Goal: Task Accomplishment & Management: Manage account settings

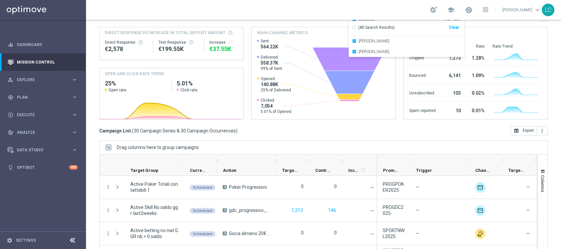
scroll to position [69, 0]
click at [30, 94] on div "gps_fixed Plan" at bounding box center [40, 97] width 64 height 6
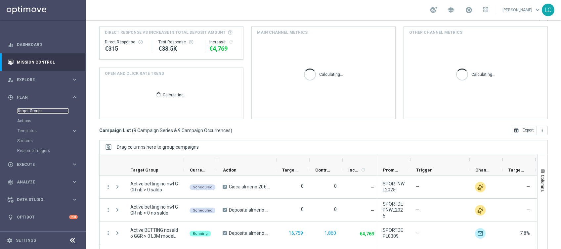
click at [31, 111] on link "Target Groups" at bounding box center [43, 110] width 52 height 5
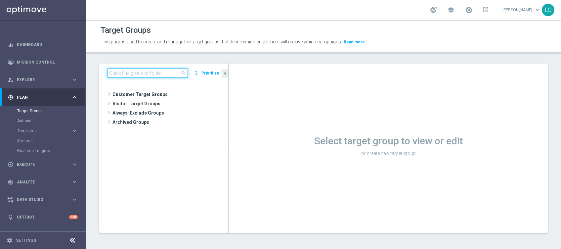
click at [167, 70] on input at bounding box center [147, 73] width 81 height 9
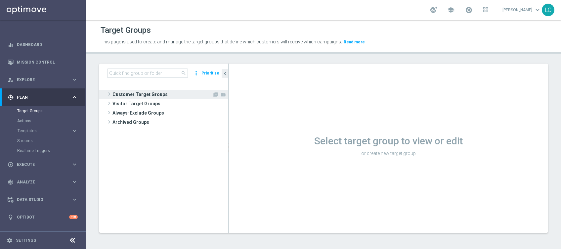
click at [124, 90] on span "Customer Target Groups" at bounding box center [163, 94] width 100 height 9
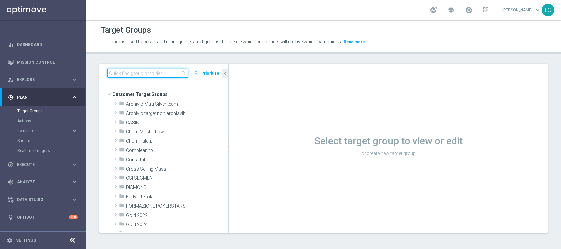
click at [140, 75] on input at bounding box center [147, 73] width 81 height 9
click at [149, 72] on input at bounding box center [147, 73] width 81 height 9
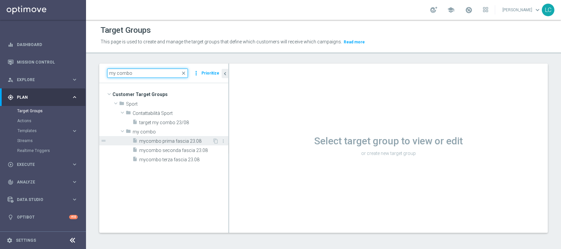
type input "my combo"
click at [162, 143] on span "mycombo prima fascia 23.08" at bounding box center [175, 141] width 73 height 6
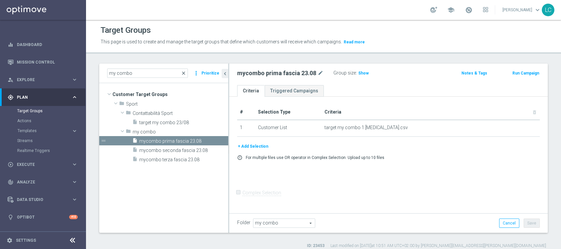
click at [186, 72] on span "close" at bounding box center [183, 73] width 5 height 5
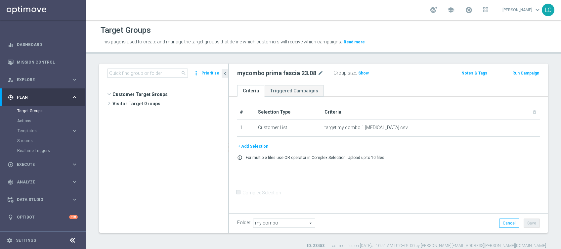
scroll to position [459, 0]
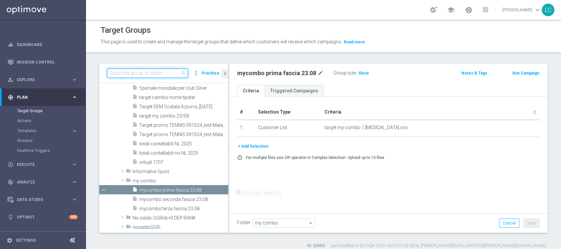
click at [160, 73] on input at bounding box center [147, 73] width 81 height 9
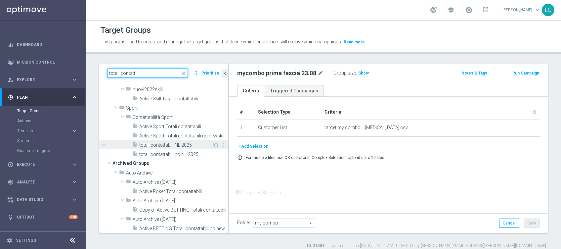
scroll to position [44, 0]
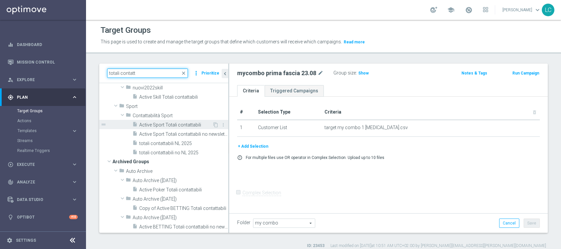
type input "totali contatt"
click at [163, 124] on span "Active Sport Totali contattabili" at bounding box center [175, 125] width 73 height 6
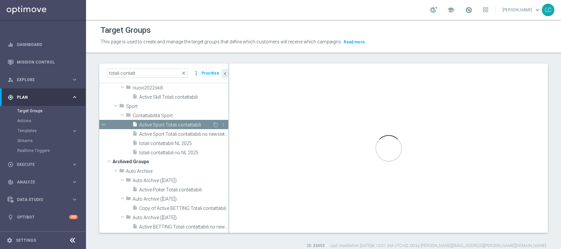
type input "Contattabilità Sport"
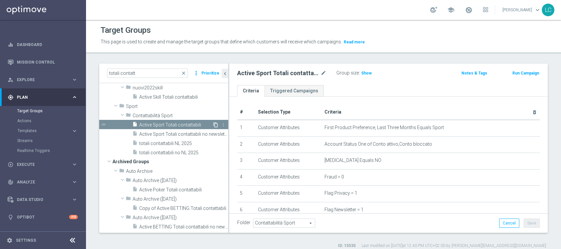
click at [213, 124] on icon "content_copy" at bounding box center [215, 124] width 5 height 5
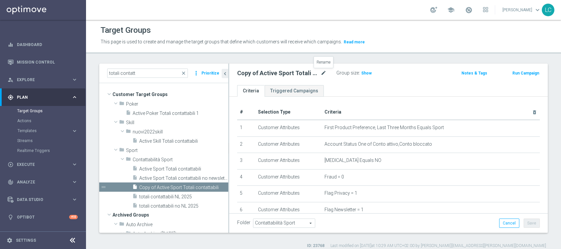
click at [324, 70] on icon "mode_edit" at bounding box center [324, 73] width 6 height 8
click at [237, 74] on input "invio sfc 2026" at bounding box center [281, 73] width 89 height 9
type input "invio sfc 2026"
click at [279, 72] on icon "mode_edit" at bounding box center [279, 73] width 6 height 8
type input "07/09/2026 invio sfc talent+expert"
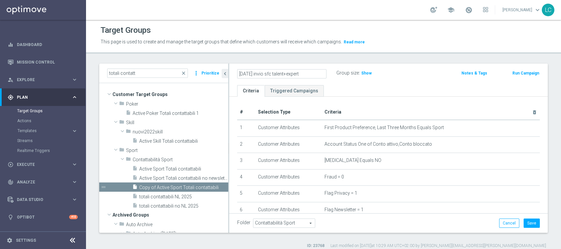
click at [418, 76] on div "07/09/2026 invio sfc talent+expert Group size : Show" at bounding box center [336, 74] width 209 height 10
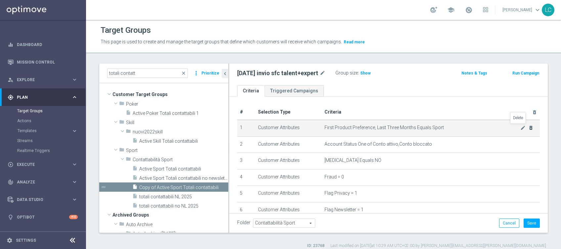
click at [529, 128] on icon "delete_forever" at bounding box center [531, 127] width 5 height 5
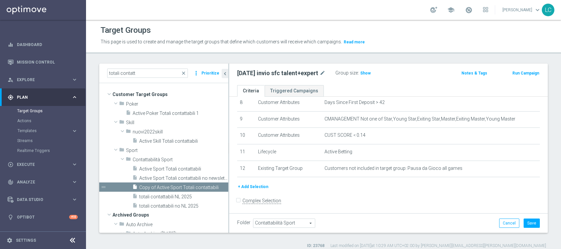
scroll to position [143, 0]
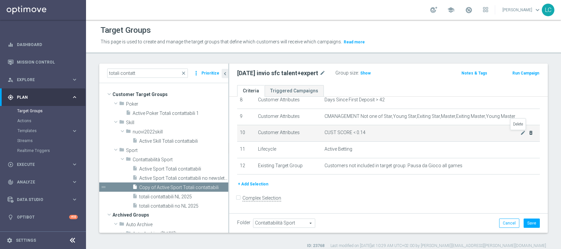
click at [529, 133] on icon "delete_forever" at bounding box center [531, 132] width 5 height 5
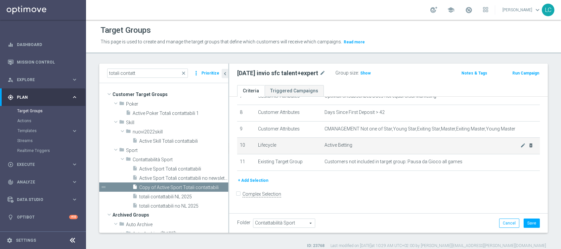
scroll to position [126, 0]
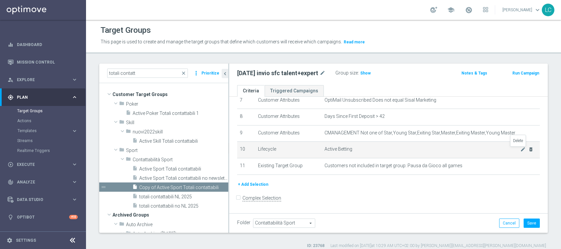
click at [529, 148] on icon "delete_forever" at bounding box center [531, 149] width 5 height 5
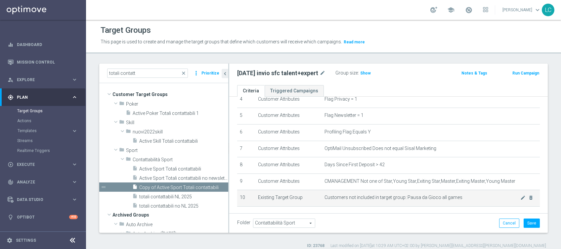
scroll to position [66, 0]
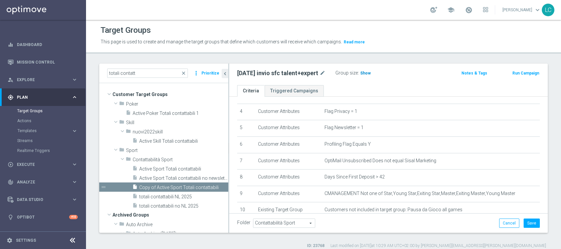
click at [369, 73] on span "Show" at bounding box center [366, 73] width 11 height 5
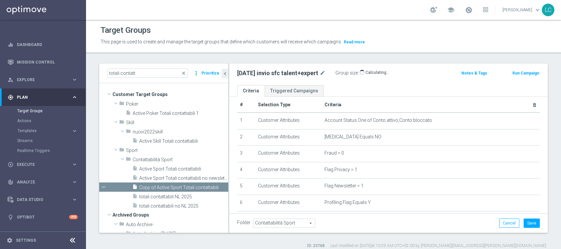
scroll to position [0, 0]
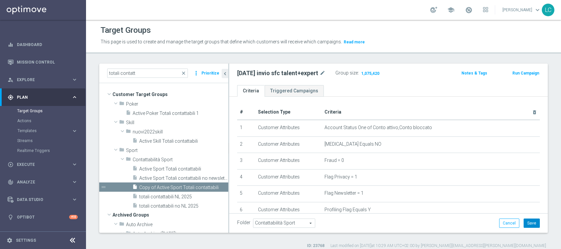
click at [524, 225] on button "Save" at bounding box center [532, 223] width 16 height 9
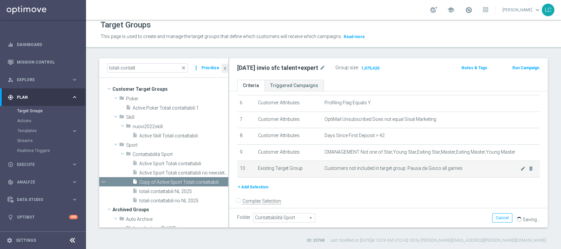
scroll to position [109, 0]
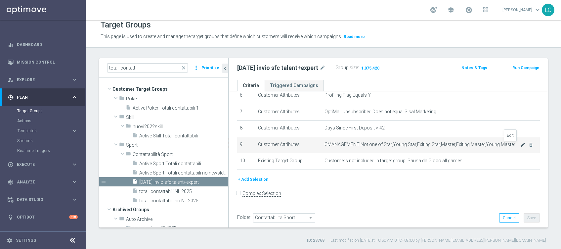
click at [521, 145] on icon "mode_edit" at bounding box center [523, 144] width 5 height 5
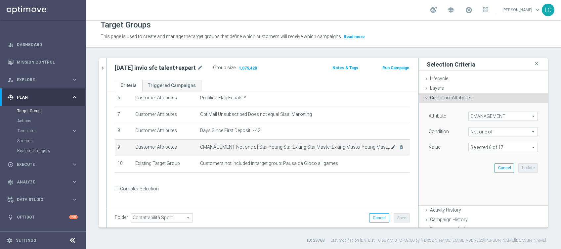
scroll to position [103, 0]
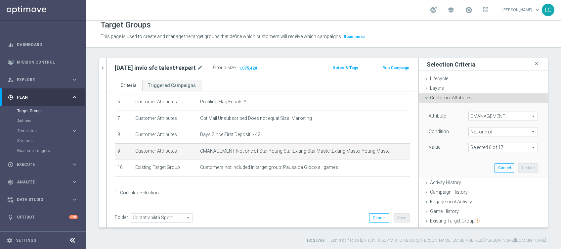
click at [484, 147] on span at bounding box center [503, 147] width 69 height 9
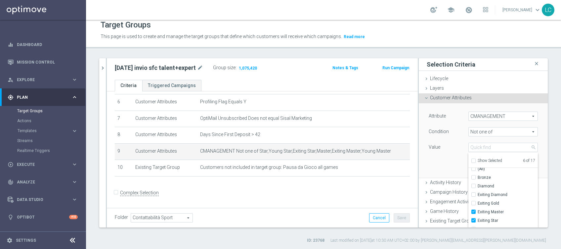
scroll to position [0, 0]
click at [445, 153] on div "Attribute CMANAGEMENT CMANAGEMENT arrow_drop_down search Condition Not one of N…" at bounding box center [483, 140] width 119 height 74
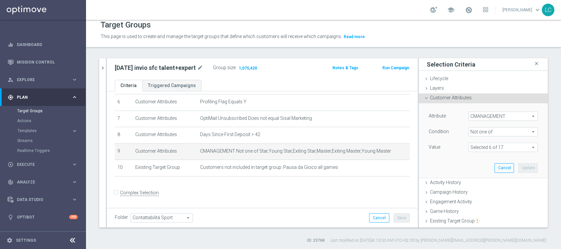
click at [496, 148] on span at bounding box center [503, 147] width 69 height 9
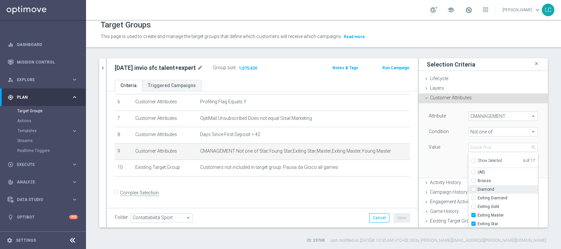
click at [474, 189] on input "Diamond" at bounding box center [476, 189] width 4 height 4
checkbox input "true"
type input "Selected 7 of 17"
click at [474, 196] on input "Exiting Diamond" at bounding box center [476, 198] width 4 height 4
checkbox input "true"
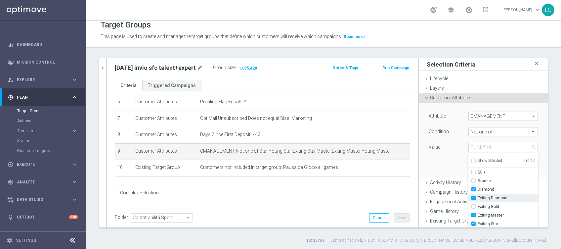
type input "Selected 8 of 17"
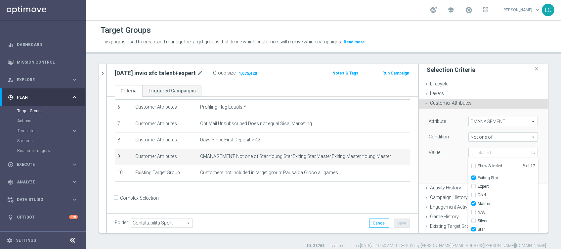
scroll to position [56, 0]
click at [474, 190] on input "Gold" at bounding box center [476, 191] width 4 height 4
checkbox input "true"
type input "Selected 9 of 17"
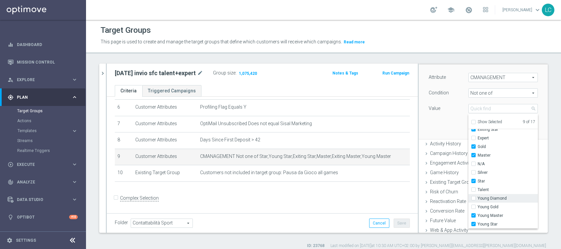
scroll to position [85, 0]
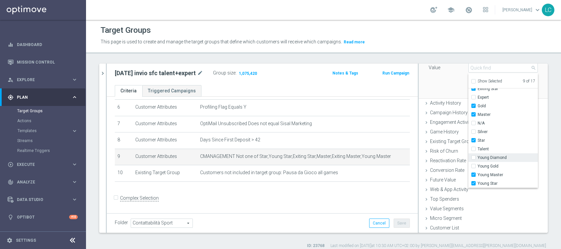
click at [474, 158] on input "Young Diamond" at bounding box center [476, 158] width 4 height 4
checkbox input "true"
type input "Selected 10 of 17"
click at [452, 81] on div "Attribute CMANAGEMENT CMANAGEMENT arrow_drop_down search Condition Not one of N…" at bounding box center [483, 61] width 119 height 74
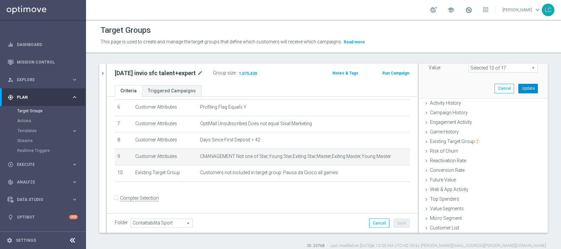
click at [519, 86] on button "Update" at bounding box center [529, 88] width 20 height 9
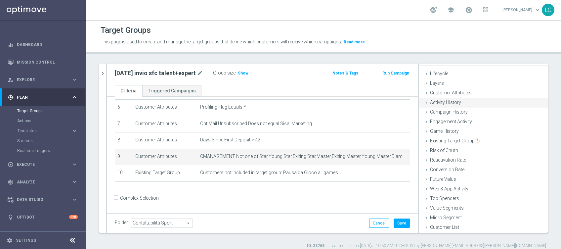
scroll to position [10, 0]
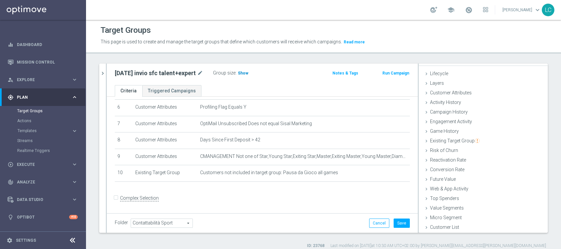
click at [243, 72] on span "Show" at bounding box center [243, 73] width 11 height 5
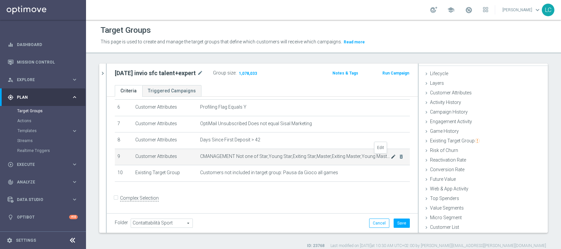
click at [391, 155] on icon "mode_edit" at bounding box center [393, 156] width 5 height 5
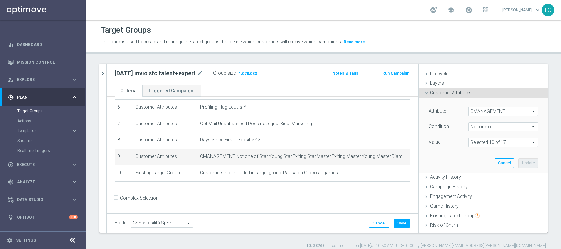
scroll to position [42, 0]
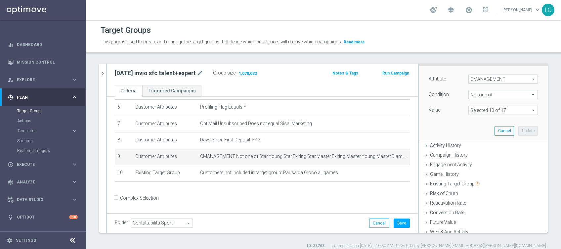
click at [494, 109] on span at bounding box center [503, 110] width 69 height 9
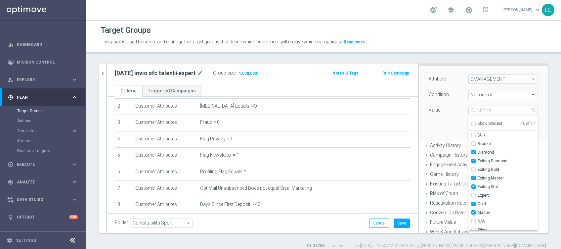
scroll to position [0, 0]
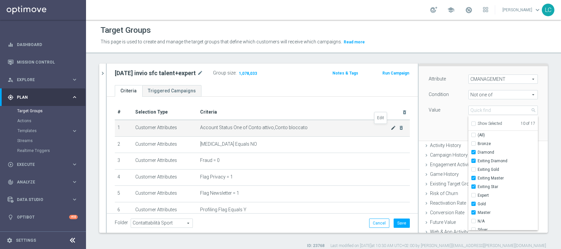
click at [391, 128] on icon "mode_edit" at bounding box center [393, 127] width 5 height 5
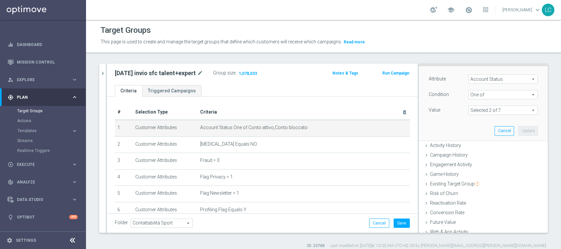
click at [502, 111] on span at bounding box center [503, 110] width 69 height 9
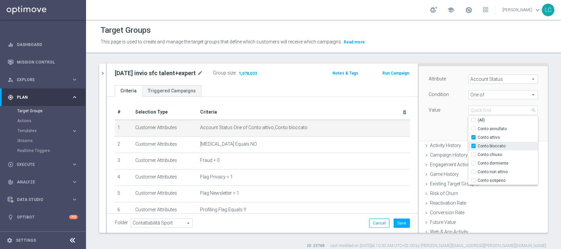
click at [474, 148] on input "Conto bloccato" at bounding box center [476, 146] width 4 height 4
checkbox input "false"
type input "Conto attivo"
click at [434, 118] on div "Attribute Account Status Account Status arrow_drop_down search Condition One of…" at bounding box center [483, 103] width 119 height 74
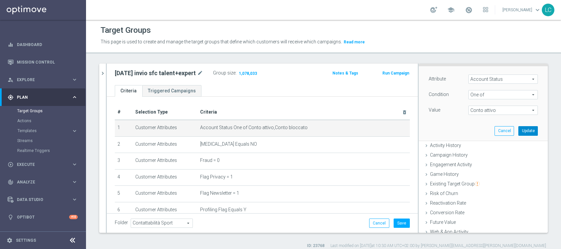
click at [519, 131] on button "Update" at bounding box center [529, 130] width 20 height 9
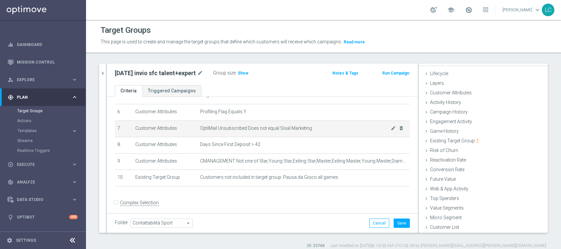
scroll to position [103, 0]
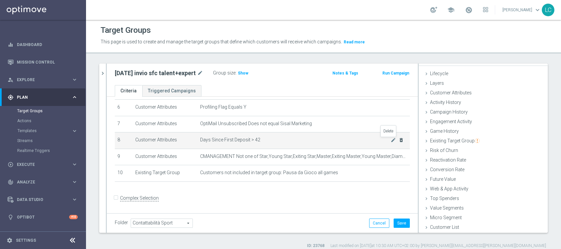
click at [399, 141] on icon "delete_forever" at bounding box center [401, 139] width 5 height 5
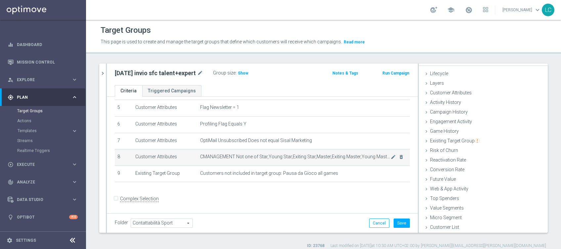
scroll to position [5, 0]
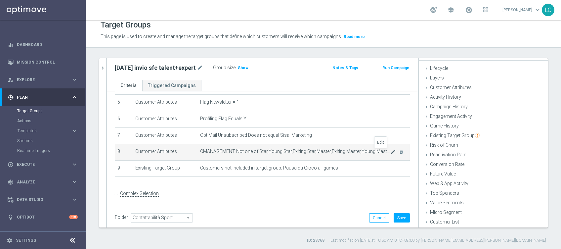
click at [391, 151] on icon "mode_edit" at bounding box center [393, 151] width 5 height 5
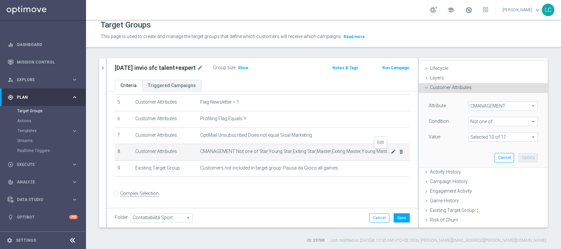
scroll to position [42, 0]
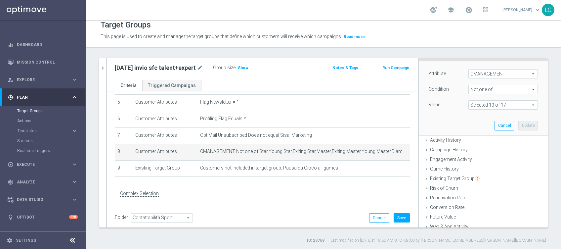
click at [490, 105] on span at bounding box center [503, 105] width 69 height 9
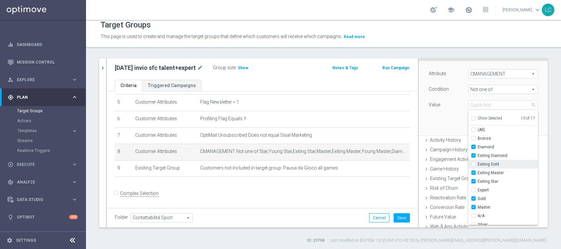
click at [474, 163] on input "Exiting Gold" at bounding box center [476, 164] width 4 height 4
checkbox input "true"
type input "Selected 11 of 17"
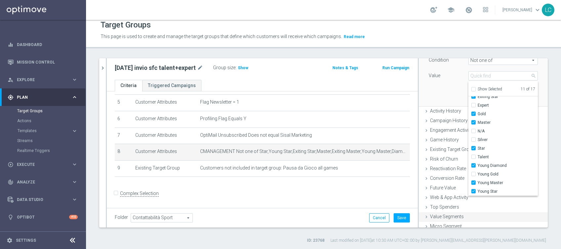
scroll to position [85, 0]
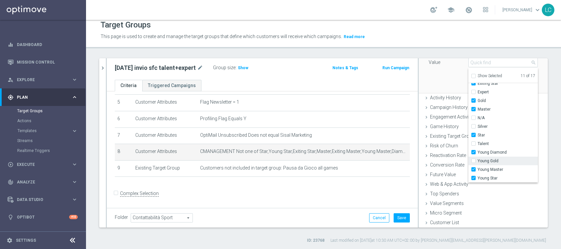
click at [474, 159] on input "Young Gold" at bounding box center [476, 161] width 4 height 4
checkbox input "true"
type input "Selected 12 of 17"
click at [434, 74] on div "Attribute CMANAGEMENT CMANAGEMENT arrow_drop_down search Condition Not one of N…" at bounding box center [483, 56] width 119 height 74
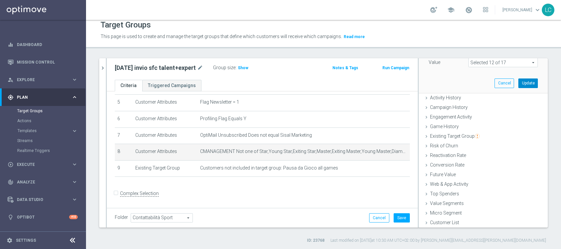
click at [519, 79] on button "Update" at bounding box center [529, 82] width 20 height 9
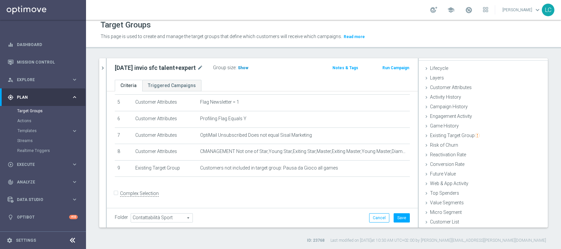
click at [245, 67] on span "Show" at bounding box center [243, 68] width 11 height 5
click at [460, 69] on div "Lifecycle done" at bounding box center [483, 69] width 129 height 10
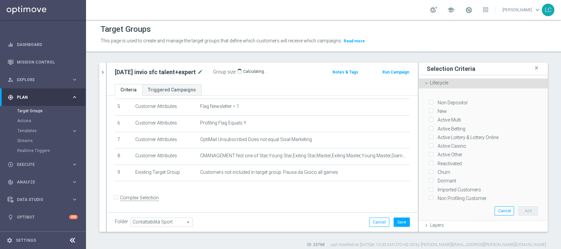
scroll to position [0, 0]
click at [429, 119] on input "Active Multi" at bounding box center [431, 121] width 4 height 4
checkbox input "true"
click at [429, 128] on input "Active Betting" at bounding box center [431, 129] width 4 height 4
checkbox input "true"
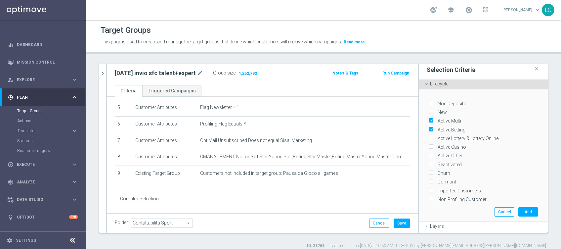
click at [429, 108] on div "New" at bounding box center [483, 111] width 109 height 9
click at [429, 110] on input "New" at bounding box center [431, 112] width 4 height 4
checkbox input "true"
click at [429, 102] on input "Non Depositor" at bounding box center [431, 103] width 4 height 4
checkbox input "true"
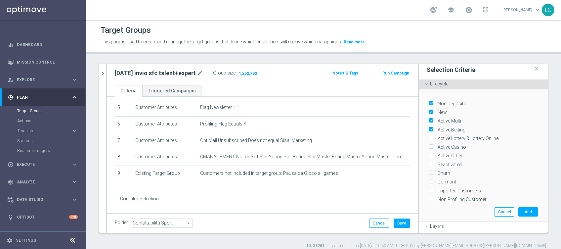
click at [429, 136] on input "Active Lottery & Lottery Online" at bounding box center [431, 138] width 4 height 4
checkbox input "true"
click at [436, 145] on label "Active Casino" at bounding box center [451, 147] width 31 height 6
click at [429, 145] on input "Active Casino" at bounding box center [431, 147] width 4 height 4
checkbox input "true"
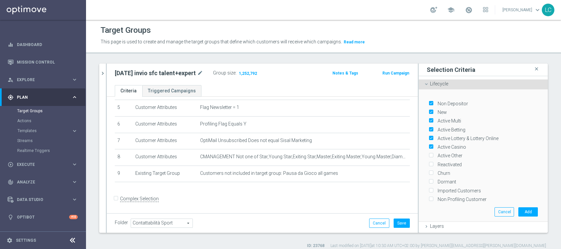
click at [429, 154] on input "Active Other" at bounding box center [431, 156] width 4 height 4
checkbox input "true"
click at [429, 162] on input "Reactivated" at bounding box center [431, 164] width 4 height 4
checkbox input "true"
click at [519, 209] on button "Add" at bounding box center [529, 211] width 20 height 9
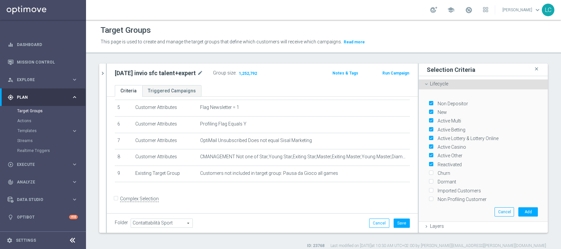
scroll to position [103, 0]
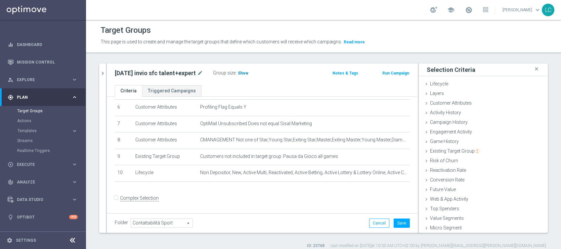
click at [244, 73] on span "Show" at bounding box center [243, 73] width 11 height 5
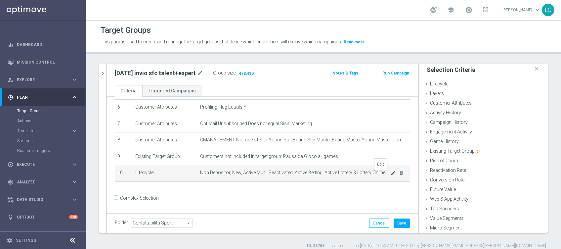
click at [391, 173] on icon "mode_edit" at bounding box center [393, 172] width 5 height 5
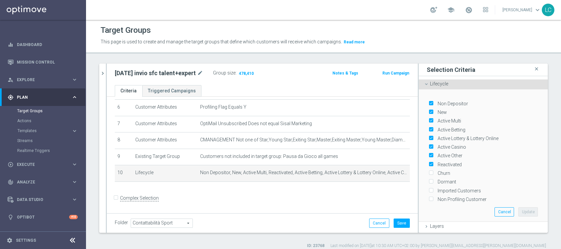
click at [429, 161] on div "Reactivated" at bounding box center [483, 163] width 109 height 9
click at [436, 162] on label "Reactivated" at bounding box center [449, 165] width 26 height 6
click at [429, 162] on input "Reactivated" at bounding box center [431, 164] width 4 height 4
checkbox input "false"
click at [436, 153] on label "Active Other" at bounding box center [449, 156] width 27 height 6
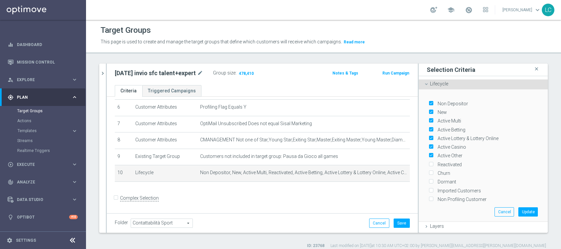
click at [429, 154] on input "Active Other" at bounding box center [431, 156] width 4 height 4
checkbox input "false"
click at [429, 141] on div "Active Casino" at bounding box center [483, 145] width 109 height 9
click at [436, 135] on label "Active Lottery & Lottery Online" at bounding box center [467, 138] width 63 height 6
click at [429, 136] on input "Active Lottery & Lottery Online" at bounding box center [431, 138] width 4 height 4
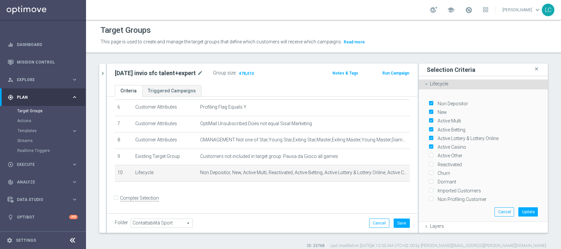
checkbox input "false"
click at [429, 127] on input "Active Betting" at bounding box center [431, 129] width 4 height 4
checkbox input "false"
click at [436, 118] on label "Active Multi" at bounding box center [449, 121] width 26 height 6
click at [429, 119] on input "Active Multi" at bounding box center [431, 121] width 4 height 4
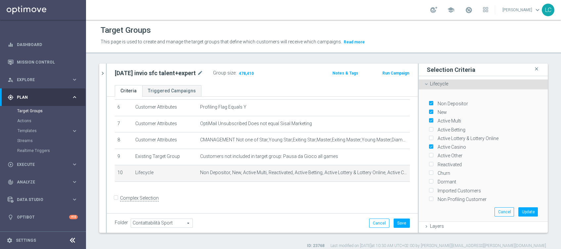
checkbox input "false"
click at [436, 112] on label "New" at bounding box center [442, 112] width 12 height 6
click at [429, 112] on input "New" at bounding box center [431, 112] width 4 height 4
checkbox input "false"
click at [429, 102] on input "Non Depositor" at bounding box center [431, 103] width 4 height 4
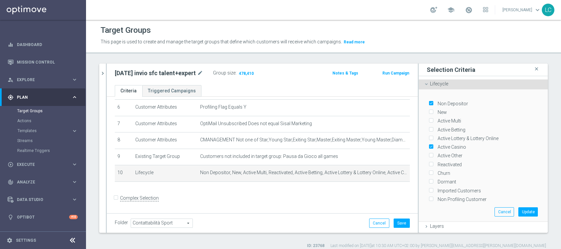
checkbox input "false"
click at [429, 145] on input "Active Casino" at bounding box center [431, 147] width 4 height 4
checkbox input "false"
drag, startPoint x: 426, startPoint y: 169, endPoint x: 429, endPoint y: 171, distance: 3.5
click at [436, 170] on label "Churn" at bounding box center [443, 173] width 15 height 6
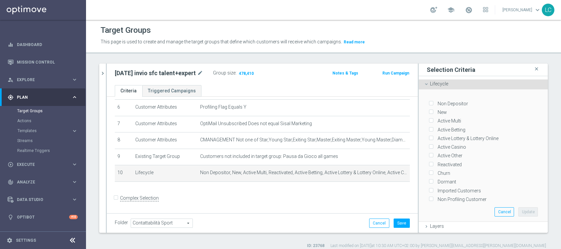
click at [429, 171] on input "Churn" at bounding box center [431, 173] width 4 height 4
checkbox input "true"
click at [519, 207] on button "Update" at bounding box center [529, 211] width 20 height 9
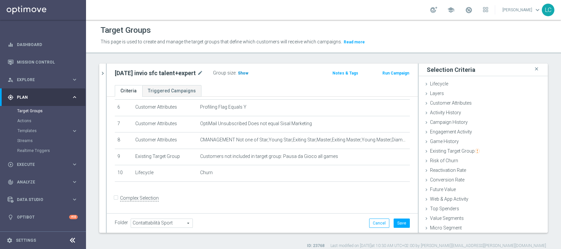
click at [247, 73] on span "Show" at bounding box center [243, 73] width 11 height 5
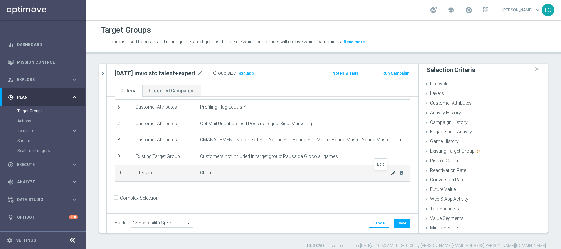
click at [391, 173] on icon "mode_edit" at bounding box center [393, 172] width 5 height 5
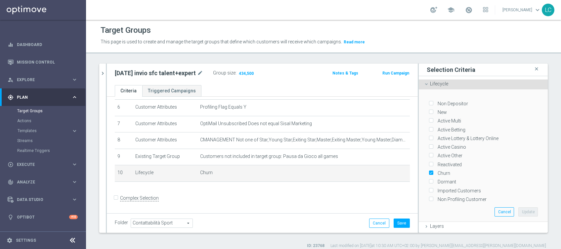
click at [429, 171] on input "Churn" at bounding box center [431, 173] width 4 height 4
checkbox input "false"
click at [429, 103] on input "Non Depositor" at bounding box center [431, 103] width 4 height 4
checkbox input "true"
click at [429, 112] on input "New" at bounding box center [431, 112] width 4 height 4
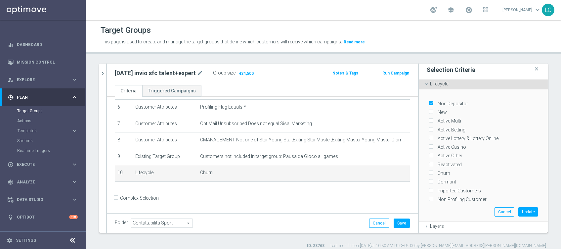
checkbox input "true"
click at [429, 121] on input "Active Multi" at bounding box center [431, 121] width 4 height 4
checkbox input "true"
click at [436, 127] on label "Active Betting" at bounding box center [451, 130] width 30 height 6
click at [429, 127] on input "Active Betting" at bounding box center [431, 129] width 4 height 4
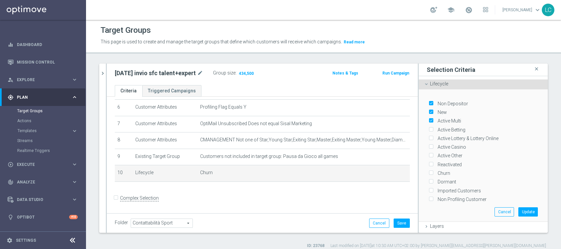
checkbox input "true"
click at [436, 135] on label "Active Lottery & Lottery Online" at bounding box center [467, 138] width 63 height 6
click at [429, 136] on input "Active Lottery & Lottery Online" at bounding box center [431, 138] width 4 height 4
checkbox input "true"
click at [429, 145] on input "Active Casino" at bounding box center [431, 147] width 4 height 4
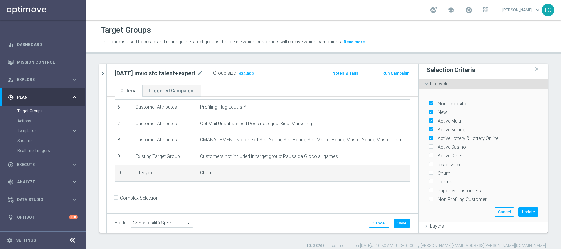
checkbox input "true"
click at [429, 154] on input "Active Other" at bounding box center [431, 156] width 4 height 4
checkbox input "true"
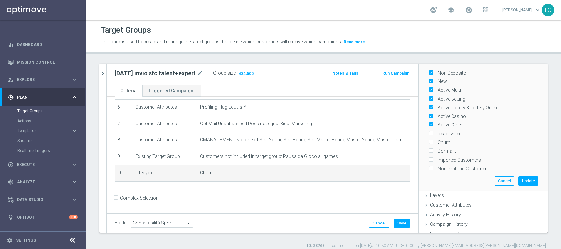
scroll to position [44, 0]
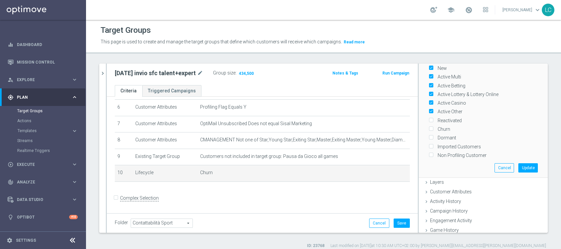
click at [429, 118] on input "Reactivated" at bounding box center [431, 120] width 4 height 4
checkbox input "true"
click at [519, 164] on button "Update" at bounding box center [529, 167] width 20 height 9
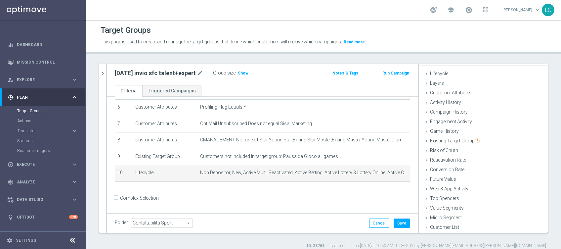
scroll to position [10, 0]
click at [242, 74] on span "Show" at bounding box center [243, 73] width 11 height 5
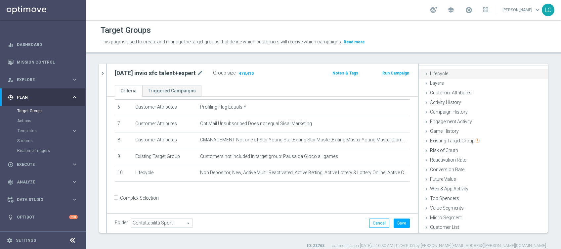
click at [439, 73] on span "Lifecycle" at bounding box center [439, 73] width 18 height 5
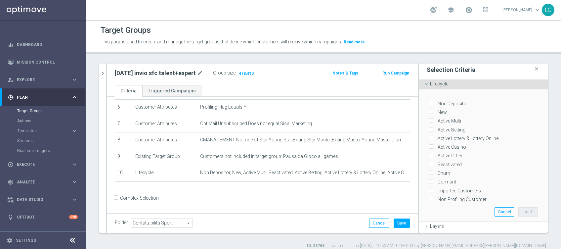
scroll to position [0, 0]
click at [430, 82] on span "Lifecycle" at bounding box center [439, 83] width 18 height 5
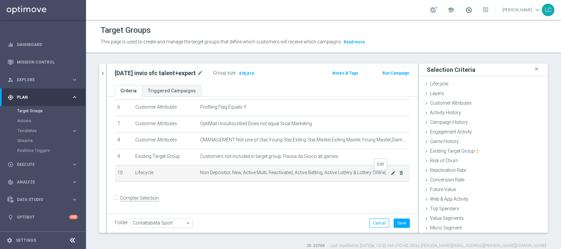
click at [391, 172] on icon "mode_edit" at bounding box center [393, 172] width 5 height 5
click at [391, 175] on icon "mode_edit" at bounding box center [393, 172] width 5 height 5
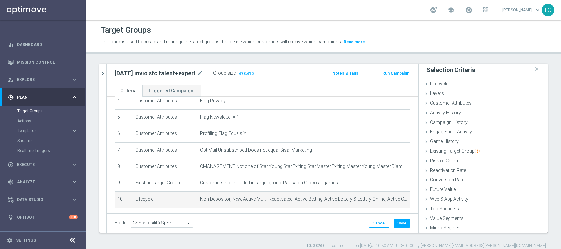
scroll to position [103, 0]
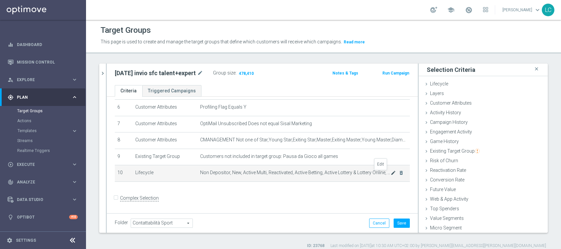
click at [391, 171] on icon "mode_edit" at bounding box center [393, 172] width 5 height 5
click at [391, 172] on icon "mode_edit" at bounding box center [393, 172] width 5 height 5
click at [534, 68] on icon "close" at bounding box center [537, 69] width 7 height 9
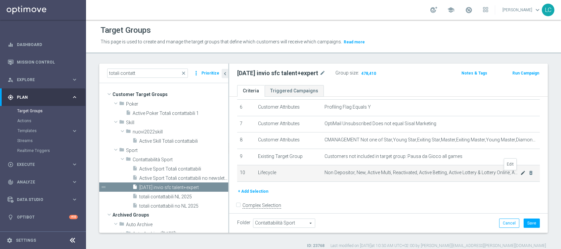
click at [521, 173] on icon "mode_edit" at bounding box center [523, 172] width 5 height 5
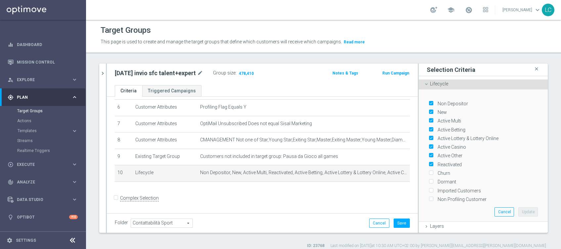
drag, startPoint x: 422, startPoint y: 188, endPoint x: 424, endPoint y: 192, distance: 4.6
click at [429, 188] on input "Imported Customers" at bounding box center [431, 190] width 4 height 4
checkbox input "true"
click at [429, 197] on input "Non Profiling Customer" at bounding box center [431, 199] width 4 height 4
checkbox input "true"
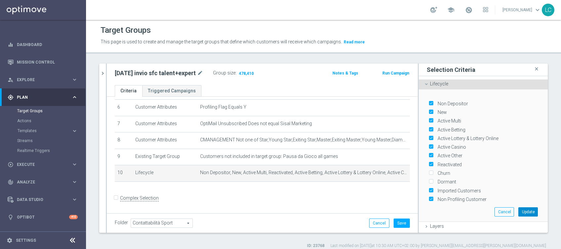
click at [519, 210] on button "Update" at bounding box center [529, 211] width 20 height 9
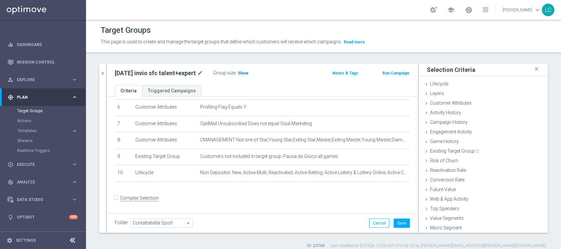
click at [247, 71] on span "Show" at bounding box center [243, 73] width 11 height 5
click at [443, 84] on div "Lifecycle done selection updated" at bounding box center [483, 84] width 129 height 10
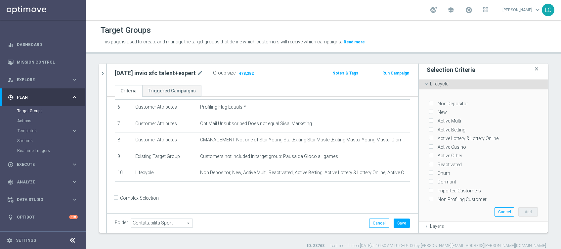
click at [534, 69] on icon "close" at bounding box center [537, 69] width 7 height 9
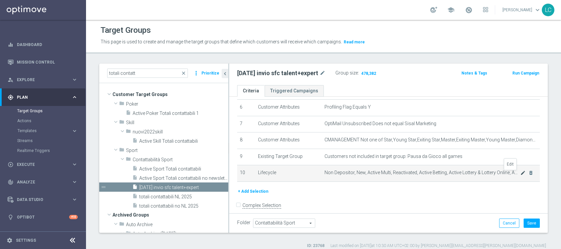
click at [521, 173] on icon "mode_edit" at bounding box center [523, 172] width 5 height 5
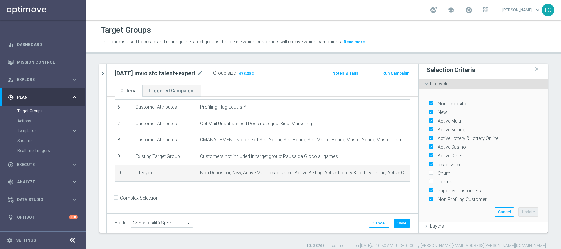
click at [429, 197] on input "Non Profiling Customer" at bounding box center [431, 199] width 4 height 4
checkbox input "false"
click at [436, 188] on label "Imported Customers" at bounding box center [459, 191] width 46 height 6
click at [429, 188] on input "Imported Customers" at bounding box center [431, 190] width 4 height 4
checkbox input "false"
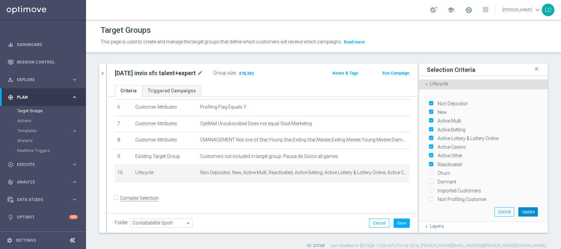
click at [521, 209] on button "Update" at bounding box center [529, 211] width 20 height 9
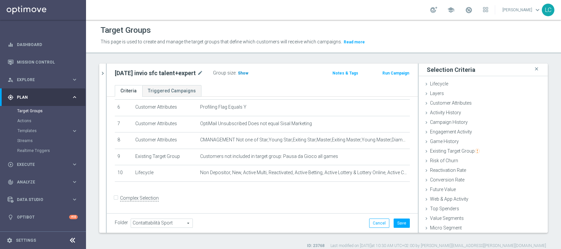
click at [241, 72] on span "Show" at bounding box center [243, 73] width 11 height 5
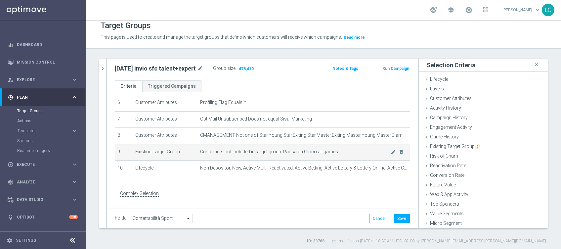
scroll to position [5, 0]
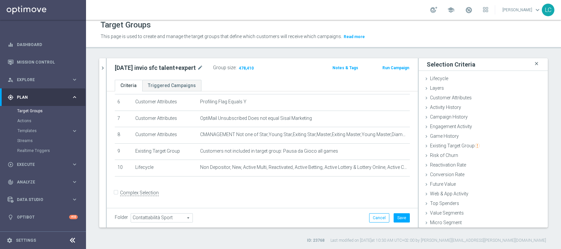
click at [534, 63] on icon "close" at bounding box center [537, 63] width 7 height 9
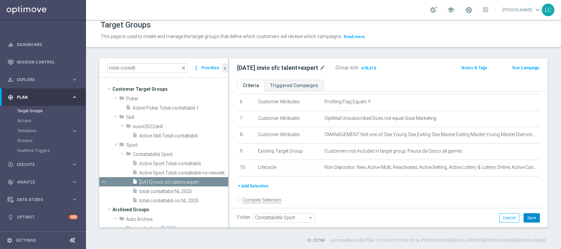
click at [524, 219] on button "Save" at bounding box center [532, 217] width 16 height 9
click at [319, 67] on div "07/09/2026 invio sfc talent+expert mode_edit" at bounding box center [281, 68] width 88 height 8
click at [322, 66] on icon "mode_edit" at bounding box center [323, 68] width 6 height 8
click at [240, 68] on input "07/09/2026 invio sfc talent+expert" at bounding box center [281, 68] width 89 height 9
drag, startPoint x: 240, startPoint y: 68, endPoint x: 257, endPoint y: 69, distance: 16.3
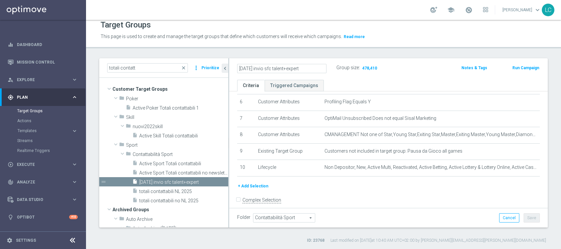
click at [257, 69] on input "07/09/2026 invio sfc talent+expert" at bounding box center [281, 68] width 89 height 9
click at [314, 68] on input "07/09/2026 invio sfc talent+expert" at bounding box center [281, 68] width 89 height 9
drag, startPoint x: 255, startPoint y: 68, endPoint x: 214, endPoint y: 67, distance: 41.1
click at [214, 67] on as-split "totali contatt close more_vert Prioritize Customer Target Groups library_add cr…" at bounding box center [323, 142] width 449 height 169
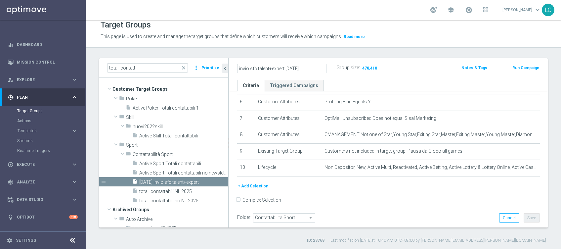
type input "invio sfc talent+expert 07/09/2026"
click at [288, 54] on div "Target Groups This page is used to create and manage the target groups that def…" at bounding box center [323, 134] width 475 height 229
click at [525, 215] on button "Save" at bounding box center [532, 217] width 16 height 9
click at [213, 180] on icon "content_copy" at bounding box center [215, 181] width 5 height 5
click at [325, 68] on icon "mode_edit" at bounding box center [324, 68] width 6 height 8
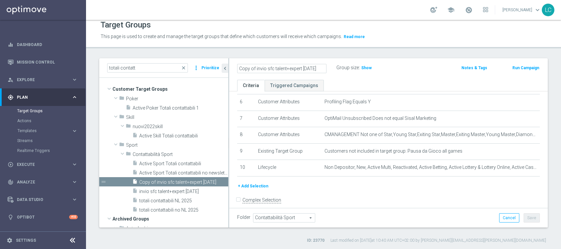
scroll to position [0, 1]
click at [242, 66] on input "Copy of invio sfc talent+expert 07/09/2026" at bounding box center [281, 68] width 89 height 9
drag, startPoint x: 242, startPoint y: 66, endPoint x: 253, endPoint y: 68, distance: 10.7
click at [253, 68] on input "Copy of invio sfc talent+expert 07/09/2026" at bounding box center [281, 68] width 89 height 9
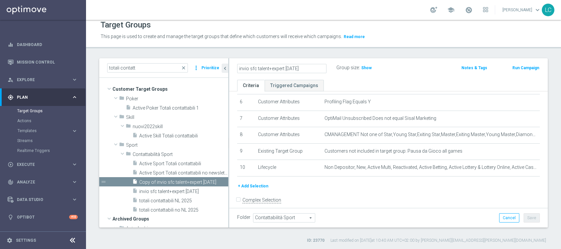
click at [285, 68] on input "invio sfc talent+expert 07/09/2026" at bounding box center [281, 68] width 89 height 9
type input "invio sfc talent+expert churn 07/09/2026"
click at [413, 64] on div "invio sfc talent+expert churn 07/09/2026 Group size : Show" at bounding box center [336, 68] width 209 height 10
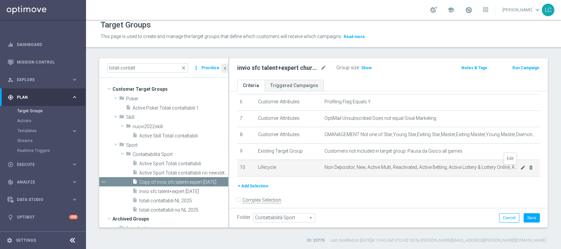
click at [521, 170] on icon "mode_edit" at bounding box center [523, 167] width 5 height 5
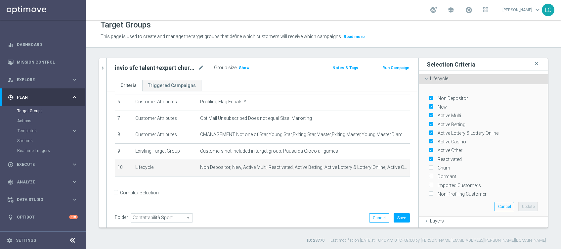
click at [429, 157] on input "Reactivated" at bounding box center [431, 159] width 4 height 4
checkbox input "false"
click at [429, 148] on input "Active Other" at bounding box center [431, 150] width 4 height 4
checkbox input "false"
click at [436, 139] on label "Active Casino" at bounding box center [451, 142] width 31 height 6
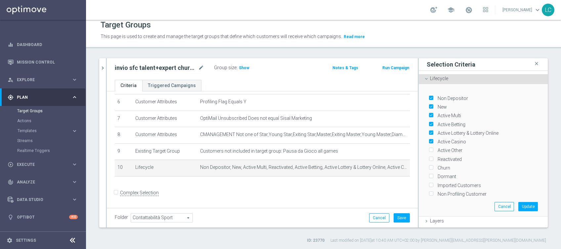
click at [429, 140] on input "Active Casino" at bounding box center [431, 142] width 4 height 4
checkbox input "false"
click at [429, 127] on div "Active Lottery & Lottery Online" at bounding box center [483, 131] width 109 height 9
click at [436, 130] on label "Active Lottery & Lottery Online" at bounding box center [467, 133] width 63 height 6
click at [429, 131] on input "Active Lottery & Lottery Online" at bounding box center [431, 133] width 4 height 4
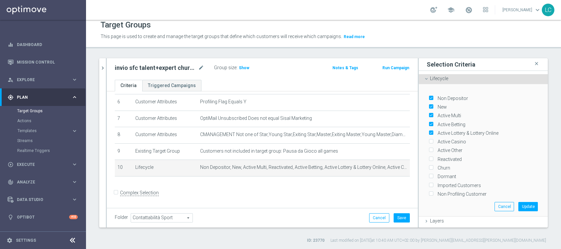
checkbox input "false"
click at [429, 122] on input "Active Betting" at bounding box center [431, 124] width 4 height 4
checkbox input "false"
click at [429, 114] on input "Active Multi" at bounding box center [431, 116] width 4 height 4
checkbox input "false"
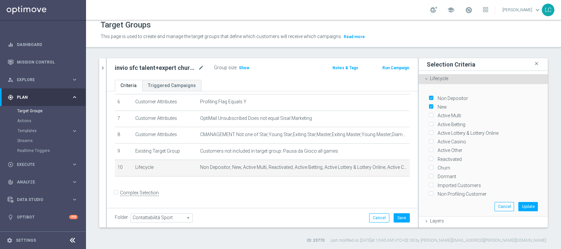
click at [429, 110] on div "Active Multi" at bounding box center [483, 114] width 109 height 9
click at [429, 106] on input "New" at bounding box center [431, 107] width 4 height 4
checkbox input "false"
click at [436, 95] on label "Non Depositor" at bounding box center [452, 98] width 33 height 6
click at [429, 96] on input "Non Depositor" at bounding box center [431, 98] width 4 height 4
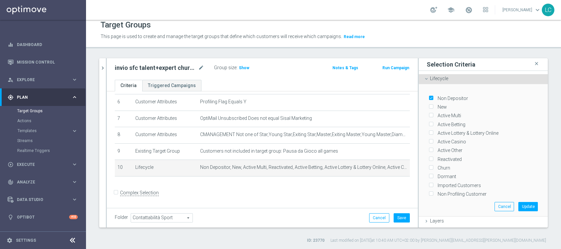
checkbox input "false"
click at [436, 165] on label "Churn" at bounding box center [443, 168] width 15 height 6
click at [429, 166] on input "Churn" at bounding box center [431, 168] width 4 height 4
checkbox input "true"
click at [519, 202] on button "Update" at bounding box center [529, 206] width 20 height 9
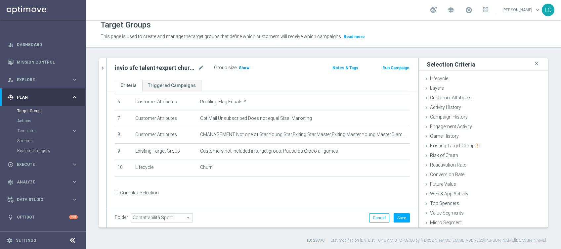
click at [244, 68] on span "Show" at bounding box center [244, 68] width 11 height 5
click at [103, 65] on icon "chevron_right" at bounding box center [103, 68] width 6 height 6
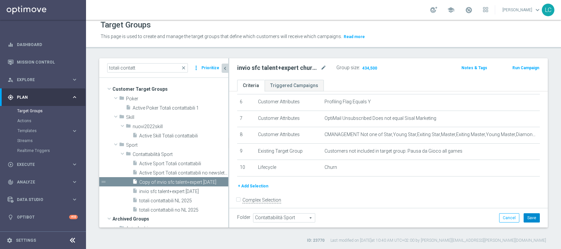
click at [524, 215] on button "Save" at bounding box center [532, 217] width 16 height 9
click at [213, 181] on icon "content_copy" at bounding box center [215, 181] width 5 height 5
click at [320, 64] on div "Copy of invio sfc talent+expert churn 07/09/2026 mode_edit" at bounding box center [281, 68] width 89 height 8
click at [324, 66] on icon "mode_edit" at bounding box center [324, 68] width 6 height 8
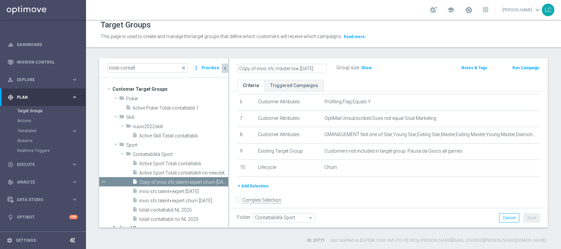
type input "Copy of invio sfc master low 07/09/2026"
click at [391, 66] on div "Group size : Show" at bounding box center [370, 67] width 66 height 8
click at [322, 65] on icon "mode_edit" at bounding box center [324, 68] width 6 height 8
click at [242, 67] on input "Copy of invio sfc master low 07/09/2026" at bounding box center [281, 68] width 89 height 9
drag, startPoint x: 242, startPoint y: 67, endPoint x: 254, endPoint y: 66, distance: 12.3
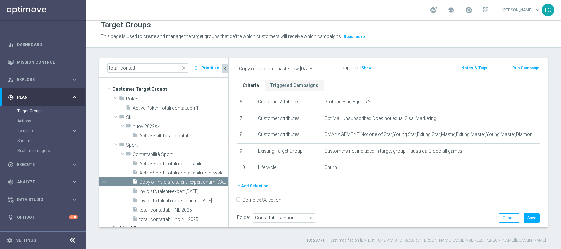
click at [254, 66] on input "Copy of invio sfc master low 07/09/2026" at bounding box center [281, 68] width 89 height 9
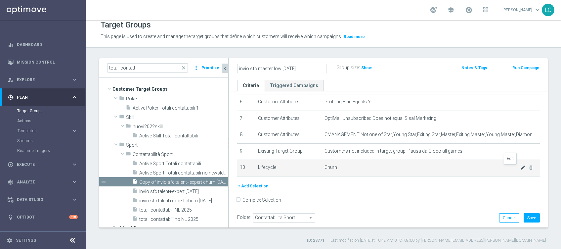
type input "invio sfc master low 07/09/2026"
click at [521, 169] on icon "mode_edit" at bounding box center [523, 167] width 5 height 5
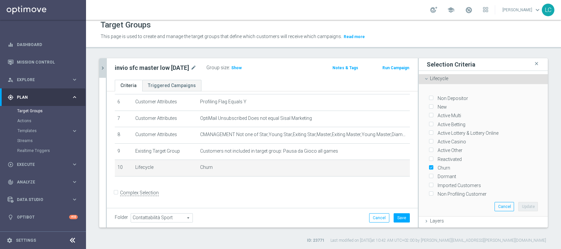
click at [429, 96] on input "Non Depositor" at bounding box center [431, 98] width 4 height 4
checkbox input "true"
click at [429, 107] on div "New" at bounding box center [483, 105] width 109 height 9
click at [429, 106] on div "New" at bounding box center [483, 105] width 109 height 9
click at [429, 105] on input "New" at bounding box center [431, 107] width 4 height 4
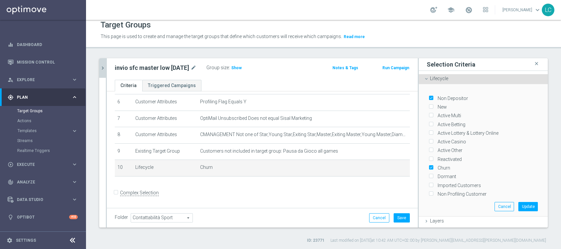
checkbox input "true"
click at [429, 114] on input "Active Multi" at bounding box center [431, 116] width 4 height 4
checkbox input "true"
click at [429, 122] on input "Active Betting" at bounding box center [431, 124] width 4 height 4
checkbox input "true"
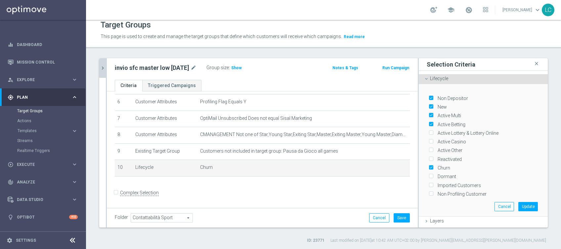
click at [429, 131] on input "Active Lottery & Lottery Online" at bounding box center [431, 133] width 4 height 4
checkbox input "true"
click at [436, 139] on label "Active Casino" at bounding box center [451, 142] width 31 height 6
click at [429, 140] on input "Active Casino" at bounding box center [431, 142] width 4 height 4
checkbox input "true"
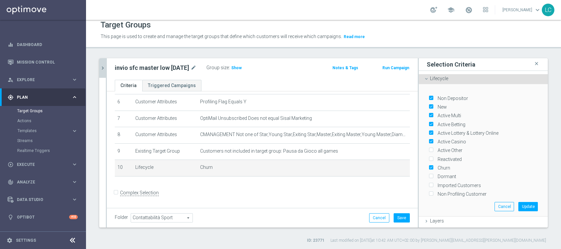
click at [429, 149] on input "Active Other" at bounding box center [431, 150] width 4 height 4
checkbox input "true"
click at [429, 157] on input "Reactivated" at bounding box center [431, 159] width 4 height 4
checkbox input "true"
click at [519, 202] on button "Update" at bounding box center [529, 206] width 20 height 9
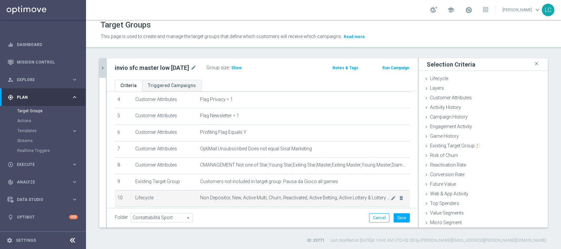
scroll to position [58, 0]
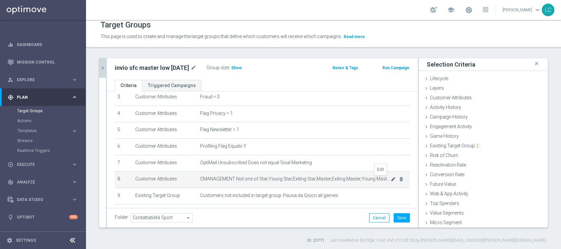
click at [391, 179] on icon "mode_edit" at bounding box center [393, 178] width 5 height 5
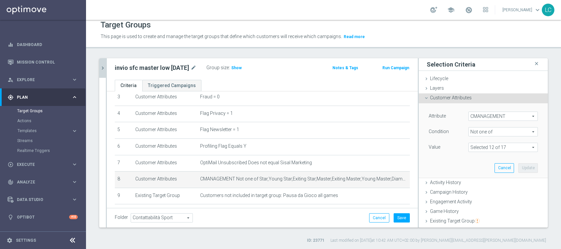
click at [490, 145] on span at bounding box center [503, 147] width 69 height 9
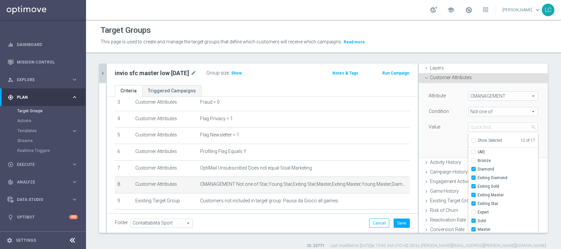
scroll to position [0, 0]
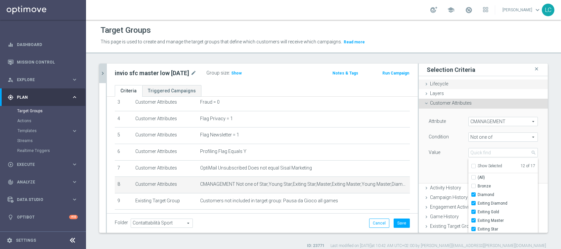
click at [424, 82] on icon at bounding box center [426, 83] width 5 height 5
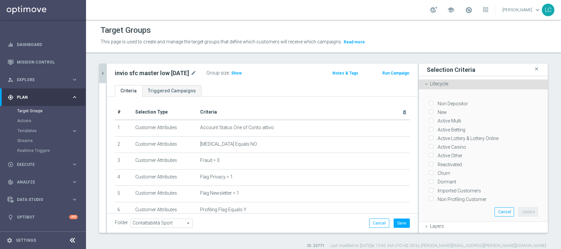
click at [424, 83] on icon at bounding box center [426, 83] width 5 height 5
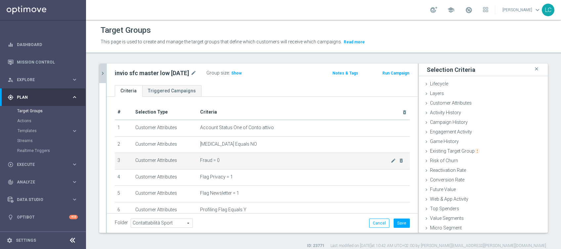
scroll to position [103, 0]
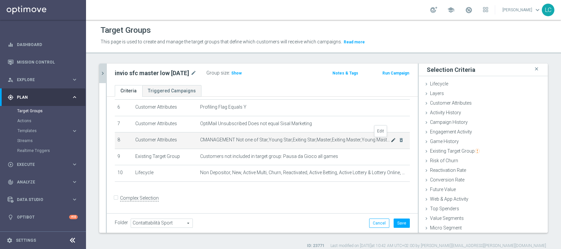
click at [391, 142] on icon "mode_edit" at bounding box center [393, 139] width 5 height 5
click at [391, 138] on icon "mode_edit" at bounding box center [393, 139] width 5 height 5
click at [391, 139] on icon "mode_edit" at bounding box center [393, 139] width 5 height 5
click at [534, 68] on icon "close" at bounding box center [537, 69] width 7 height 9
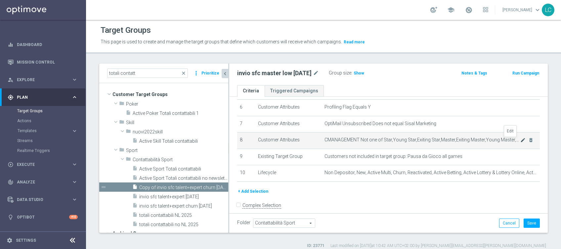
click at [521, 141] on icon "mode_edit" at bounding box center [523, 139] width 5 height 5
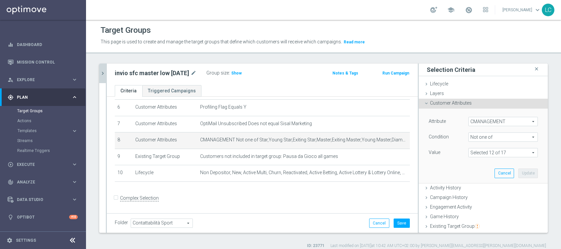
click at [482, 153] on span at bounding box center [503, 152] width 69 height 9
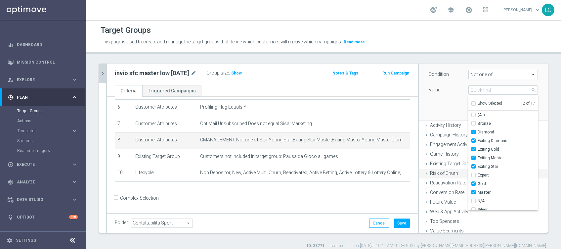
scroll to position [85, 0]
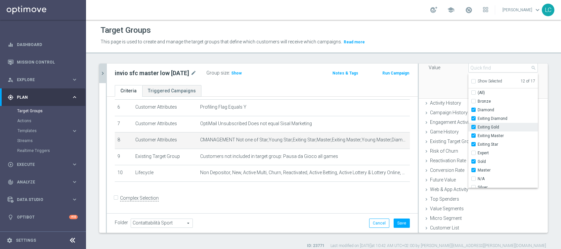
click at [474, 126] on input "Exiting Gold" at bounding box center [476, 127] width 4 height 4
checkbox input "false"
type input "Selected 11 of 17"
click at [474, 136] on input "Exiting Master" at bounding box center [476, 136] width 4 height 4
checkbox input "false"
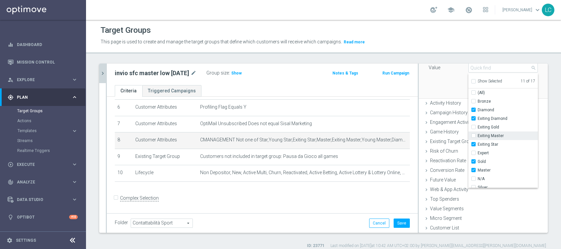
type input "Selected 10 of 17"
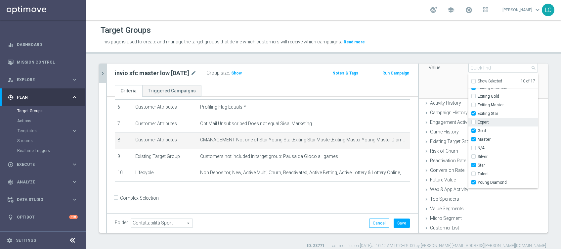
scroll to position [44, 0]
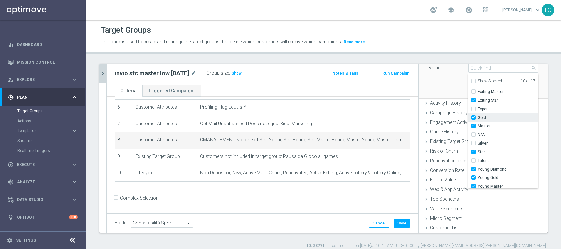
click at [478, 117] on label "Gold" at bounding box center [508, 117] width 60 height 9
click at [474, 117] on input "Gold" at bounding box center [476, 118] width 4 height 4
checkbox input "false"
type input "Selected 9 of 17"
click at [474, 124] on input "Master" at bounding box center [476, 126] width 4 height 4
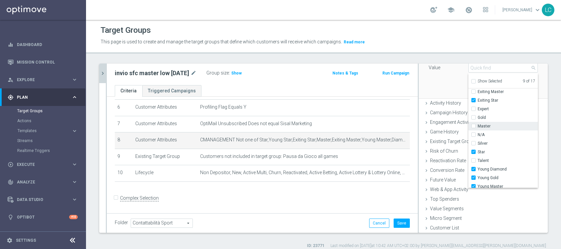
checkbox input "false"
type input "Selected 8 of 17"
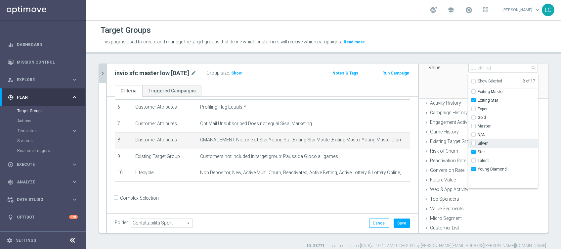
scroll to position [0, 0]
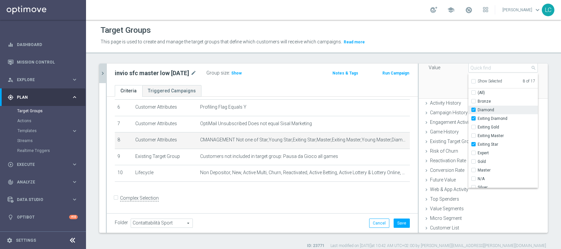
click at [474, 109] on input "Diamond" at bounding box center [476, 110] width 4 height 4
checkbox input "false"
type input "Selected 7 of 17"
click at [474, 119] on input "Exiting Diamond" at bounding box center [476, 119] width 4 height 4
checkbox input "false"
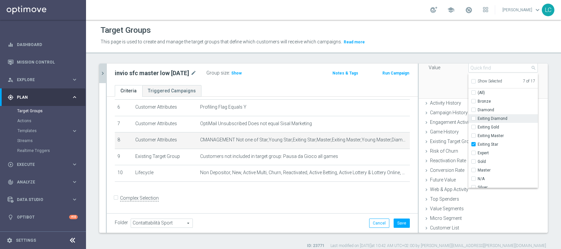
type input "Selected 6 of 17"
click at [474, 144] on input "Exiting Star" at bounding box center [476, 144] width 4 height 4
checkbox input "false"
type input "Selected 5 of 17"
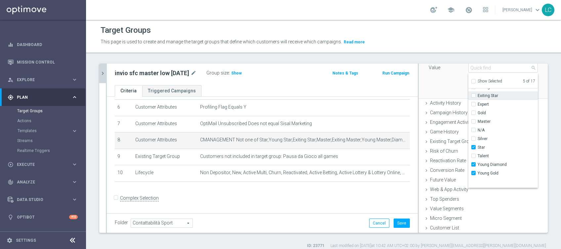
scroll to position [56, 0]
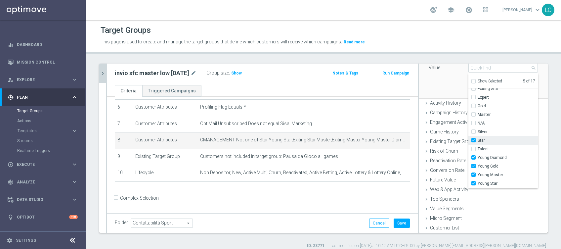
click at [474, 141] on input "Star" at bounding box center [476, 140] width 4 height 4
checkbox input "false"
type input "Selected 4 of 17"
click at [478, 154] on label "Young Diamond" at bounding box center [508, 157] width 60 height 9
click at [474, 156] on input "Young Diamond" at bounding box center [476, 158] width 4 height 4
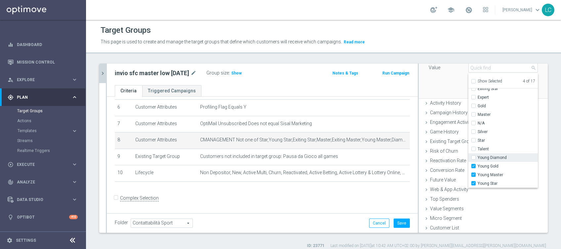
checkbox input "false"
type input "Selected 3 of 17"
click at [469, 162] on div "Young Gold" at bounding box center [504, 166] width 70 height 9
click at [478, 164] on label "Young Gold" at bounding box center [508, 166] width 60 height 9
click at [474, 164] on input "Young Gold" at bounding box center [476, 166] width 4 height 4
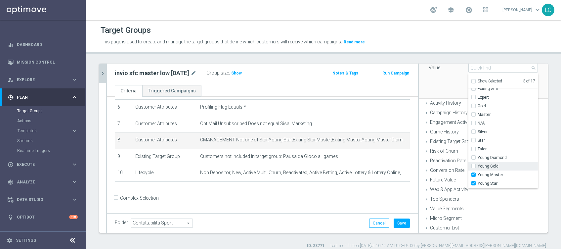
checkbox input "false"
type input "Selected 2 of 17"
click at [474, 173] on input "Young Master" at bounding box center [476, 175] width 4 height 4
checkbox input "false"
type input "Young Star"
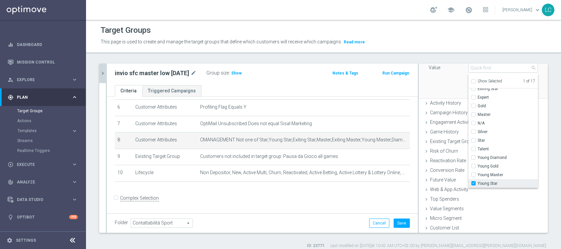
click at [478, 181] on label "Young Star" at bounding box center [508, 183] width 60 height 9
click at [474, 181] on input "Young Star" at bounding box center [476, 183] width 4 height 4
checkbox input "false"
type input "Select"
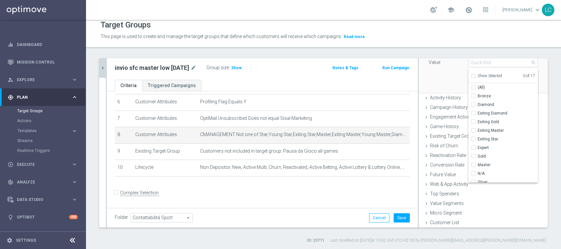
scroll to position [41, 0]
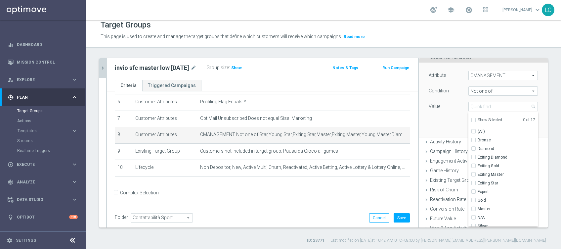
click at [482, 89] on span "Not one of" at bounding box center [503, 91] width 69 height 9
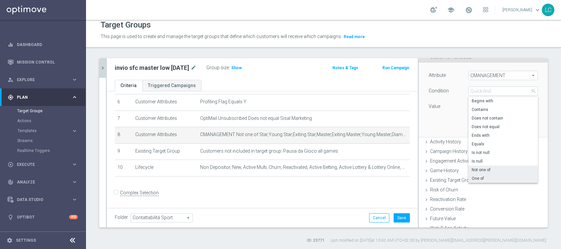
click at [474, 176] on span "One of" at bounding box center [503, 178] width 63 height 5
type input "One of"
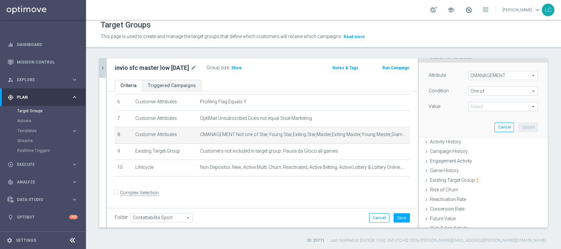
click at [477, 102] on span at bounding box center [503, 106] width 69 height 9
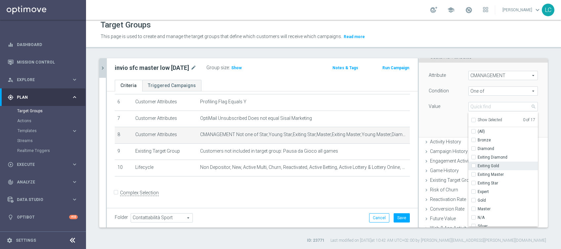
click at [474, 165] on input "Exiting Gold" at bounding box center [476, 166] width 4 height 4
checkbox input "true"
type input "Exiting Gold"
click at [469, 171] on div "Exiting Master" at bounding box center [504, 174] width 70 height 9
click at [474, 173] on input "Exiting Master" at bounding box center [476, 174] width 4 height 4
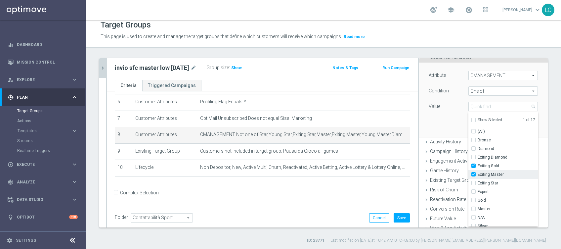
checkbox input "true"
type input "Selected 2 of 17"
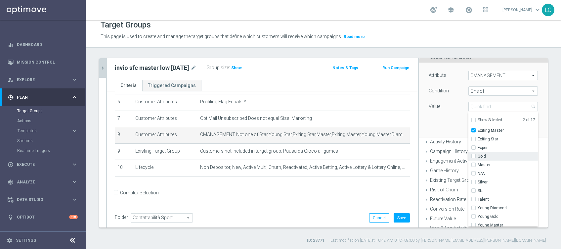
click at [478, 156] on label "Gold" at bounding box center [508, 156] width 60 height 9
click at [474, 156] on input "Gold" at bounding box center [476, 156] width 4 height 4
checkbox input "true"
type input "Selected 3 of 17"
click at [474, 163] on input "Master" at bounding box center [476, 165] width 4 height 4
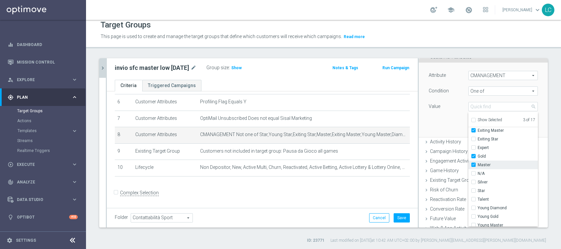
checkbox input "true"
type input "Selected 4 of 17"
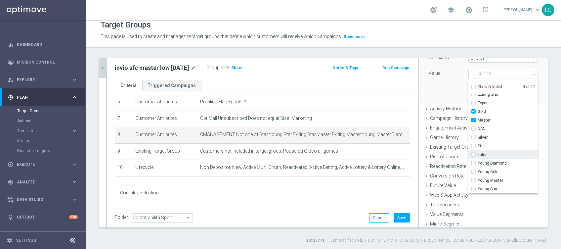
scroll to position [85, 0]
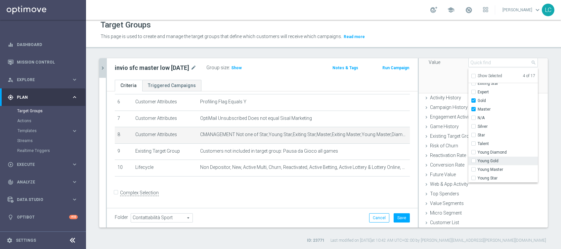
click at [478, 160] on label "Young Gold" at bounding box center [508, 161] width 60 height 9
click at [474, 160] on input "Young Gold" at bounding box center [476, 161] width 4 height 4
checkbox input "true"
type input "Selected 5 of 17"
click at [474, 168] on input "Young Master" at bounding box center [476, 170] width 4 height 4
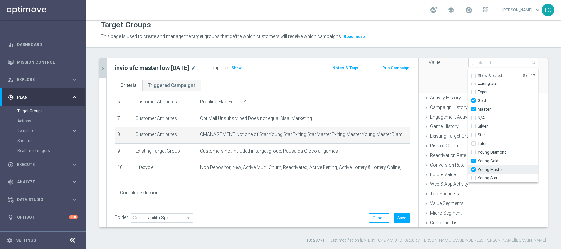
checkbox input "true"
type input "Selected 6 of 17"
click at [435, 80] on div "Attribute CMANAGEMENT CMANAGEMENT arrow_drop_down search Condition One of One o…" at bounding box center [483, 56] width 119 height 74
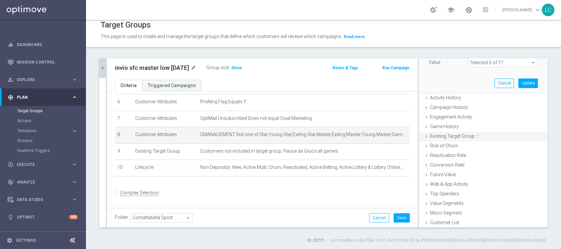
click at [433, 134] on span "Existing Target Group" at bounding box center [455, 135] width 50 height 5
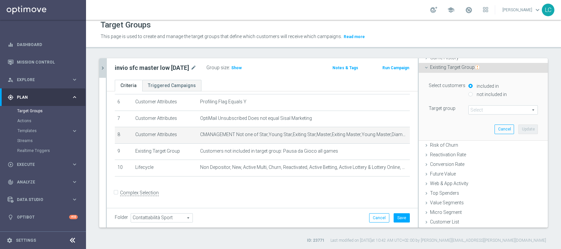
scroll to position [38, 0]
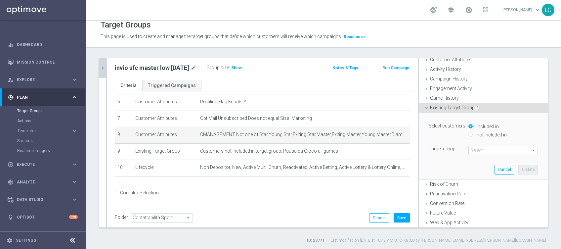
click at [469, 133] on input "not included in" at bounding box center [471, 134] width 4 height 4
radio input "true"
click at [471, 148] on span at bounding box center [503, 150] width 69 height 9
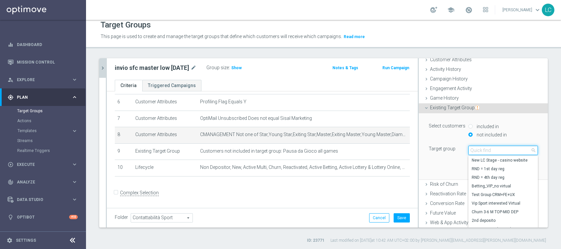
click at [471, 148] on input "search" at bounding box center [504, 150] width 70 height 9
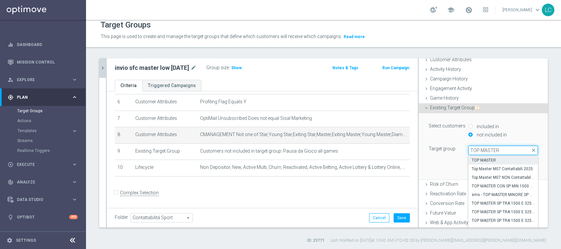
type input "TOP MASTER"
click at [480, 160] on span "TOP MASTER" at bounding box center [503, 160] width 63 height 5
type input "TOP MASTER"
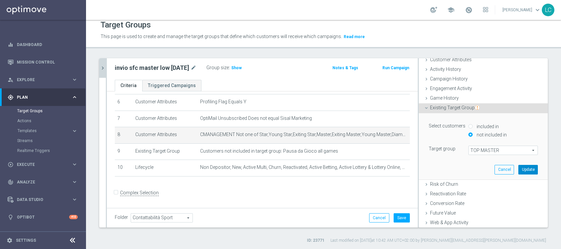
click at [519, 169] on button "Update" at bounding box center [529, 169] width 20 height 9
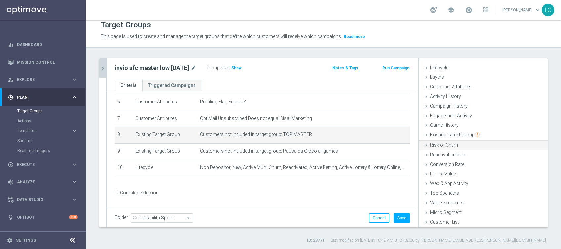
scroll to position [10, 0]
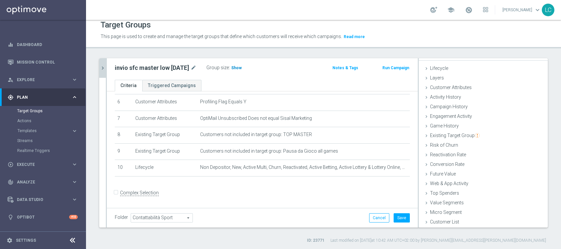
click at [242, 66] on span "Show" at bounding box center [236, 68] width 11 height 5
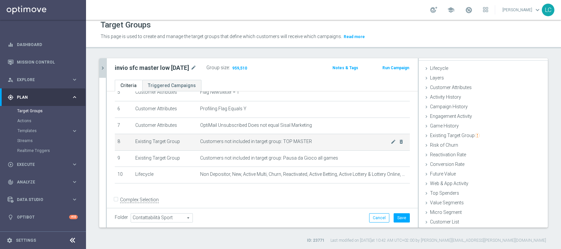
scroll to position [103, 0]
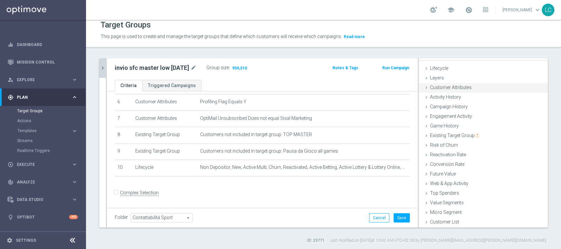
click at [445, 86] on span "Customer Attributes" at bounding box center [451, 87] width 42 height 5
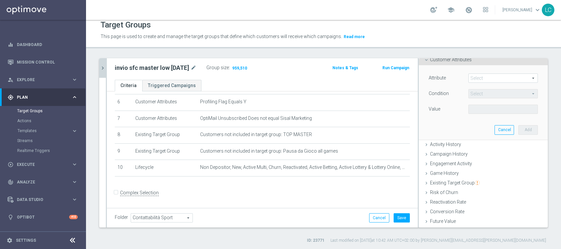
click at [486, 79] on span at bounding box center [503, 78] width 69 height 9
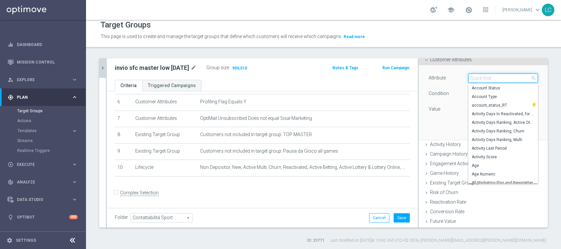
click at [486, 78] on input "search" at bounding box center [504, 77] width 70 height 9
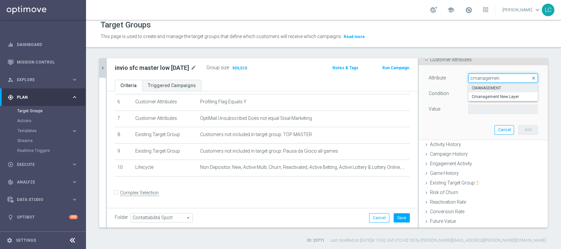
type input "cmanagemen"
click at [498, 85] on span "CMANAGEMENT" at bounding box center [503, 87] width 63 height 5
type input "CMANAGEMENT"
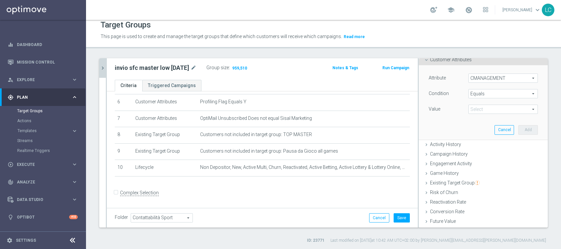
click at [500, 91] on span "Equals" at bounding box center [503, 93] width 69 height 9
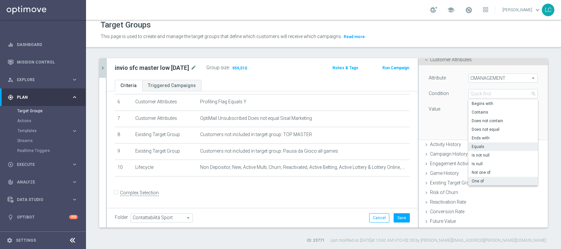
click at [483, 181] on span "One of" at bounding box center [503, 180] width 63 height 5
type input "One of"
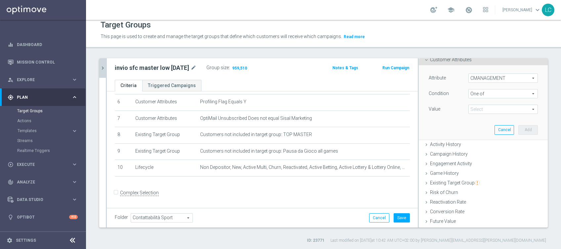
click at [486, 108] on span at bounding box center [503, 109] width 69 height 9
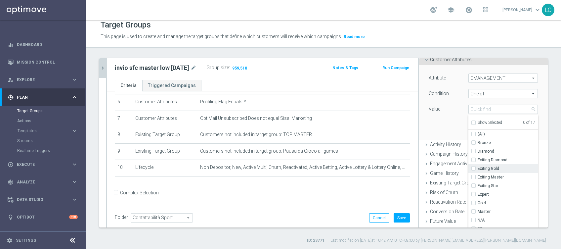
click at [478, 167] on span "Exiting Gold" at bounding box center [508, 168] width 60 height 5
click at [474, 167] on input "Exiting Gold" at bounding box center [476, 169] width 4 height 4
checkbox input "true"
type input "Exiting Gold"
click at [478, 173] on label "Exiting Master" at bounding box center [508, 177] width 60 height 9
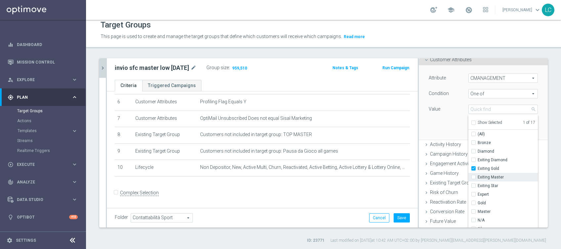
click at [474, 175] on input "Exiting Master" at bounding box center [476, 177] width 4 height 4
checkbox input "true"
type input "Selected 2 of 17"
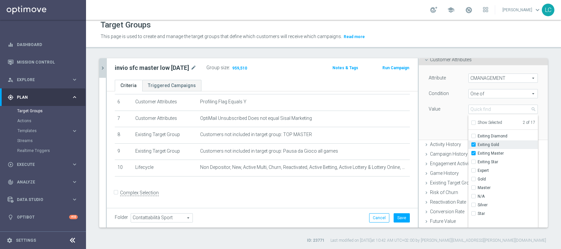
scroll to position [44, 0]
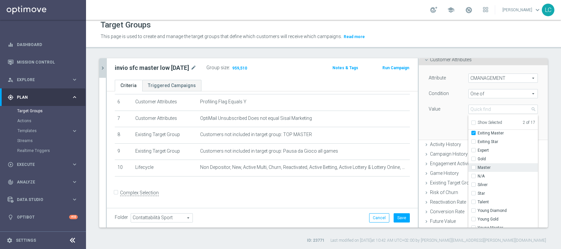
click at [484, 165] on span "Master" at bounding box center [508, 167] width 60 height 5
click at [478, 166] on input "Master" at bounding box center [476, 168] width 4 height 4
checkbox input "true"
type input "Selected 3 of 17"
click at [483, 156] on span "Gold" at bounding box center [508, 158] width 60 height 5
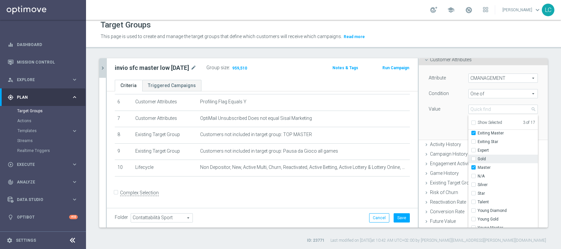
click at [478, 157] on input "Gold" at bounding box center [476, 159] width 4 height 4
checkbox input "true"
type input "Selected 4 of 17"
click at [488, 197] on span "Young Diamond" at bounding box center [508, 198] width 60 height 5
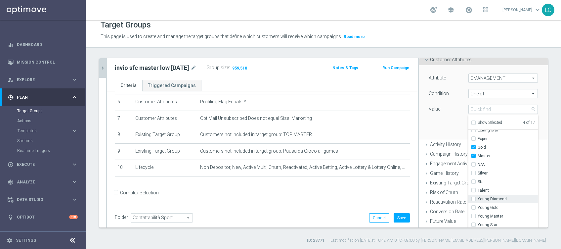
click at [478, 197] on input "Young Diamond" at bounding box center [476, 199] width 4 height 4
checkbox input "true"
type input "Selected 5 of 17"
click at [478, 197] on span "Young Diamond" at bounding box center [508, 198] width 60 height 5
click at [478, 197] on input "Young Diamond" at bounding box center [476, 199] width 4 height 4
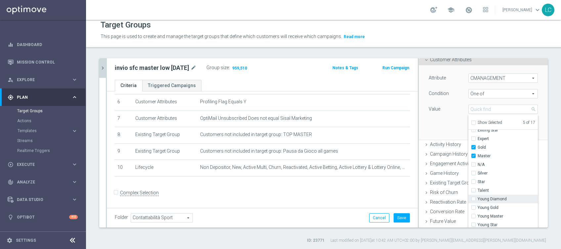
checkbox input "false"
type input "Selected 4 of 17"
click at [480, 207] on span "Young Gold" at bounding box center [508, 207] width 60 height 5
click at [478, 207] on input "Young Gold" at bounding box center [476, 208] width 4 height 4
checkbox input "true"
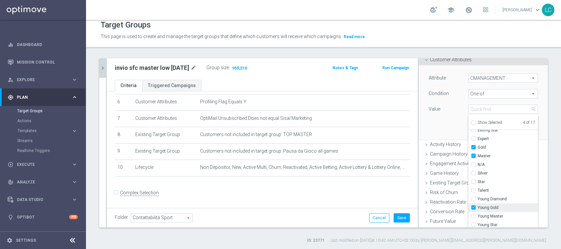
type input "Selected 5 of 17"
click at [482, 214] on span "Young Master" at bounding box center [508, 216] width 60 height 5
click at [478, 214] on input "Young Master" at bounding box center [476, 216] width 4 height 4
checkbox input "true"
type input "Selected 6 of 17"
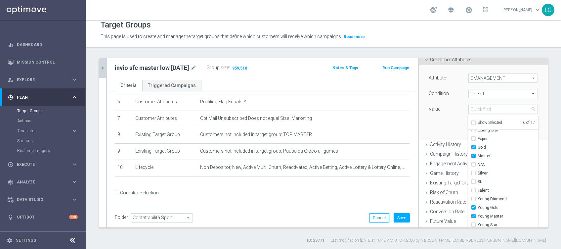
click at [444, 119] on div "Attribute CMANAGEMENT CMANAGEMENT arrow_drop_down search Condition One of One o…" at bounding box center [483, 102] width 119 height 74
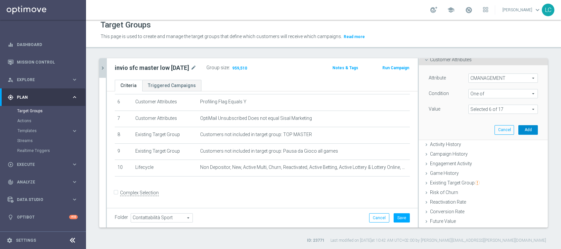
click at [519, 130] on button "Add" at bounding box center [529, 129] width 20 height 9
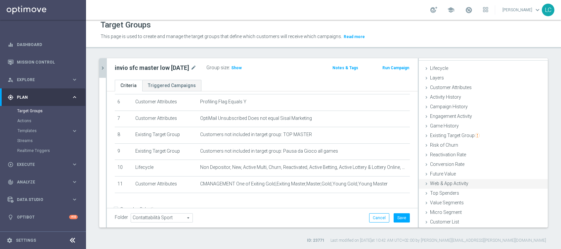
scroll to position [10, 0]
click at [394, 217] on button "Save" at bounding box center [402, 217] width 16 height 9
click at [243, 64] on h3 "Show" at bounding box center [237, 67] width 12 height 7
click at [105, 71] on button "chevron_right" at bounding box center [102, 68] width 7 height 20
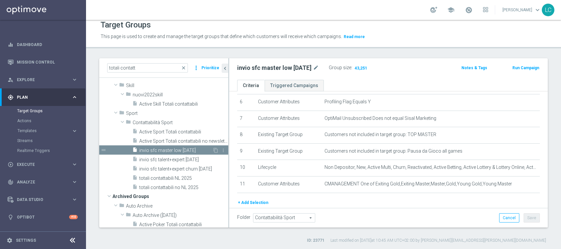
scroll to position [44, 0]
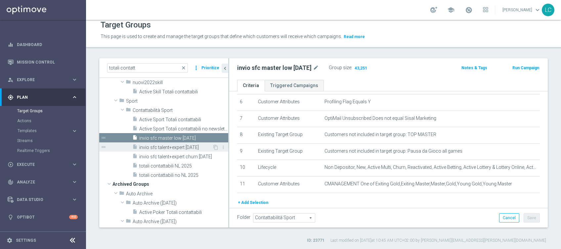
click at [156, 146] on span "invio sfc talent+expert 07/09/2026" at bounding box center [175, 148] width 73 height 6
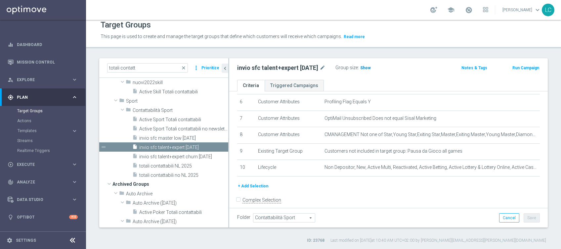
click at [364, 67] on span "Show" at bounding box center [366, 68] width 11 height 5
click at [161, 154] on span "invio sfc talent+expert churn 07/09/2026" at bounding box center [175, 157] width 73 height 6
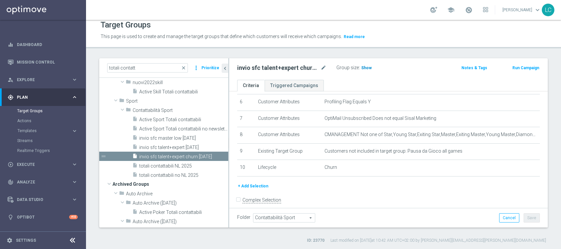
click at [366, 67] on span "Show" at bounding box center [367, 68] width 11 height 5
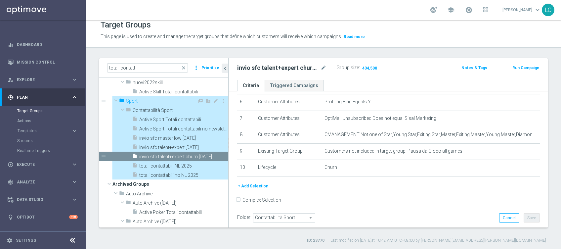
type input "Sport"
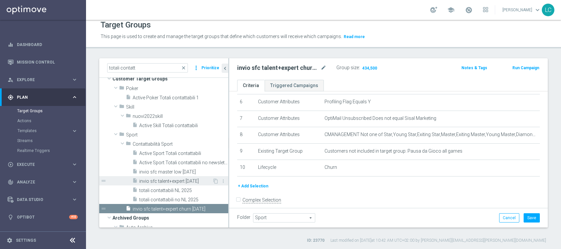
scroll to position [2, 0]
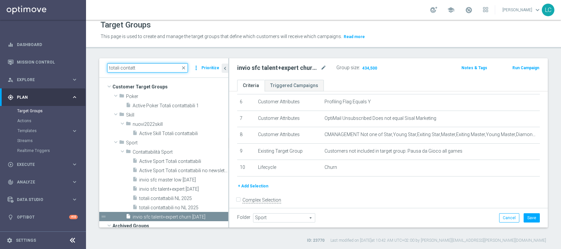
click at [133, 70] on input "totali contatt" at bounding box center [147, 67] width 81 height 9
drag, startPoint x: 133, startPoint y: 70, endPoint x: 88, endPoint y: 66, distance: 45.5
click at [88, 66] on div "totali contatt close more_vert Prioritize Customer Target Groups library_add cr…" at bounding box center [323, 150] width 475 height 185
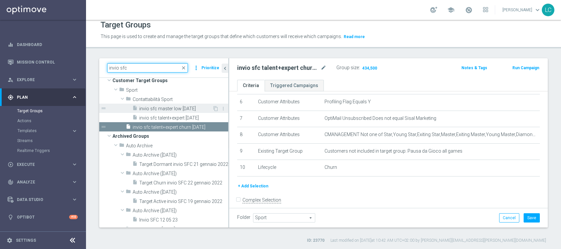
scroll to position [8, 0]
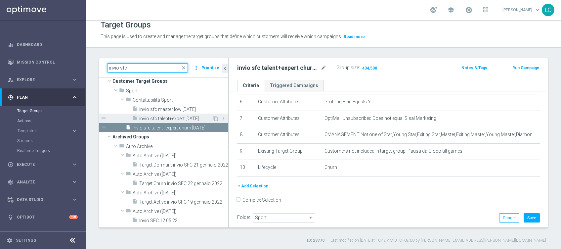
type input "invio sfc"
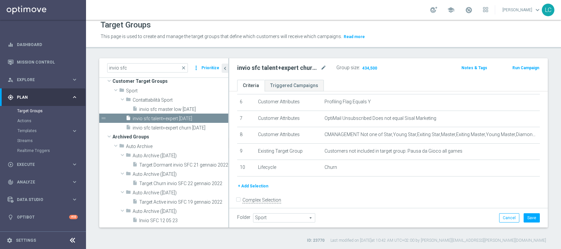
drag, startPoint x: 111, startPoint y: 108, endPoint x: 115, endPoint y: 101, distance: 8.0
click at [115, 101] on div "folder Contattabilità Sport library_add create_new_folder mode_edit more_vert d…" at bounding box center [163, 113] width 129 height 37
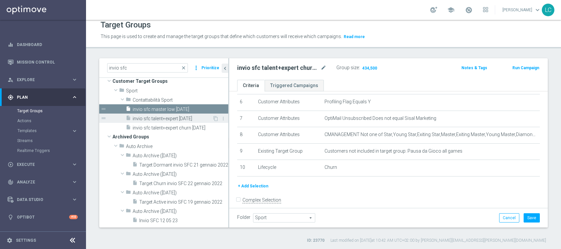
click at [174, 120] on span "invio sfc talent+expert 07/09/2026" at bounding box center [173, 119] width 80 height 6
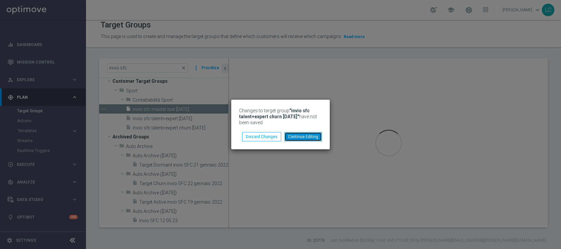
click at [307, 136] on button "Continue Editing" at bounding box center [303, 136] width 37 height 9
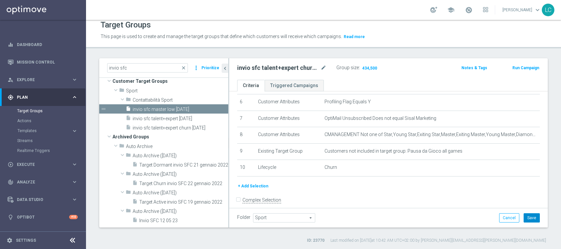
click at [528, 217] on button "Save" at bounding box center [532, 217] width 16 height 9
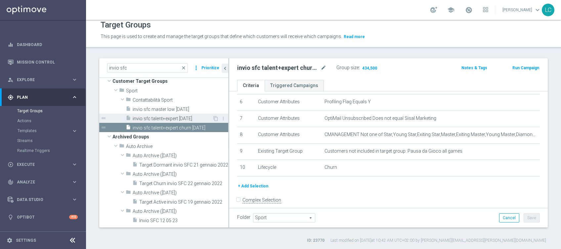
click at [169, 117] on span "invio sfc talent+expert 07/09/2026" at bounding box center [173, 119] width 80 height 6
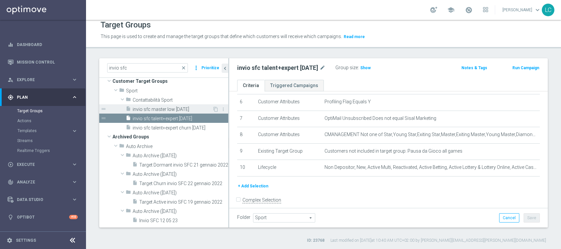
click at [176, 109] on span "invio sfc master low 07/09/2026" at bounding box center [173, 110] width 80 height 6
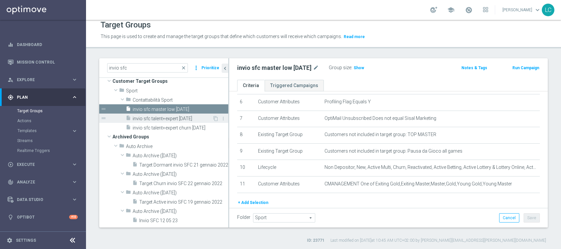
click at [175, 117] on span "invio sfc talent+expert 07/09/2026" at bounding box center [173, 119] width 80 height 6
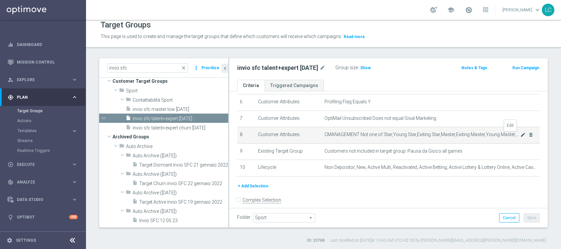
click at [521, 135] on icon "mode_edit" at bounding box center [523, 134] width 5 height 5
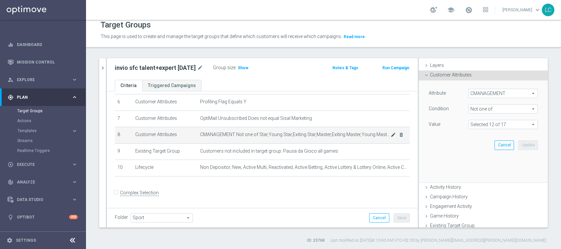
scroll to position [38, 0]
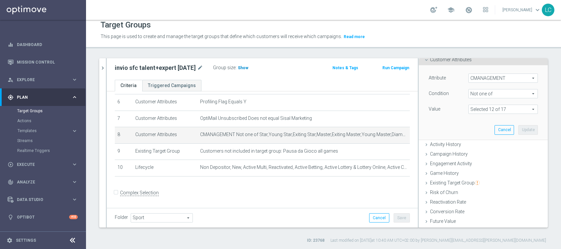
click at [241, 65] on h3 "Show" at bounding box center [243, 67] width 12 height 7
click at [489, 110] on span at bounding box center [503, 109] width 69 height 9
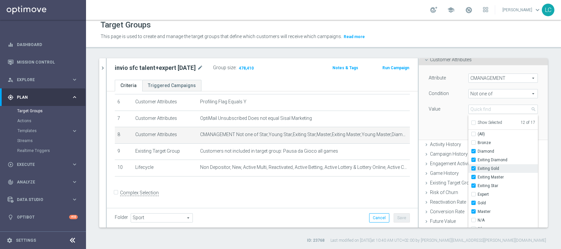
click at [474, 167] on input "Exiting Gold" at bounding box center [476, 169] width 4 height 4
checkbox input "false"
type input "Selected 11 of 17"
click at [474, 175] on input "Exiting Master" at bounding box center [476, 177] width 4 height 4
checkbox input "false"
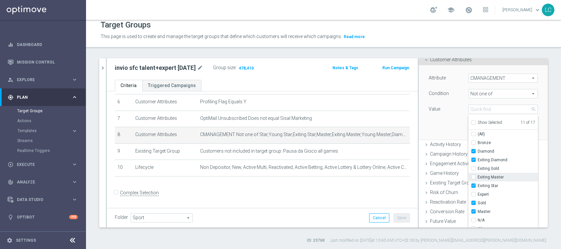
type input "Selected 10 of 17"
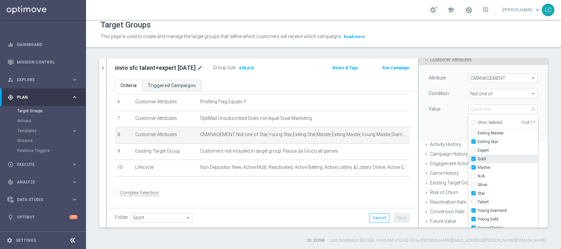
click at [474, 159] on input "Gold" at bounding box center [476, 159] width 4 height 4
checkbox input "false"
type input "Selected 9 of 17"
click at [474, 167] on input "Master" at bounding box center [476, 168] width 4 height 4
checkbox input "false"
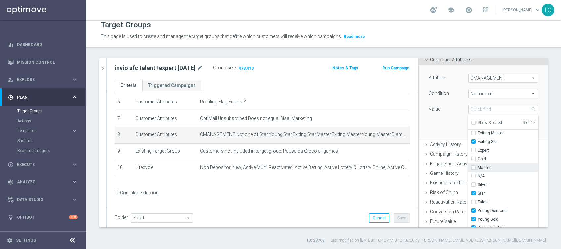
type input "Selected 8 of 17"
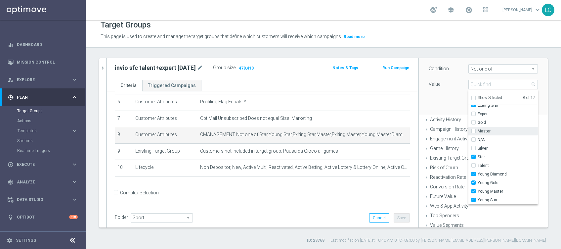
scroll to position [82, 0]
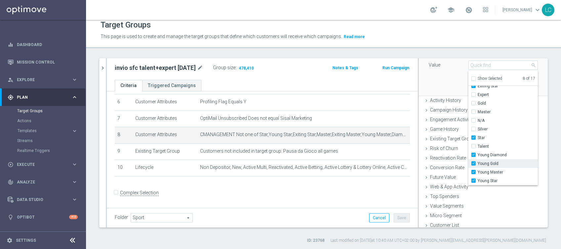
click at [478, 162] on span "Young Gold" at bounding box center [508, 163] width 60 height 5
click at [474, 162] on input "Young Gold" at bounding box center [476, 164] width 4 height 4
checkbox input "false"
type input "Selected 7 of 17"
click at [478, 170] on span "Young Master" at bounding box center [508, 172] width 60 height 5
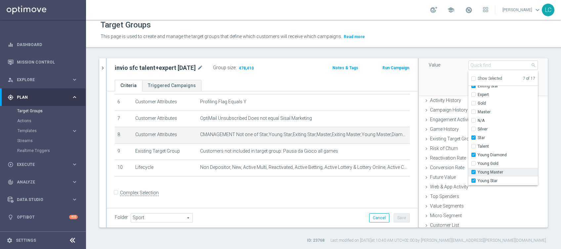
click at [474, 170] on input "Young Master" at bounding box center [476, 172] width 4 height 4
checkbox input "false"
type input "Selected 6 of 17"
click at [433, 79] on div "Attribute CMANAGEMENT CMANAGEMENT arrow_drop_down search Condition Not one of N…" at bounding box center [483, 58] width 119 height 74
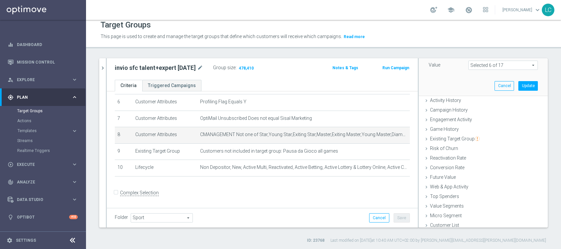
scroll to position [38, 0]
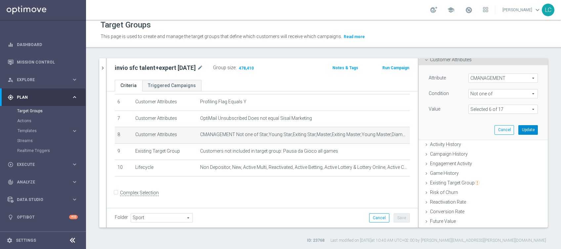
click at [519, 130] on button "Update" at bounding box center [529, 129] width 20 height 9
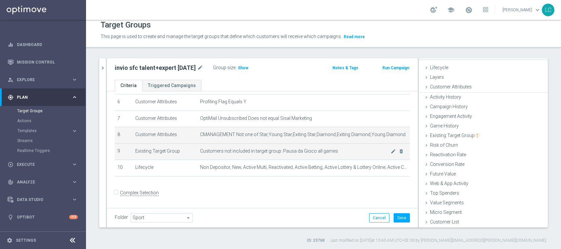
scroll to position [10, 0]
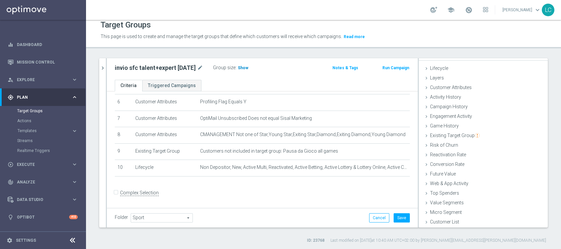
click at [247, 66] on span "Show" at bounding box center [243, 68] width 11 height 5
click at [448, 133] on span "Existing Target Group" at bounding box center [455, 135] width 50 height 5
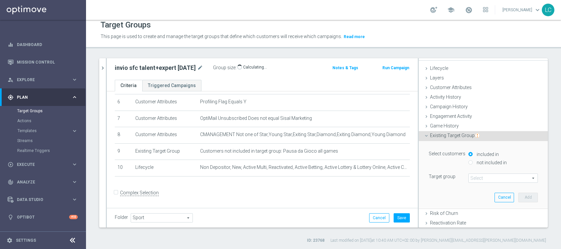
scroll to position [38, 0]
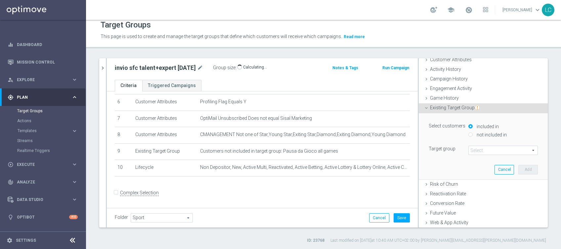
click at [469, 133] on input "not included in" at bounding box center [471, 134] width 4 height 4
radio input "true"
click at [469, 146] on span at bounding box center [503, 150] width 69 height 9
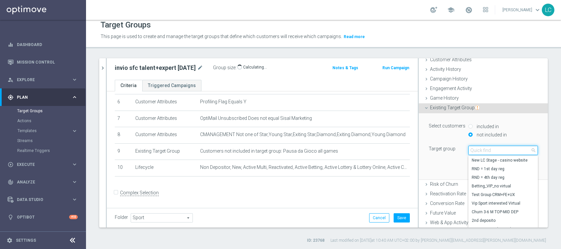
click at [469, 149] on input "search" at bounding box center [504, 150] width 70 height 9
type input "m"
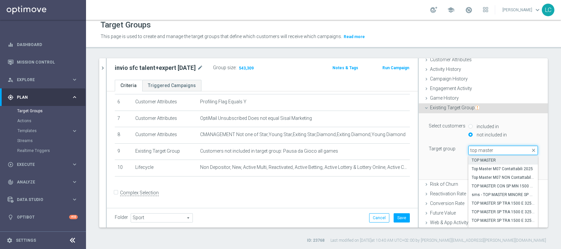
type input "top master"
click at [497, 158] on span "TOP MASTER" at bounding box center [503, 160] width 63 height 5
type input "TOP MASTER"
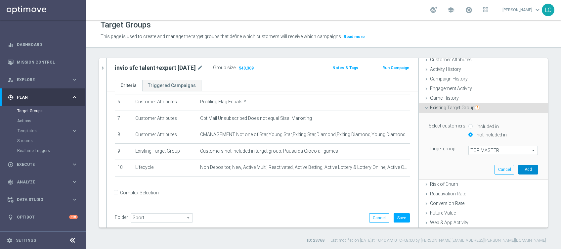
click at [519, 169] on button "Add" at bounding box center [529, 169] width 20 height 9
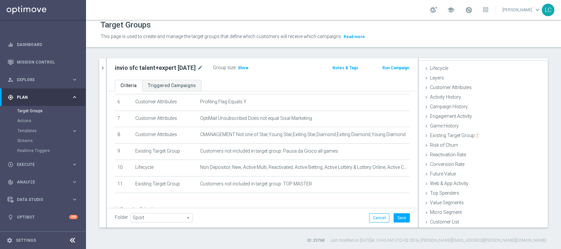
scroll to position [10, 0]
click at [240, 67] on span "Show" at bounding box center [243, 68] width 11 height 5
click at [103, 67] on icon "chevron_right" at bounding box center [103, 68] width 6 height 6
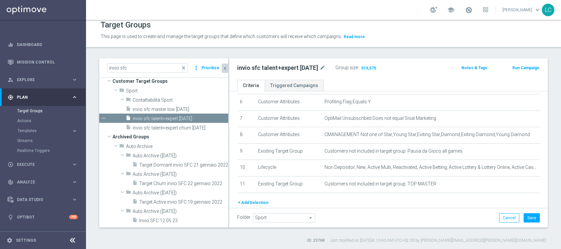
scroll to position [23, 0]
click at [524, 218] on button "Save" at bounding box center [532, 217] width 16 height 9
click at [157, 107] on span "invio sfc master low 07/09/2026" at bounding box center [173, 110] width 80 height 6
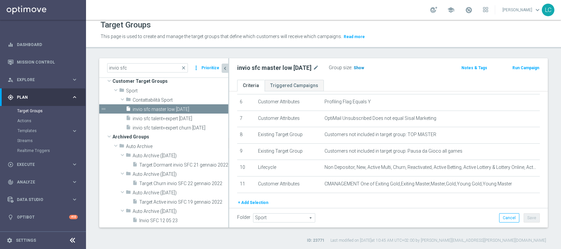
click at [364, 66] on span "Show" at bounding box center [359, 68] width 11 height 5
click at [174, 117] on span "invio sfc talent+expert 07/09/2026" at bounding box center [173, 119] width 80 height 6
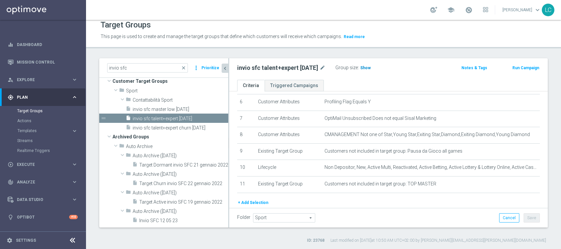
click at [369, 68] on span "Show" at bounding box center [366, 68] width 11 height 5
click at [140, 105] on div "insert_drive_file invio sfc master low 07/09/2026" at bounding box center [169, 108] width 87 height 9
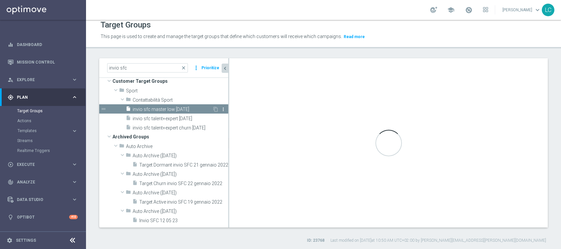
click at [221, 107] on icon "more_vert" at bounding box center [223, 109] width 5 height 5
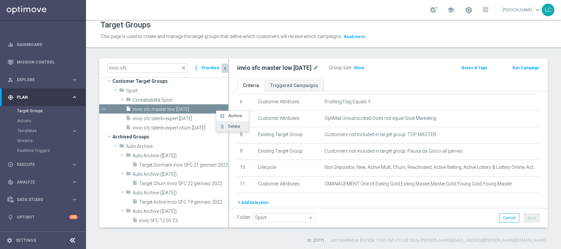
click at [222, 126] on icon "delete" at bounding box center [222, 126] width 5 height 5
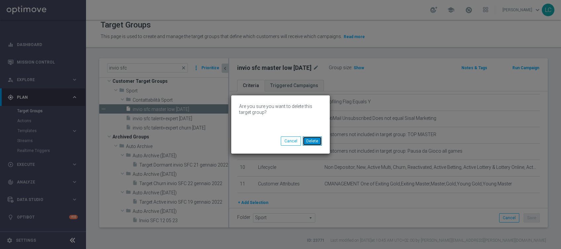
click at [312, 140] on button "Delete" at bounding box center [312, 140] width 19 height 9
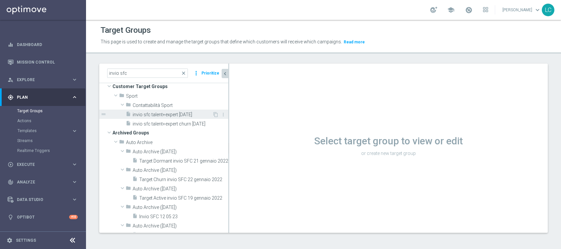
click at [171, 113] on span "invio sfc talent+expert 07/09/2026" at bounding box center [173, 115] width 80 height 6
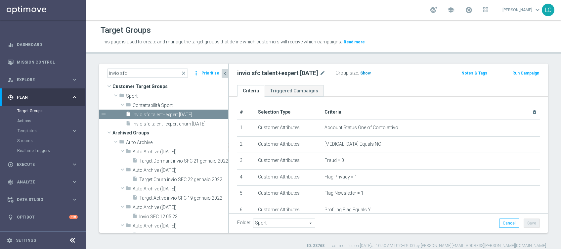
click at [362, 73] on span "Show" at bounding box center [366, 73] width 11 height 5
click at [322, 73] on icon "mode_edit" at bounding box center [323, 73] width 6 height 8
click at [272, 73] on input "invio sfc talent+expert 07/09/2026" at bounding box center [281, 73] width 89 height 9
type input "invio sfc talent+expert+masterlow 07/09/2026"
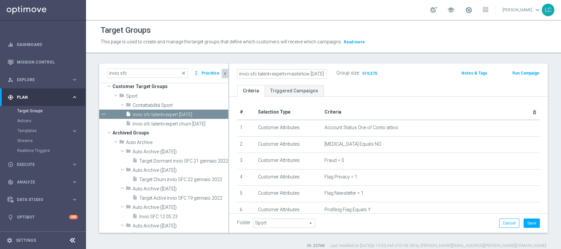
click at [403, 73] on div "Group size : 519,575" at bounding box center [370, 73] width 66 height 8
click at [529, 219] on button "Save" at bounding box center [532, 223] width 16 height 9
click at [326, 72] on icon "mode_edit" at bounding box center [324, 73] width 6 height 8
click at [318, 72] on input "invio sfc talent+expert+masterlow 07/09/2026" at bounding box center [281, 73] width 89 height 9
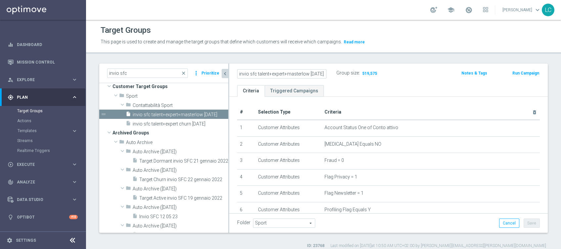
click at [318, 72] on input "invio sfc talent+expert+masterlow 07/09/2026" at bounding box center [281, 73] width 89 height 9
click at [255, 74] on input "invio sfc talent+expert+masterlow 07/09" at bounding box center [281, 73] width 89 height 9
type input "invio sfc 2026 talent+expert+masterlow 07/09"
click at [397, 76] on div "Group size : 519,575" at bounding box center [370, 74] width 66 height 11
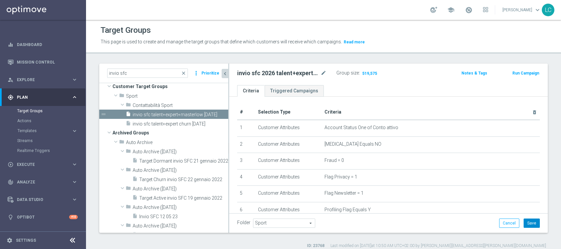
click at [530, 222] on button "Save" at bounding box center [532, 223] width 16 height 9
click at [150, 123] on span "invio sfc talent+expert churn 07/09/2026" at bounding box center [173, 124] width 80 height 6
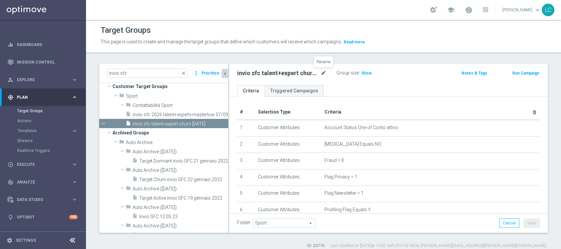
click at [324, 71] on icon "mode_edit" at bounding box center [324, 73] width 6 height 8
click at [317, 73] on input "invio sfc talent+expert churn 07/09/2026" at bounding box center [281, 73] width 89 height 9
type input "invio sfc 2026 talent+expert churn 07/09"
click at [419, 71] on div "invio sfc 2026 talent+expert churn 07/09 Group size : Show" at bounding box center [336, 74] width 209 height 10
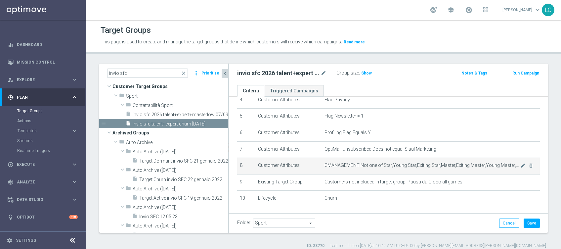
scroll to position [88, 0]
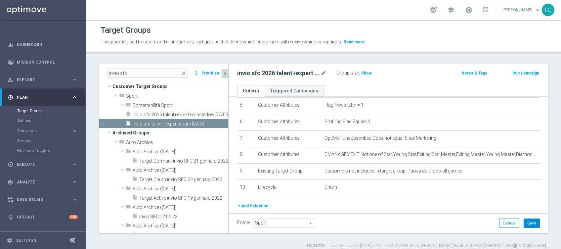
click at [527, 219] on button "Save" at bounding box center [532, 223] width 16 height 9
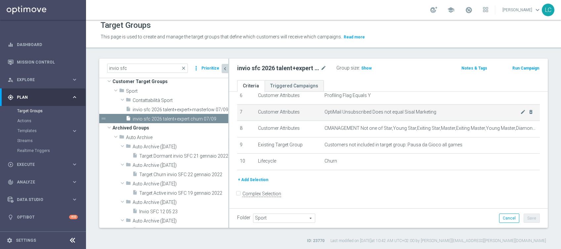
scroll to position [5, 0]
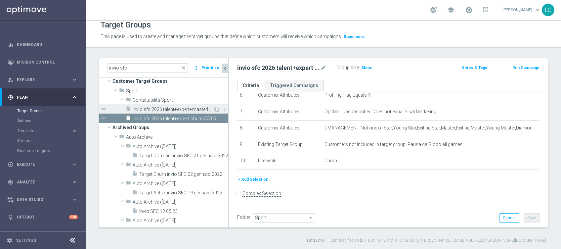
click at [148, 107] on span "invio sfc 2026 talent+expert+masterlow 07/09" at bounding box center [173, 110] width 81 height 6
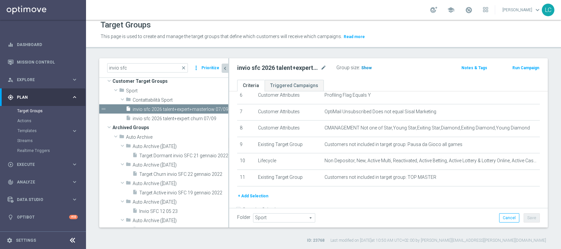
click at [366, 67] on span "Show" at bounding box center [367, 68] width 11 height 5
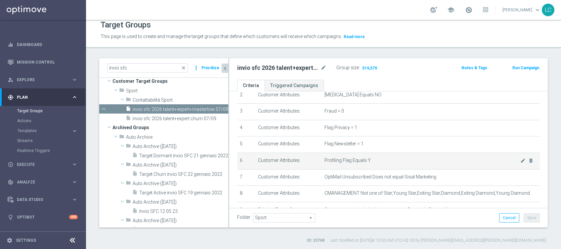
scroll to position [88, 0]
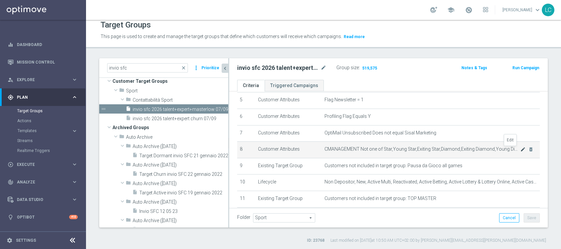
click at [521, 148] on icon "mode_edit" at bounding box center [523, 149] width 5 height 5
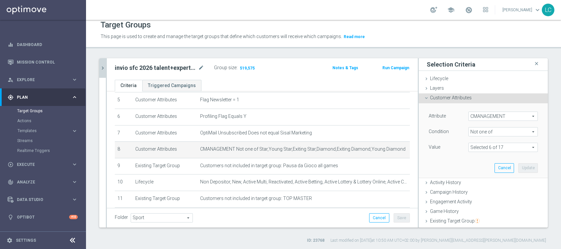
click at [487, 148] on span at bounding box center [503, 147] width 69 height 9
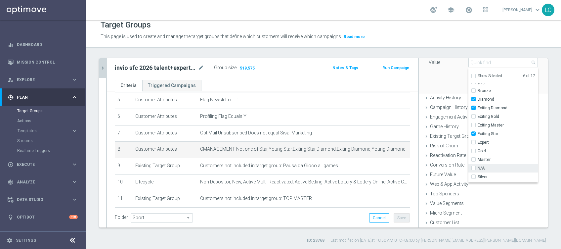
scroll to position [0, 0]
click at [440, 76] on div "Attribute CMANAGEMENT CMANAGEMENT arrow_drop_down search Condition Not one of N…" at bounding box center [483, 56] width 119 height 74
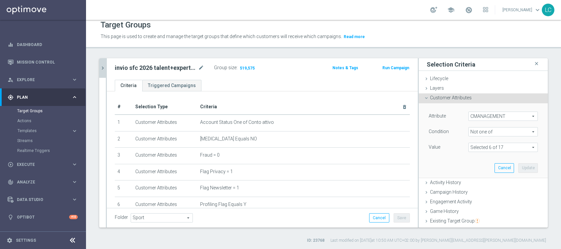
click at [434, 97] on span "Customer Attributes" at bounding box center [451, 97] width 42 height 5
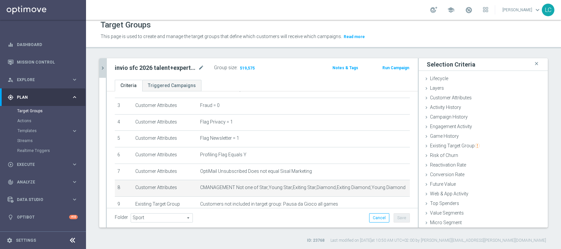
scroll to position [119, 0]
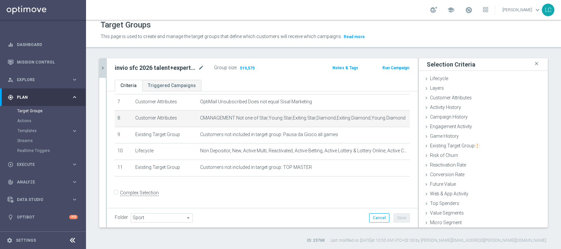
click at [104, 61] on button "chevron_right" at bounding box center [102, 68] width 7 height 20
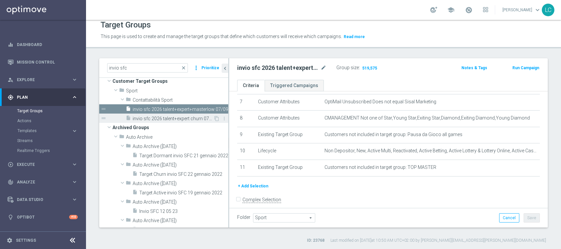
click at [149, 119] on span "invio sfc 2026 talent+expert churn 07/09" at bounding box center [173, 119] width 81 height 6
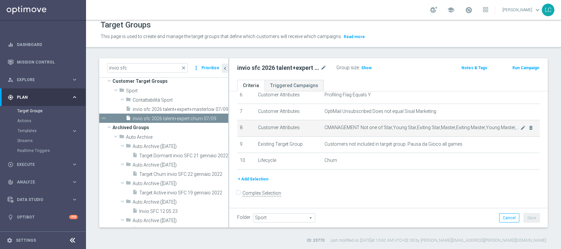
scroll to position [66, 0]
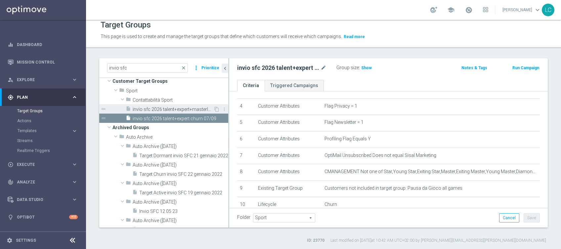
click at [151, 107] on span "invio sfc 2026 talent+expert+masterlow 07/09" at bounding box center [173, 110] width 81 height 6
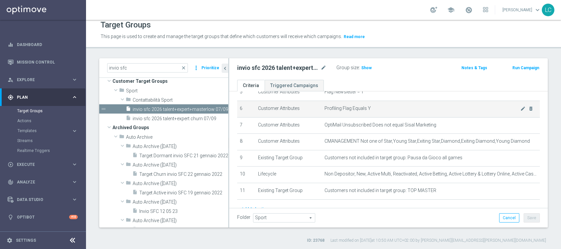
scroll to position [126, 0]
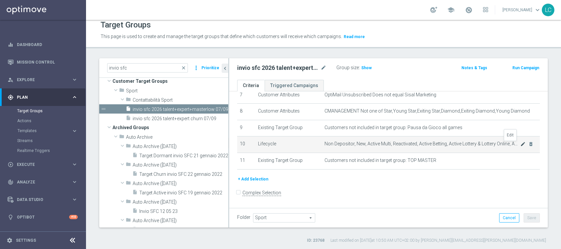
click at [521, 145] on icon "mode_edit" at bounding box center [523, 143] width 5 height 5
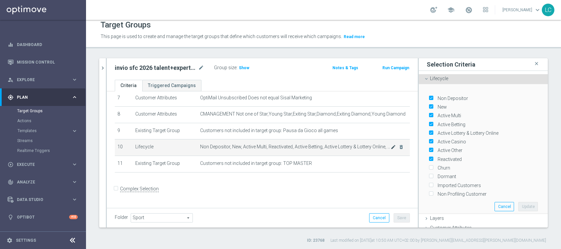
scroll to position [119, 0]
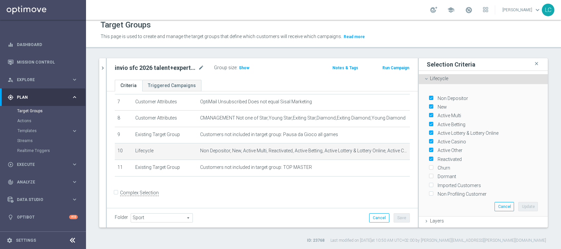
click at [98, 66] on div "invio sfc close more_vert Prioritize Customer Target Groups library_add create_…" at bounding box center [323, 150] width 475 height 185
click at [102, 67] on icon "chevron_right" at bounding box center [103, 68] width 6 height 6
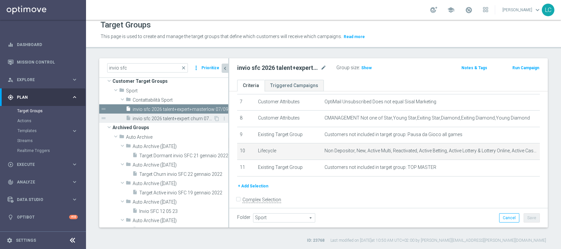
scroll to position [126, 0]
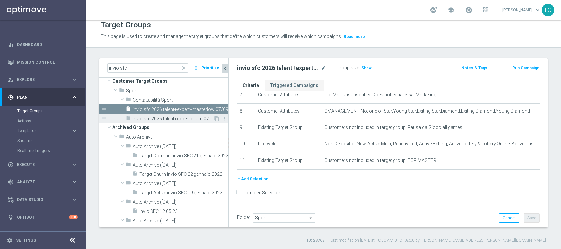
click at [171, 120] on span "invio sfc 2026 talent+expert churn 07/09" at bounding box center [173, 119] width 81 height 6
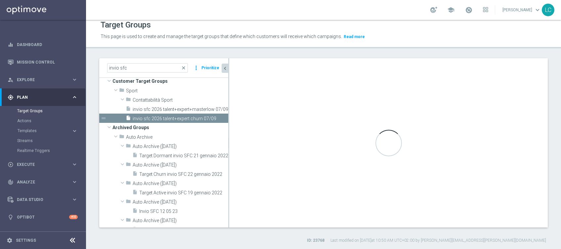
scroll to position [110, 0]
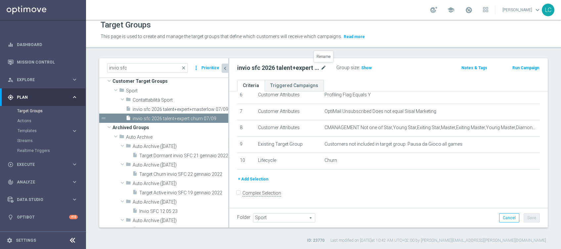
click at [323, 71] on icon "mode_edit" at bounding box center [324, 68] width 6 height 8
click at [294, 69] on input "invio sfc 2026 talent+expert churn 07/09" at bounding box center [281, 68] width 89 height 9
type input "invio sfc 2026 talent+expert+master low churn 07/09"
click at [416, 68] on div "invio sfc 2026 talent+expert+master low churn 07/09 Group size : Show" at bounding box center [336, 68] width 209 height 10
click at [524, 217] on button "Save" at bounding box center [532, 217] width 16 height 9
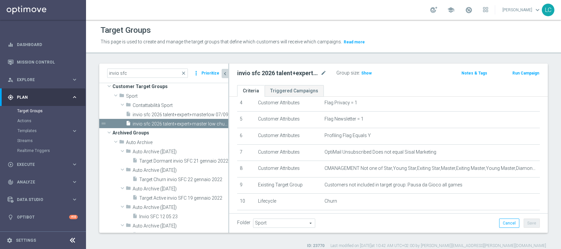
scroll to position [88, 0]
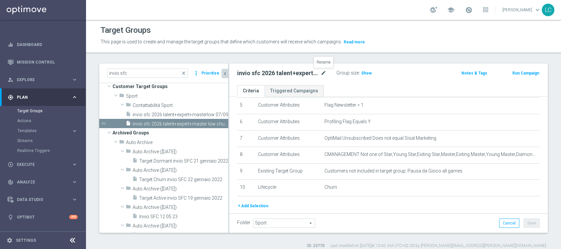
click at [323, 73] on icon "mode_edit" at bounding box center [324, 73] width 6 height 8
click at [395, 69] on div "Group size : Show" at bounding box center [370, 73] width 66 height 8
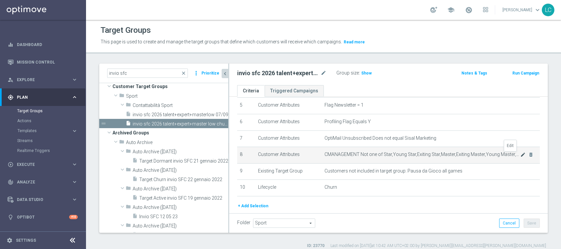
click at [521, 155] on icon "mode_edit" at bounding box center [523, 154] width 5 height 5
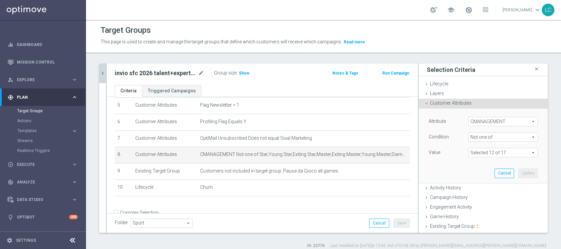
click at [486, 150] on span at bounding box center [503, 152] width 69 height 9
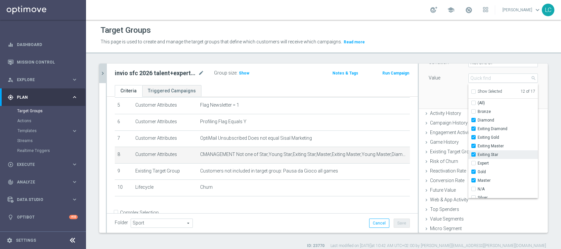
scroll to position [85, 0]
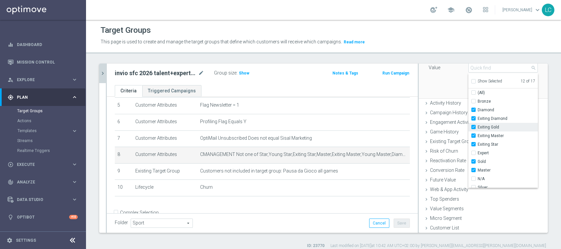
click at [478, 127] on label "Exiting Gold" at bounding box center [508, 127] width 60 height 9
click at [474, 127] on input "Exiting Gold" at bounding box center [476, 127] width 4 height 4
checkbox input "false"
type input "Selected 11 of 17"
click at [478, 132] on label "Exiting Master" at bounding box center [508, 135] width 60 height 9
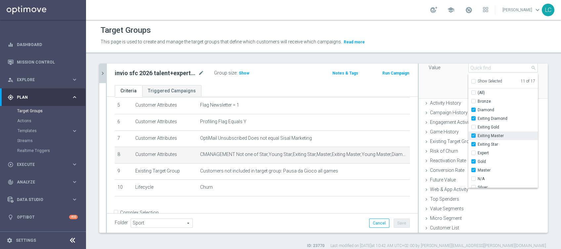
click at [474, 134] on input "Exiting Master" at bounding box center [476, 136] width 4 height 4
checkbox input "false"
type input "Selected 10 of 17"
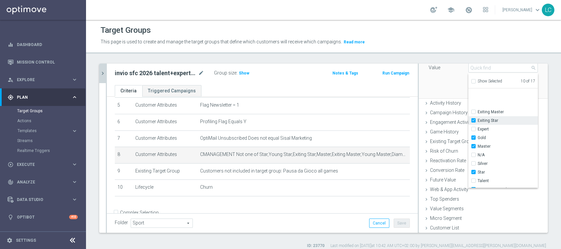
scroll to position [44, 0]
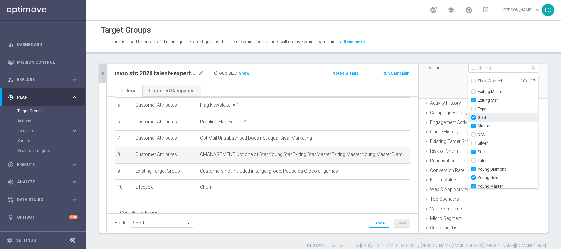
click at [478, 116] on label "Gold" at bounding box center [508, 117] width 60 height 9
click at [474, 116] on input "Gold" at bounding box center [476, 118] width 4 height 4
checkbox input "false"
type input "Selected 9 of 17"
click at [474, 125] on input "Master" at bounding box center [476, 126] width 4 height 4
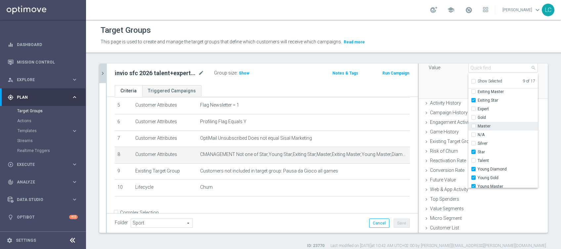
checkbox input "false"
type input "Selected 8 of 17"
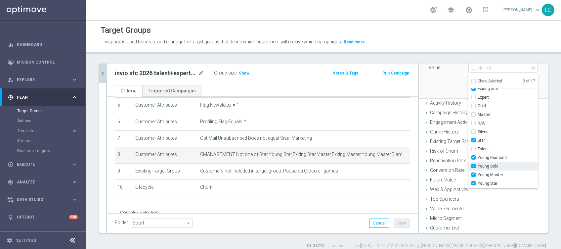
click at [474, 165] on input "Young Gold" at bounding box center [476, 166] width 4 height 4
checkbox input "false"
type input "Selected 7 of 17"
click at [478, 171] on label "Young Master" at bounding box center [508, 175] width 60 height 9
click at [474, 173] on input "Young Master" at bounding box center [476, 175] width 4 height 4
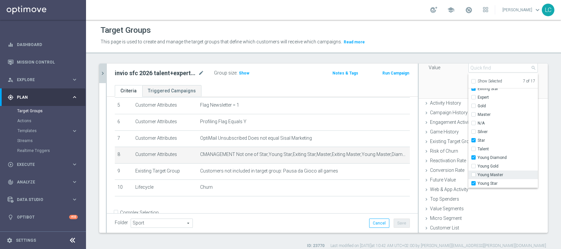
checkbox input "false"
type input "Selected 6 of 17"
click at [424, 79] on div "Attribute CMANAGEMENT CMANAGEMENT arrow_drop_down search Condition Not one of N…" at bounding box center [483, 61] width 119 height 74
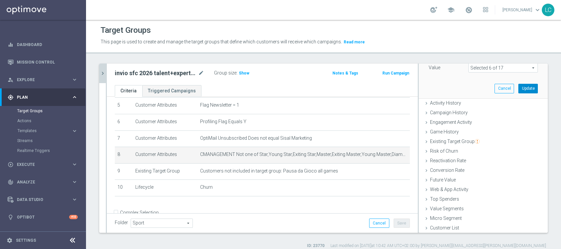
click at [519, 88] on button "Update" at bounding box center [529, 88] width 20 height 9
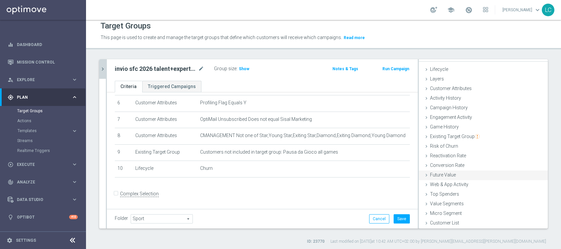
scroll to position [5, 0]
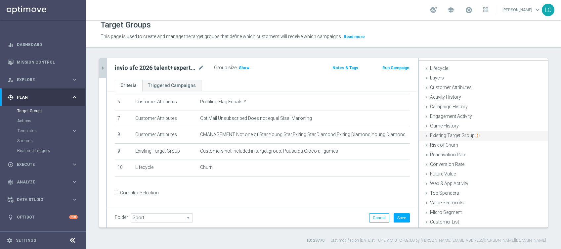
click at [456, 135] on span "Existing Target Group" at bounding box center [455, 135] width 50 height 5
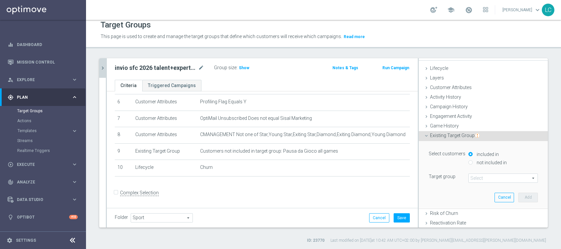
scroll to position [42, 0]
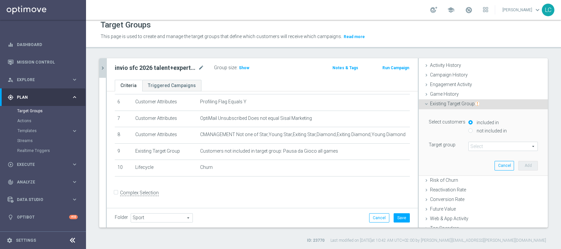
click at [469, 130] on div "not included in" at bounding box center [504, 131] width 70 height 8
click at [469, 128] on input "not included in" at bounding box center [471, 130] width 4 height 4
radio input "true"
click at [469, 143] on span at bounding box center [503, 146] width 69 height 9
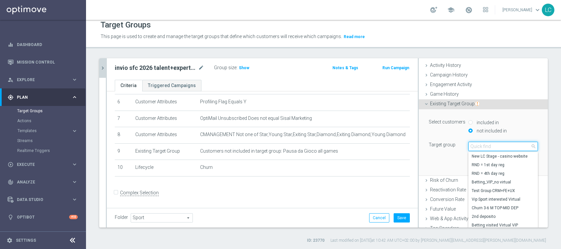
click at [469, 145] on input "search" at bounding box center [504, 146] width 70 height 9
type input "top master"
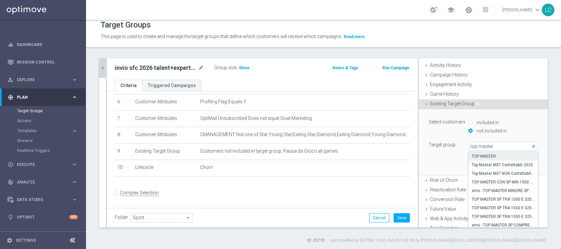
click at [488, 157] on span "TOP MASTER" at bounding box center [503, 156] width 63 height 5
type input "TOP MASTER"
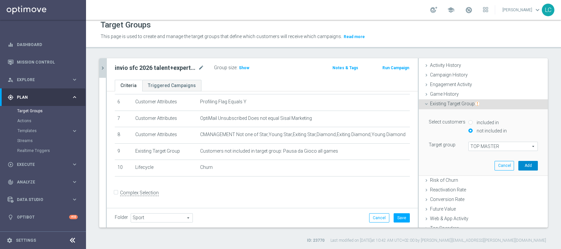
click at [520, 166] on button "Add" at bounding box center [529, 165] width 20 height 9
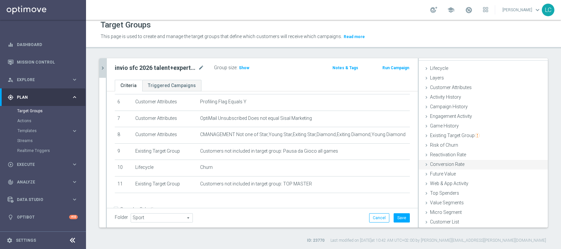
scroll to position [10, 0]
click at [398, 219] on button "Save" at bounding box center [402, 217] width 16 height 9
click at [241, 66] on span "Show" at bounding box center [244, 68] width 11 height 5
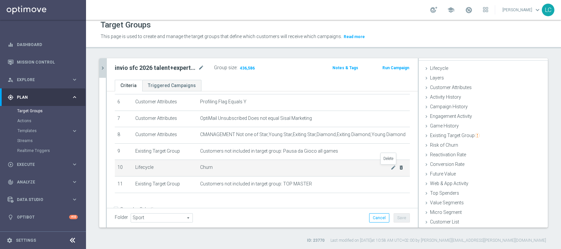
click at [399, 169] on icon "delete_forever" at bounding box center [401, 167] width 5 height 5
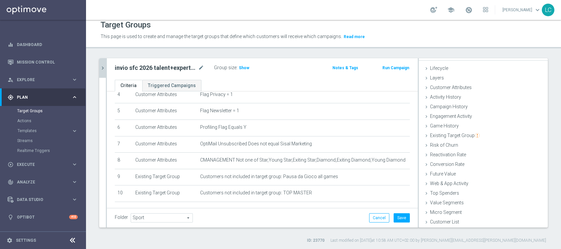
scroll to position [58, 0]
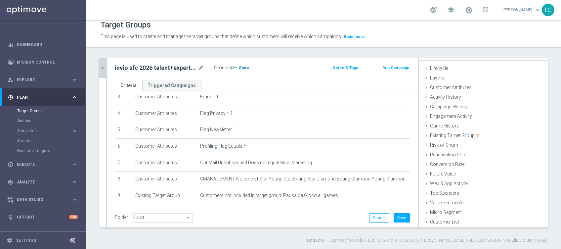
click at [246, 66] on span "Show" at bounding box center [244, 68] width 11 height 5
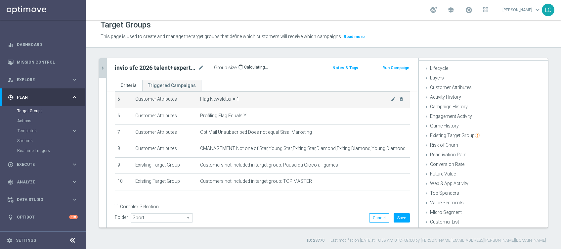
scroll to position [103, 0]
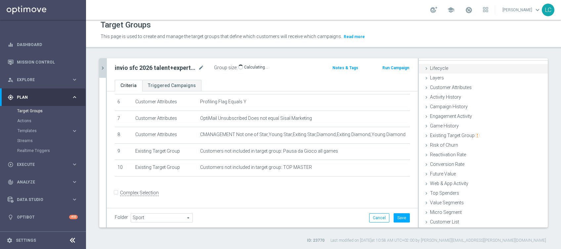
click at [455, 69] on div "Lifecycle done selection updated" at bounding box center [483, 69] width 129 height 10
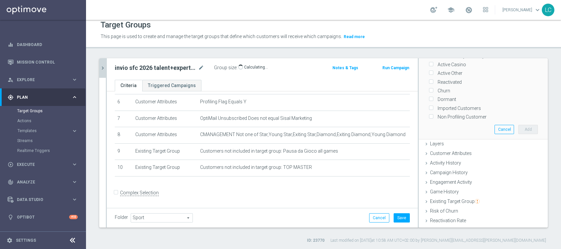
scroll to position [0, 0]
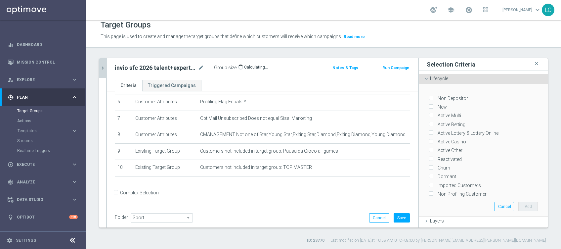
click at [429, 95] on div "Non Depositor" at bounding box center [483, 96] width 109 height 9
click at [429, 101] on div "New" at bounding box center [483, 105] width 109 height 9
click at [429, 96] on input "Non Depositor" at bounding box center [431, 98] width 4 height 4
checkbox input "true"
click at [429, 107] on input "New" at bounding box center [431, 107] width 4 height 4
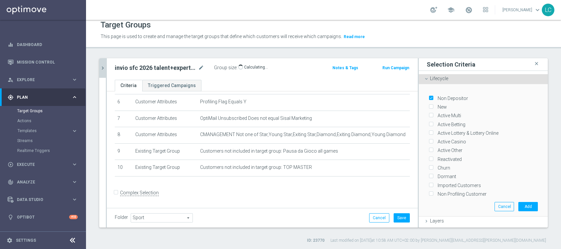
checkbox input "true"
click at [429, 114] on input "Active Multi" at bounding box center [431, 116] width 4 height 4
checkbox input "true"
click at [436, 122] on label "Active Betting" at bounding box center [451, 125] width 30 height 6
click at [429, 122] on input "Active Betting" at bounding box center [431, 124] width 4 height 4
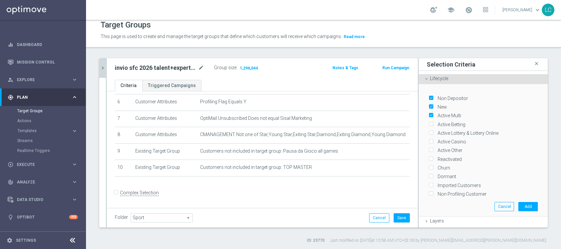
checkbox input "true"
click at [429, 131] on input "Active Lottery & Lottery Online" at bounding box center [431, 133] width 4 height 4
checkbox input "true"
click at [429, 140] on input "Active Casino" at bounding box center [431, 142] width 4 height 4
checkbox input "true"
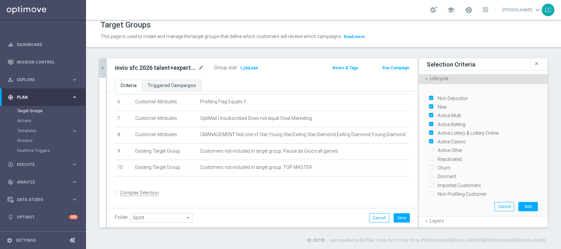
click at [429, 148] on input "Active Other" at bounding box center [431, 150] width 4 height 4
checkbox input "true"
click at [429, 157] on input "Reactivated" at bounding box center [431, 159] width 4 height 4
checkbox input "true"
click at [429, 166] on input "Churn" at bounding box center [431, 168] width 4 height 4
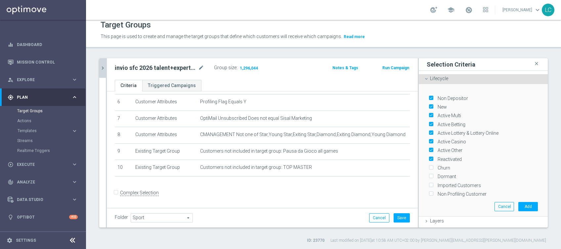
checkbox input "true"
click at [519, 202] on button "Add" at bounding box center [529, 206] width 20 height 9
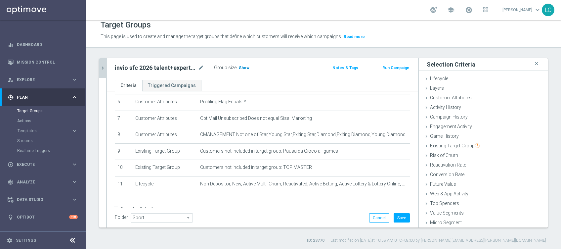
click at [240, 66] on span "Show" at bounding box center [244, 68] width 11 height 5
click at [374, 216] on button "Cancel" at bounding box center [379, 217] width 20 height 9
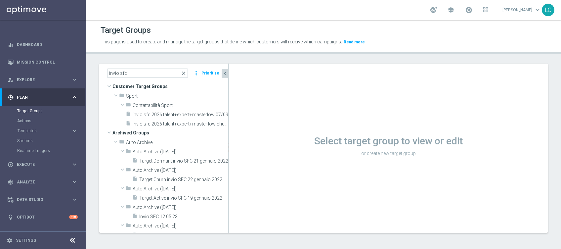
click at [184, 73] on span "close" at bounding box center [183, 73] width 5 height 5
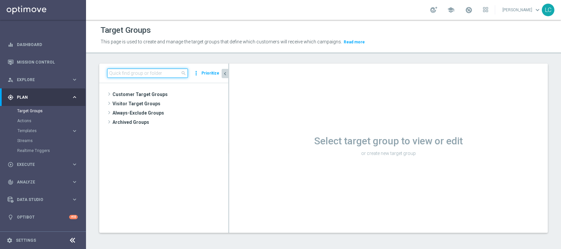
click at [164, 69] on input at bounding box center [147, 73] width 81 height 9
click at [136, 73] on input at bounding box center [147, 73] width 81 height 9
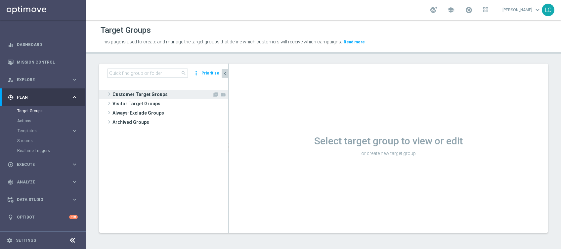
click at [110, 92] on span at bounding box center [109, 94] width 7 height 8
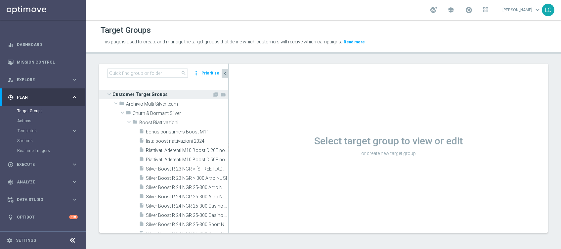
click at [110, 92] on span at bounding box center [109, 94] width 8 height 7
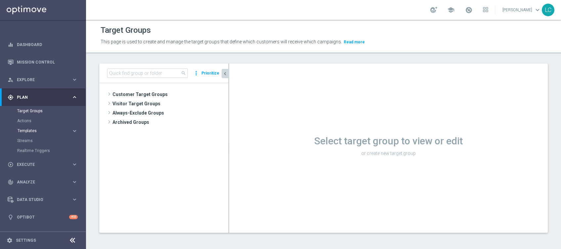
click at [35, 130] on span "Templates" at bounding box center [41, 131] width 47 height 4
click at [31, 140] on link "Optimail" at bounding box center [45, 140] width 48 height 5
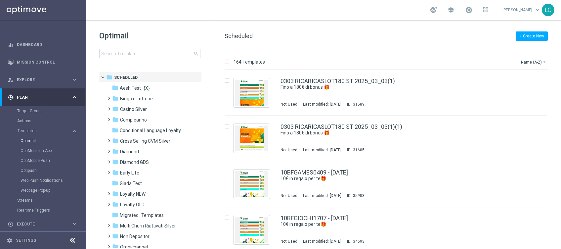
click at [468, 5] on div "school" at bounding box center [460, 9] width 58 height 11
click at [467, 7] on span at bounding box center [468, 9] width 7 height 7
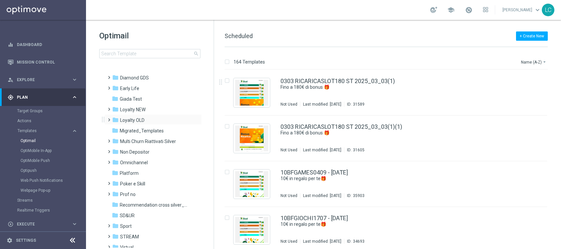
scroll to position [88, 0]
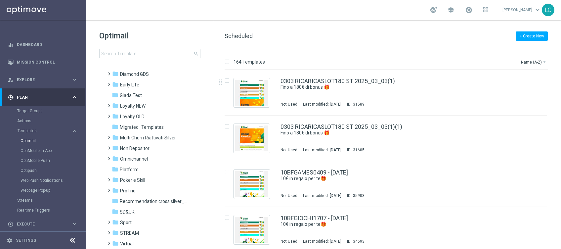
click at [29, 128] on button "Templates keyboard_arrow_right" at bounding box center [47, 130] width 61 height 5
click at [30, 140] on link "Optimail" at bounding box center [45, 140] width 48 height 5
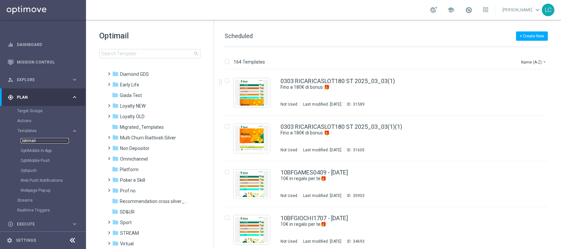
scroll to position [44, 0]
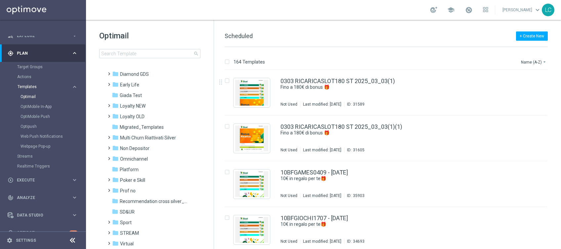
click at [24, 86] on span "Templates" at bounding box center [41, 87] width 47 height 4
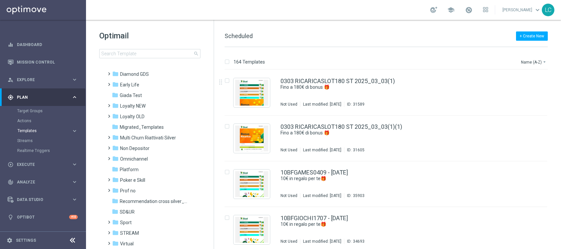
scroll to position [0, 0]
click at [25, 77] on div "person_search Explore" at bounding box center [40, 80] width 64 height 6
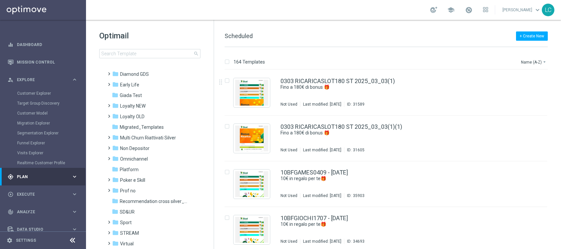
scroll to position [26, 0]
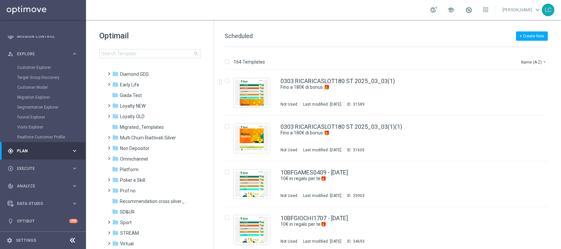
click at [29, 144] on div "gps_fixed Plan keyboard_arrow_right" at bounding box center [42, 151] width 85 height 18
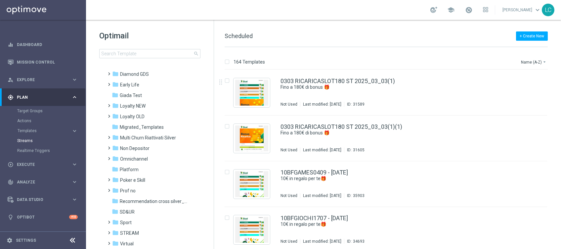
scroll to position [0, 0]
click at [37, 75] on div "person_search Explore keyboard_arrow_right" at bounding box center [42, 80] width 85 height 18
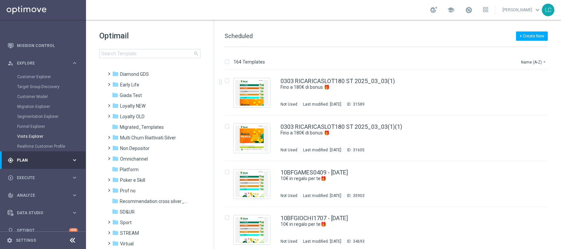
scroll to position [26, 0]
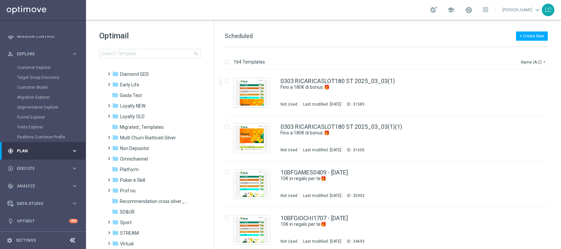
click at [28, 149] on span "Plan" at bounding box center [44, 151] width 55 height 4
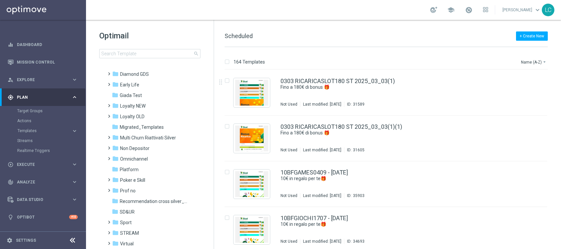
scroll to position [0, 0]
click at [33, 110] on link "Target Groups" at bounding box center [43, 110] width 52 height 5
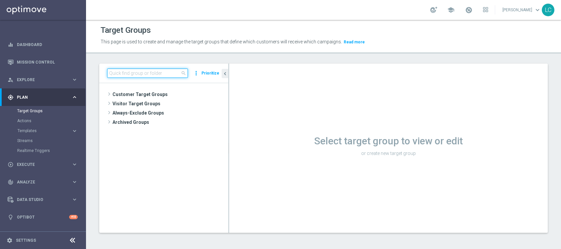
click at [115, 71] on input at bounding box center [147, 73] width 81 height 9
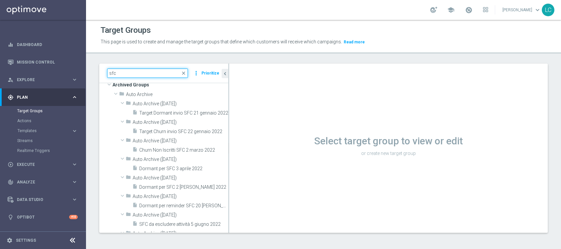
scroll to position [88, 0]
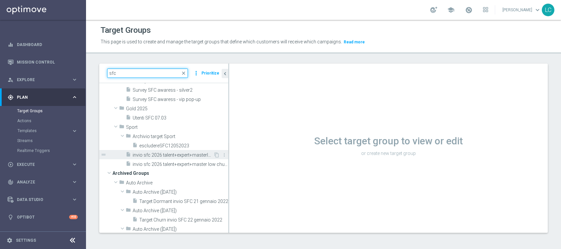
type input "sfc"
click at [167, 154] on span "invio sfc 2026 talent+expert+masterlow 07/09" at bounding box center [173, 155] width 81 height 6
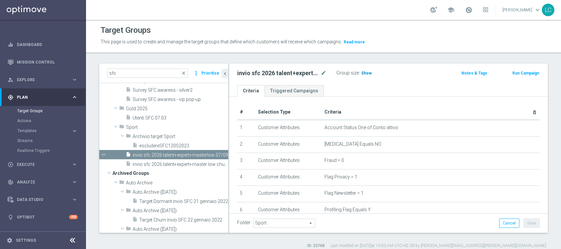
click at [364, 74] on span "Show" at bounding box center [367, 73] width 11 height 5
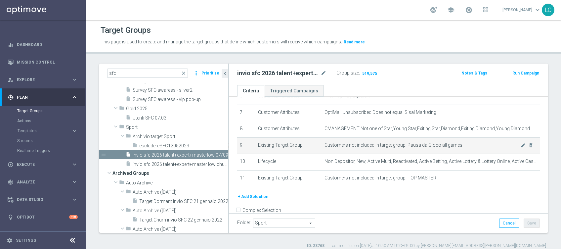
scroll to position [126, 0]
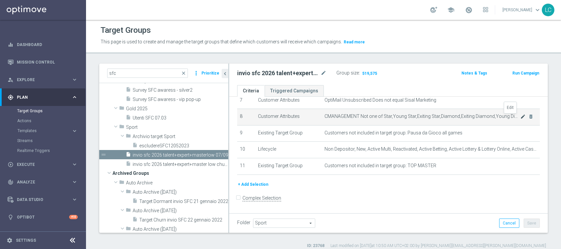
click at [521, 118] on icon "mode_edit" at bounding box center [523, 116] width 5 height 5
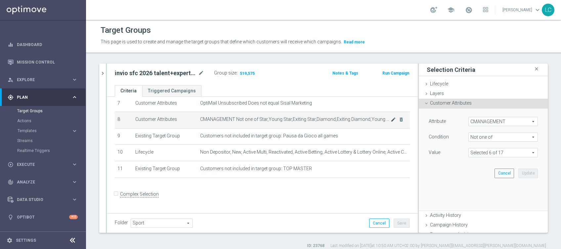
scroll to position [119, 0]
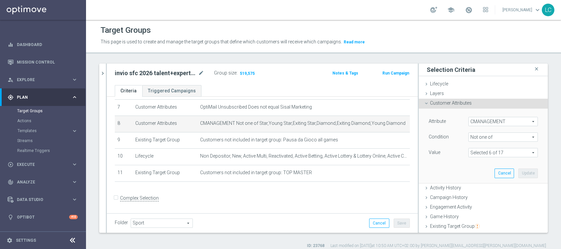
click at [480, 154] on span at bounding box center [503, 152] width 69 height 9
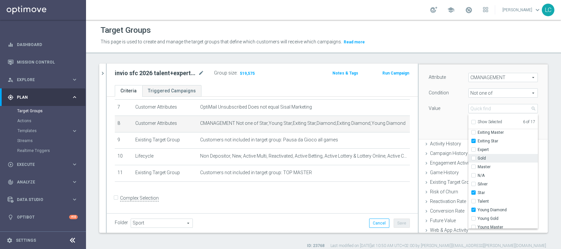
scroll to position [56, 0]
click at [429, 90] on lable "Condition" at bounding box center [439, 92] width 20 height 5
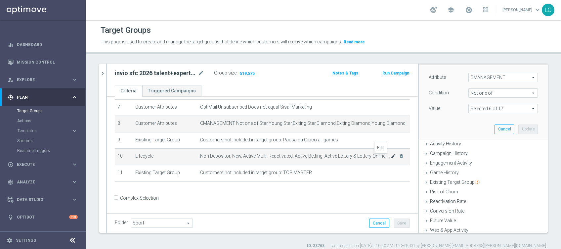
click at [391, 156] on icon "mode_edit" at bounding box center [393, 156] width 5 height 5
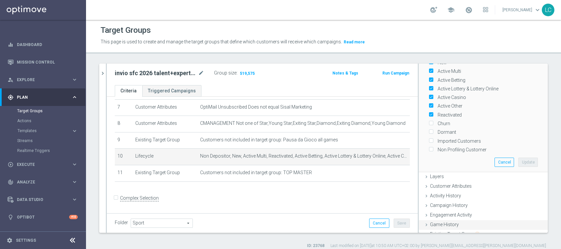
scroll to position [0, 0]
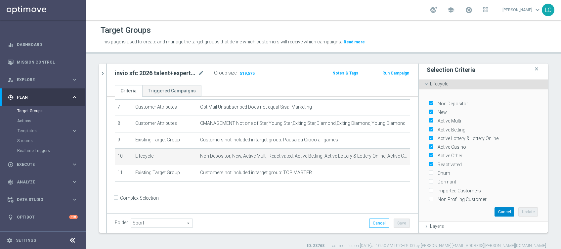
click at [495, 208] on button "Cancel" at bounding box center [505, 211] width 20 height 9
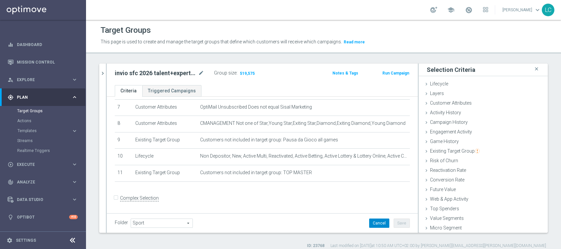
click at [369, 221] on button "Cancel" at bounding box center [379, 223] width 20 height 9
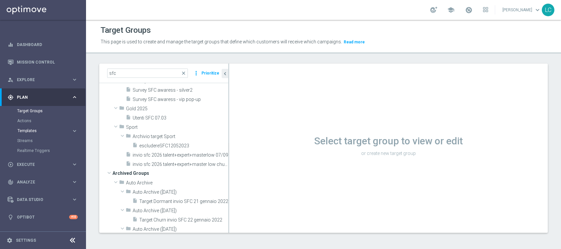
click at [28, 131] on span "Templates" at bounding box center [41, 131] width 47 height 4
click at [26, 140] on link "Optimail" at bounding box center [45, 140] width 48 height 5
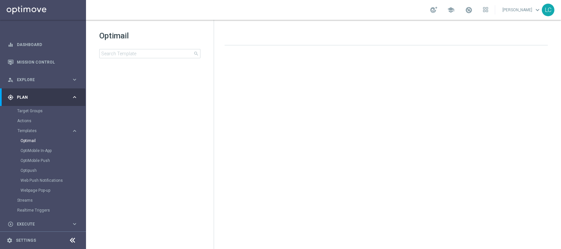
click at [166, 62] on div "Optimail search folder 1 Folder create_new_folder New Folder mode_edit Rename f…" at bounding box center [150, 61] width 128 height 82
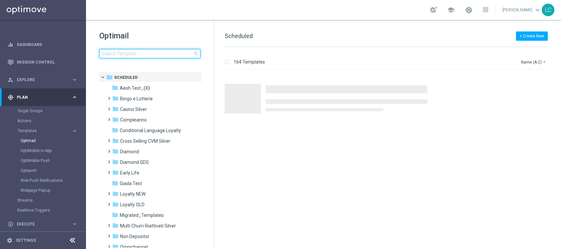
click at [171, 55] on input at bounding box center [149, 53] width 101 height 9
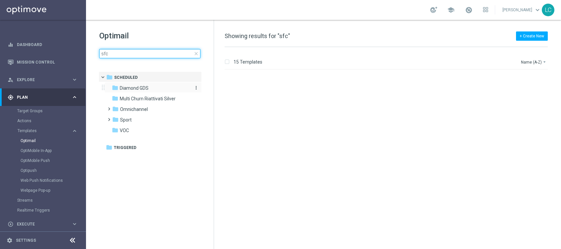
scroll to position [309, 0]
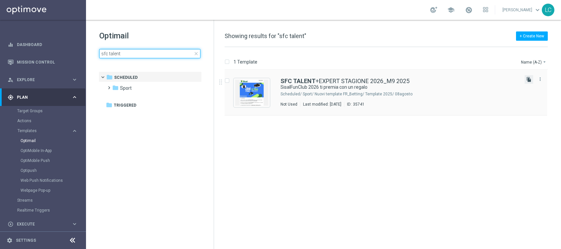
type input "sfc talent"
click at [529, 79] on icon "file_copy" at bounding box center [529, 79] width 5 height 5
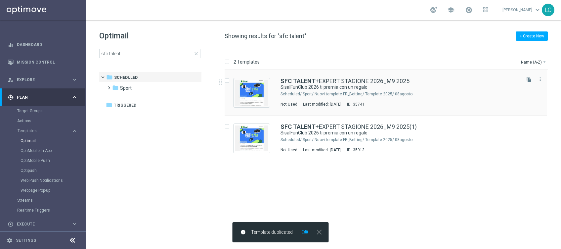
click at [364, 76] on div "SFC TALENT +EXPERT STAGIONE 2026_M9 2025 SisalFunClub 2026 ti premia con un reg…" at bounding box center [386, 93] width 323 height 46
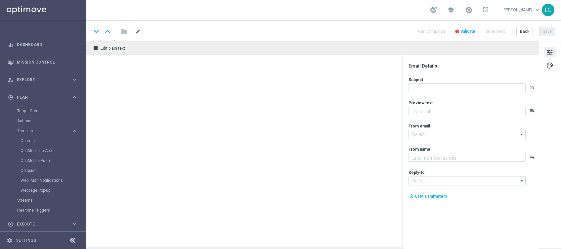
type textarea "La nuova stagione è iniziata!"
type input "newsletter@comunicazioni.sisal.it"
type textarea "Sisal"
type input "info@sisal.it"
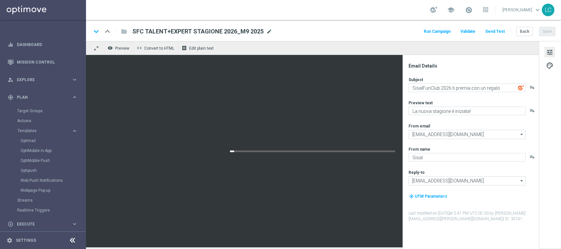
click at [267, 29] on span "mode_edit" at bounding box center [270, 31] width 6 height 6
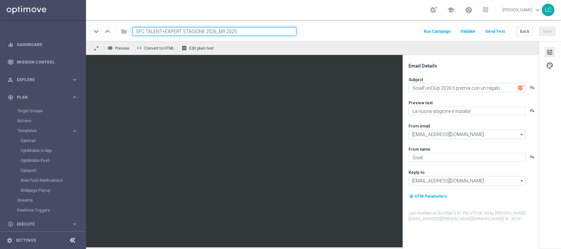
click at [180, 30] on input "SFC TALENT+EXPERT STAGIONE 2026_M9 2025" at bounding box center [214, 31] width 164 height 9
type input "SFC TALENT+EXPERT+MASTERLOW STAGIONE 2026_M9 2025"
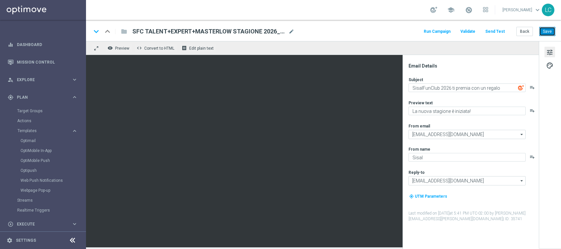
click at [554, 32] on button "Save" at bounding box center [548, 31] width 16 height 9
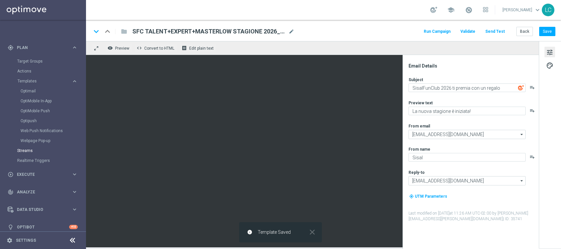
scroll to position [56, 0]
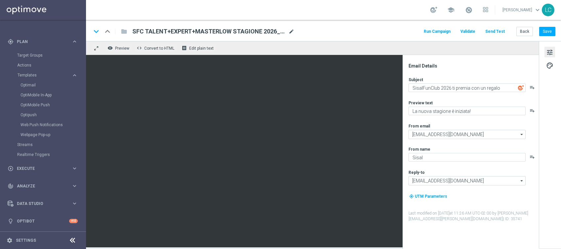
click at [292, 31] on span "mode_edit" at bounding box center [292, 31] width 6 height 6
click at [109, 14] on div "school Lorenzo Carlevale keyboard_arrow_down LC" at bounding box center [323, 10] width 475 height 20
click at [528, 29] on button "Back" at bounding box center [525, 31] width 17 height 9
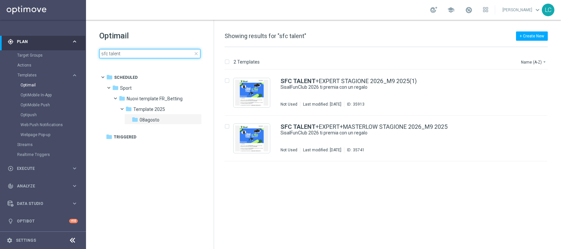
click at [133, 56] on input "sfc talent" at bounding box center [149, 53] width 101 height 9
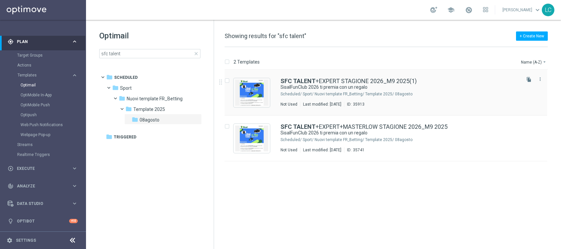
click at [356, 77] on div "SFC TALENT +EXPERT STAGIONE 2026_M9 2025(1) SisalFunClub 2026 ti premia con un …" at bounding box center [386, 93] width 323 height 46
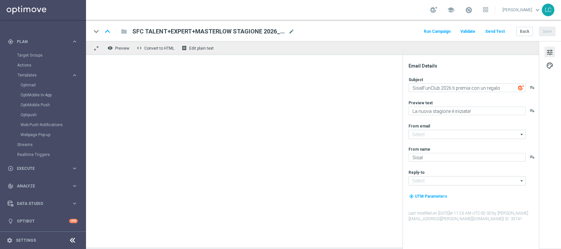
type input "newsletter@comunicazioni.sisal.it"
type input "info@sisal.it"
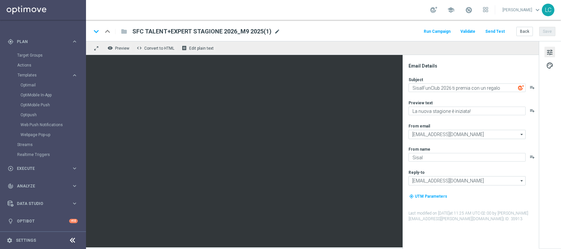
click at [276, 31] on span "mode_edit" at bounding box center [277, 31] width 6 height 6
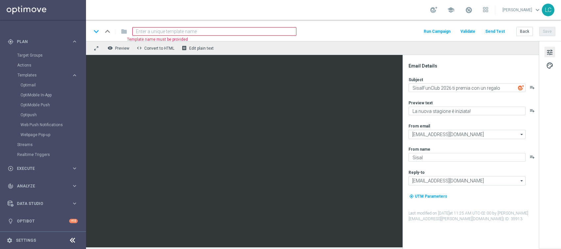
paste input "SFC TALENT+EXPERT+MASTERLOW STAGIONE 2026_M9 2025"
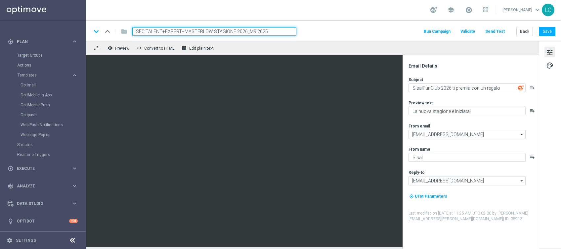
click at [172, 28] on input "SFC TALENT+EXPERT+MASTERLOW STAGIONE 2026_M9 2025" at bounding box center [214, 31] width 164 height 9
click at [191, 30] on input "SFC TALENT+MASTERLOW STAGIONE 2026_M9 2025" at bounding box center [214, 31] width 164 height 9
type input "SFC TALENT+MASTERLOW CHURN STAGIONE 2026_M9 2025"
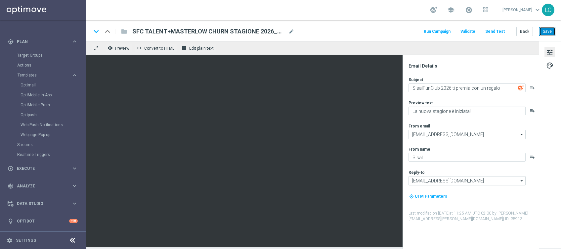
click at [547, 30] on button "Save" at bounding box center [548, 31] width 16 height 9
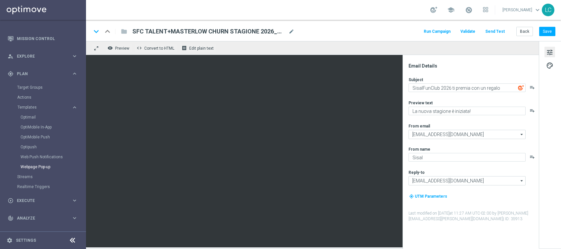
scroll to position [11, 0]
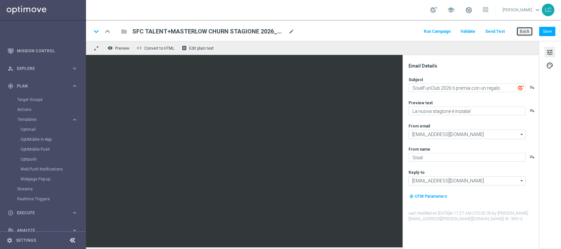
click at [519, 29] on button "Back" at bounding box center [525, 31] width 17 height 9
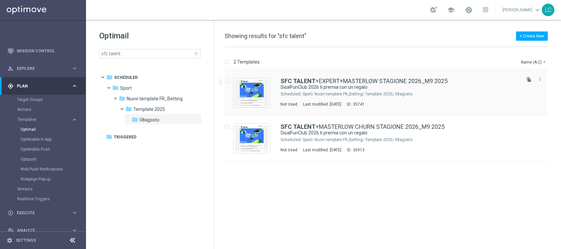
click at [423, 74] on div "SFC TALENT +EXPERT+MASTERLOW STAGIONE 2026_M9 2025 SisalFunClub 2026 ti premia …" at bounding box center [386, 93] width 323 height 46
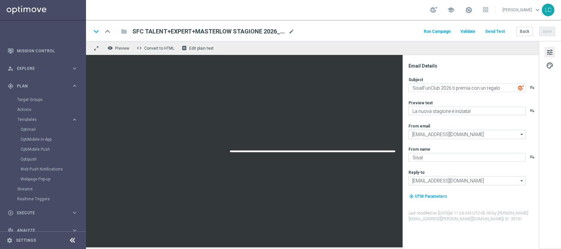
click at [284, 34] on span "SFC TALENT+EXPERT+MASTERLOW STAGIONE 2026_M9 2025" at bounding box center [209, 31] width 154 height 8
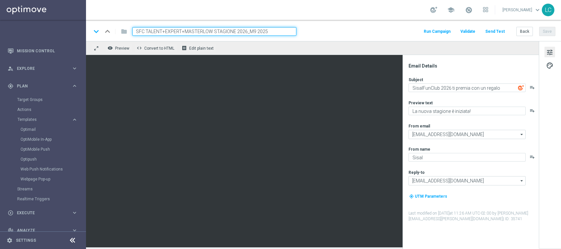
click at [170, 33] on input "SFC TALENT+EXPERT+MASTERLOW STAGIONE 2026_M9 2025" at bounding box center [214, 31] width 164 height 9
drag, startPoint x: 170, startPoint y: 33, endPoint x: 163, endPoint y: 32, distance: 6.4
click at [163, 32] on input "SFC TALENT+EXPERT+MASTERLOW STAGIONE 2026_M9 2025" at bounding box center [214, 31] width 164 height 9
type input "SFC TALENT+MASTERLOW STAGIONE 2026_M9 2025"
click at [368, 39] on div "keyboard_arrow_down keyboard_arrow_up folder SFC TALENT+MASTERLOW STAGIONE 2026…" at bounding box center [323, 30] width 475 height 21
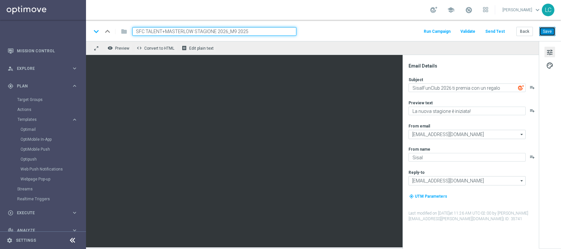
click at [549, 31] on button "Save" at bounding box center [548, 31] width 16 height 9
click at [553, 33] on button "Save" at bounding box center [548, 31] width 16 height 9
click at [526, 32] on button "Back" at bounding box center [525, 31] width 17 height 9
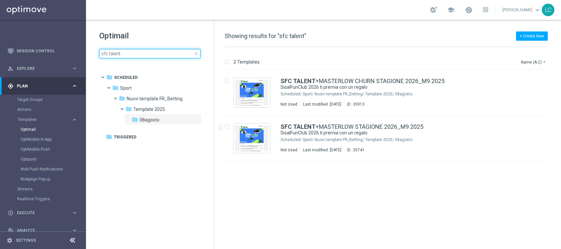
click at [114, 56] on input "sfc talent" at bounding box center [149, 53] width 101 height 9
drag, startPoint x: 114, startPoint y: 56, endPoint x: 92, endPoint y: 54, distance: 22.2
click at [92, 54] on div "Optimail sfc talent close folder 1 Folder folder Scheduled more_vert folder Spo…" at bounding box center [150, 61] width 128 height 82
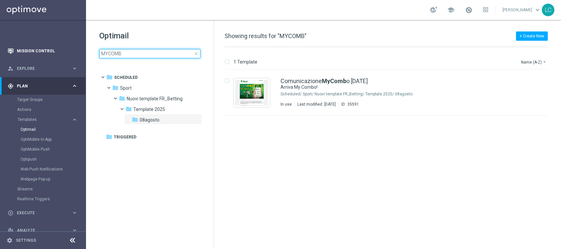
type input "MYCOMB"
click at [26, 52] on link "Mission Control" at bounding box center [47, 51] width 61 height 18
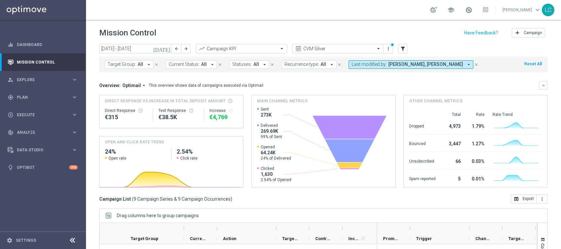
click at [169, 49] on icon "today" at bounding box center [162, 49] width 18 height 6
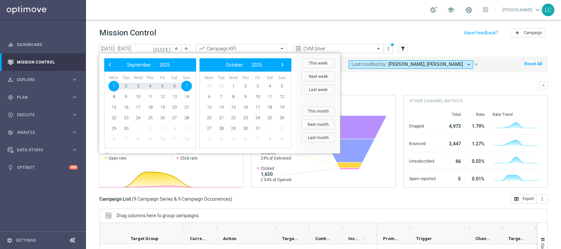
click at [169, 49] on icon "today" at bounding box center [162, 49] width 18 height 6
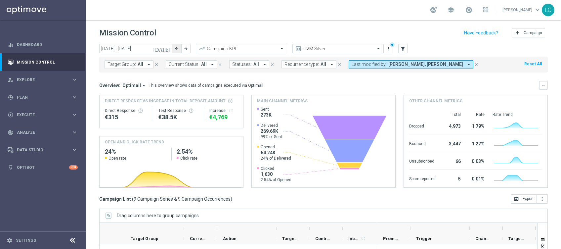
click at [177, 48] on icon "arrow_back" at bounding box center [176, 48] width 5 height 5
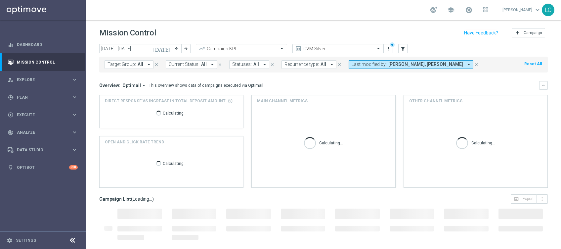
click at [425, 63] on span "Lorenzo Carlevale, Marco Cesco" at bounding box center [426, 65] width 75 height 6
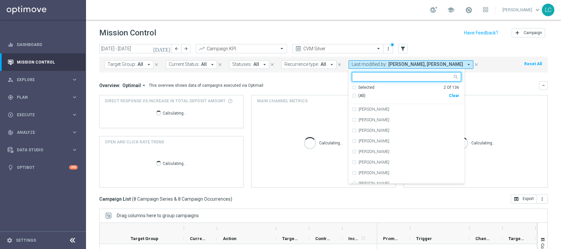
click at [394, 86] on div "Selected 2 Of 136" at bounding box center [405, 88] width 107 height 6
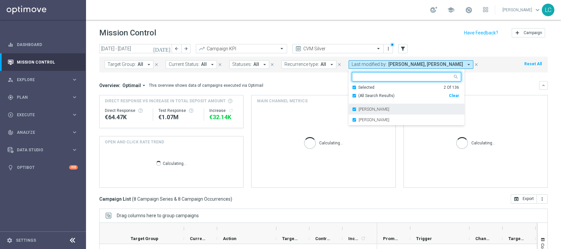
click at [349, 120] on div "Marco Cesco" at bounding box center [407, 120] width 116 height 11
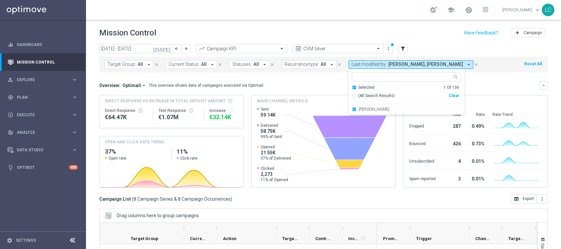
click at [516, 78] on mini-dashboard "Overview: Optimail arrow_drop_down This overview shows data of campaigns execut…" at bounding box center [323, 134] width 449 height 122
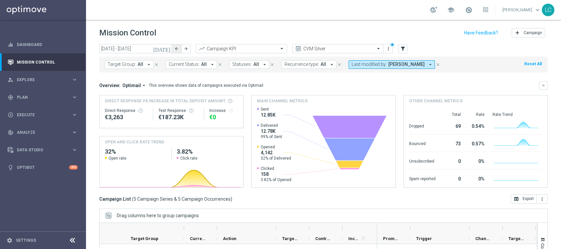
click at [175, 47] on icon "arrow_back" at bounding box center [176, 48] width 5 height 5
type input "18 Aug 2025 - 24 Aug 2025"
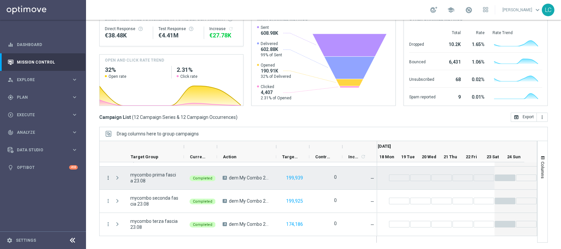
click at [106, 177] on icon "more_vert" at bounding box center [108, 178] width 6 height 6
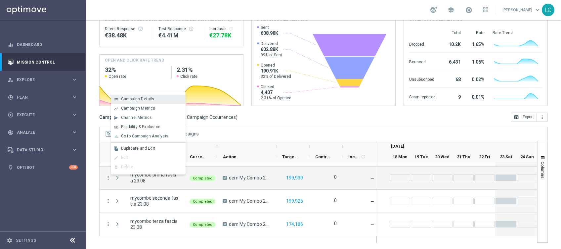
click at [154, 101] on div "Campaign Details" at bounding box center [152, 99] width 62 height 5
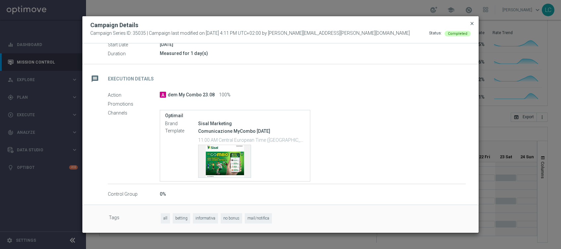
click at [472, 23] on span "close" at bounding box center [472, 23] width 5 height 5
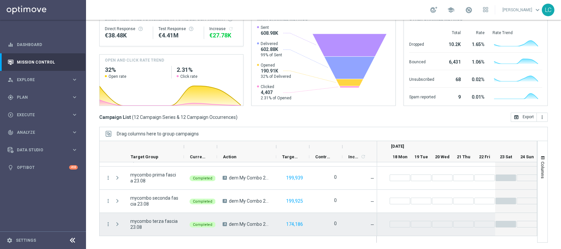
click at [103, 222] on div "more_vert" at bounding box center [106, 224] width 12 height 23
click at [106, 223] on icon "more_vert" at bounding box center [108, 224] width 6 height 6
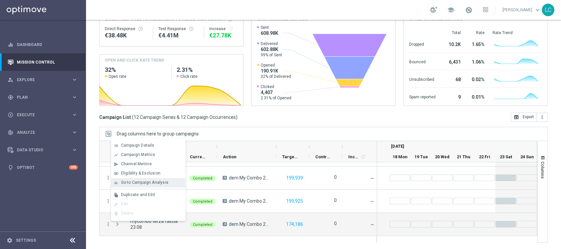
click at [136, 182] on span "Go to Campaign Analysis" at bounding box center [144, 182] width 47 height 5
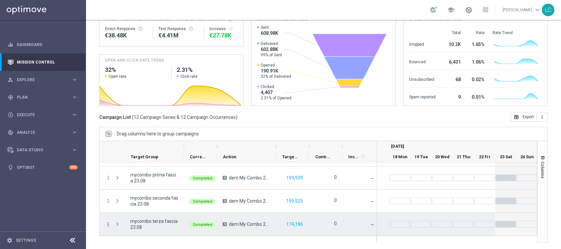
click at [107, 224] on icon "more_vert" at bounding box center [108, 224] width 6 height 6
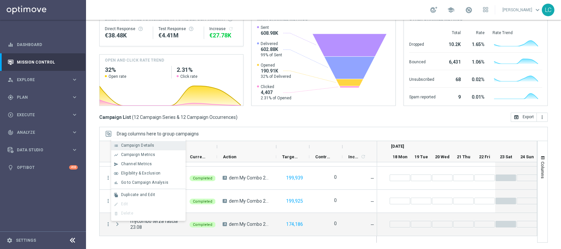
click at [142, 142] on div "list Campaign Details" at bounding box center [148, 145] width 74 height 9
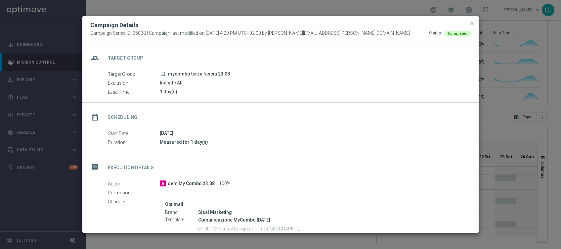
click at [473, 22] on span "close" at bounding box center [472, 23] width 5 height 5
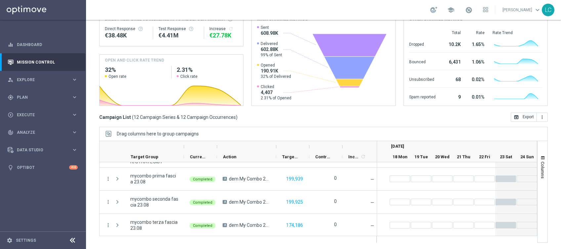
scroll to position [204, 0]
click at [32, 77] on div "person_search Explore" at bounding box center [40, 80] width 64 height 6
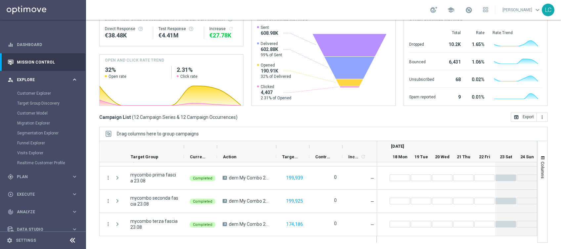
click at [30, 81] on span "Explore" at bounding box center [44, 80] width 55 height 4
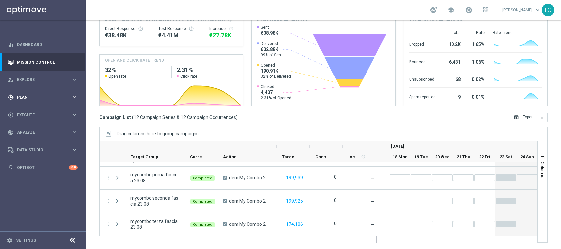
click at [35, 116] on span "Execute" at bounding box center [44, 115] width 55 height 4
click at [35, 101] on div "gps_fixed Plan keyboard_arrow_right" at bounding box center [42, 97] width 85 height 18
click at [29, 143] on link "Optimail" at bounding box center [45, 140] width 48 height 5
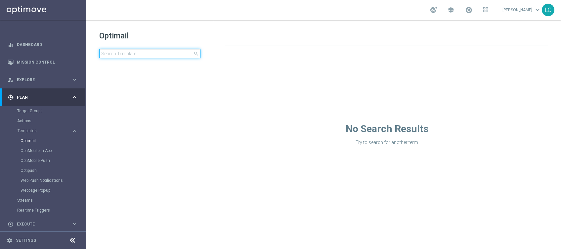
click at [140, 53] on input at bounding box center [149, 53] width 101 height 9
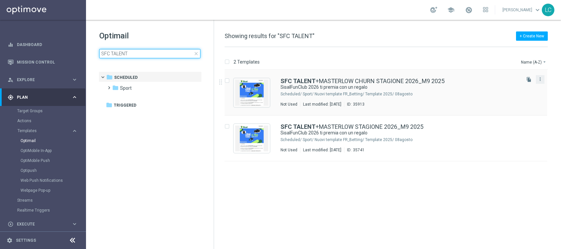
type input "SFC TALENT"
click at [543, 79] on button "more_vert" at bounding box center [540, 79] width 7 height 8
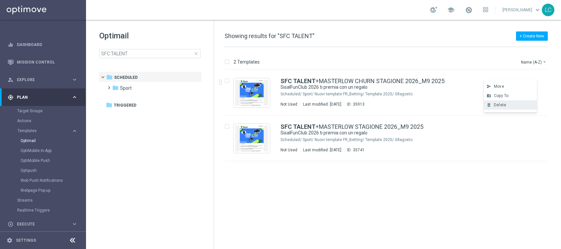
click at [518, 103] on div "Delete" at bounding box center [514, 105] width 40 height 5
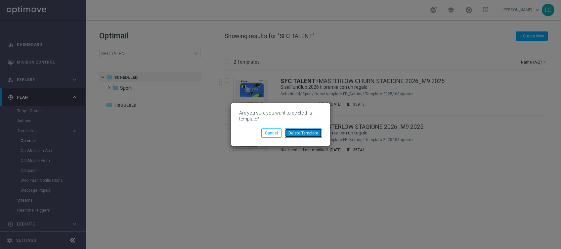
click at [302, 132] on button "Delete Template" at bounding box center [303, 132] width 37 height 9
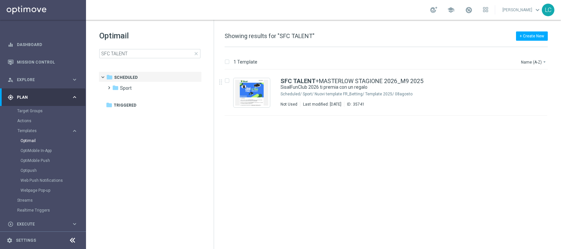
click at [366, 167] on div "insert_drive_file SFC TALENT +MASTERLOW STAGIONE 2026_M9 2025 SisalFunClub 2026…" at bounding box center [389, 159] width 342 height 179
click at [315, 74] on div "SFC TALENT +MASTERLOW STAGIONE 2026_M9 2025 SisalFunClub 2026 ti premia con un …" at bounding box center [386, 93] width 323 height 46
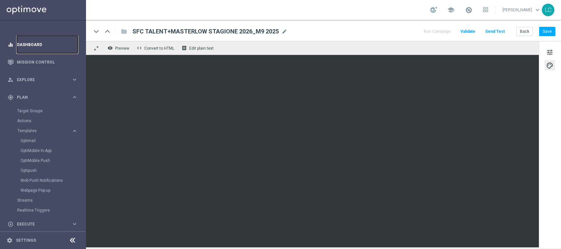
click at [28, 45] on link "Dashboard" at bounding box center [47, 45] width 61 height 18
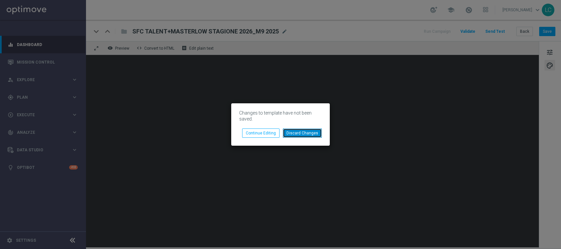
click at [299, 134] on button "Discard Changes" at bounding box center [302, 132] width 39 height 9
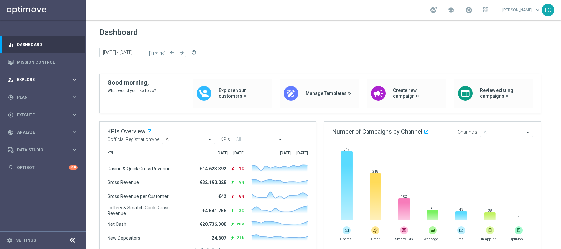
click at [45, 79] on span "Explore" at bounding box center [44, 80] width 55 height 4
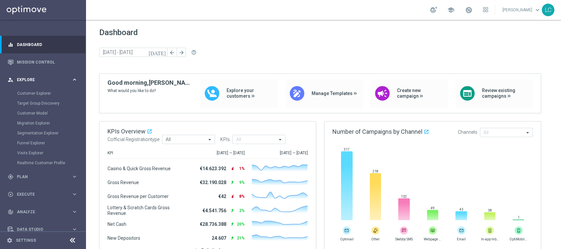
click at [34, 81] on span "Explore" at bounding box center [44, 80] width 55 height 4
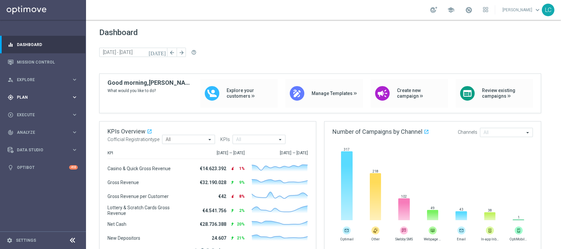
click at [37, 95] on span "Plan" at bounding box center [44, 97] width 55 height 4
click at [27, 130] on span "Templates" at bounding box center [41, 131] width 47 height 4
click at [26, 137] on div "Optimail" at bounding box center [53, 141] width 65 height 10
click at [28, 140] on link "Optimail" at bounding box center [45, 140] width 48 height 5
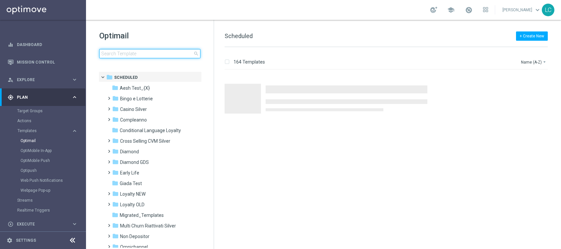
click at [138, 53] on input at bounding box center [149, 53] width 101 height 9
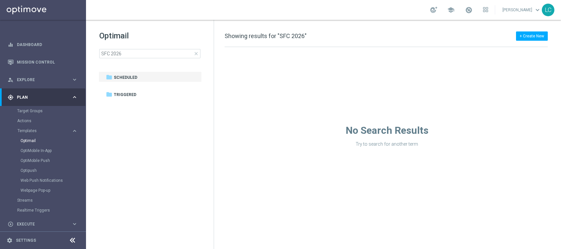
click at [199, 24] on div "Optimail SFC 2026 close folder 1 Folder folder Scheduled more_vert folder Trigg…" at bounding box center [150, 61] width 128 height 82
click at [143, 48] on div "Optimail SFC 2026 close" at bounding box center [156, 44] width 115 height 28
click at [130, 53] on input "SFC 2026" at bounding box center [149, 53] width 101 height 9
click at [113, 53] on input "SFC 2026" at bounding box center [149, 53] width 101 height 9
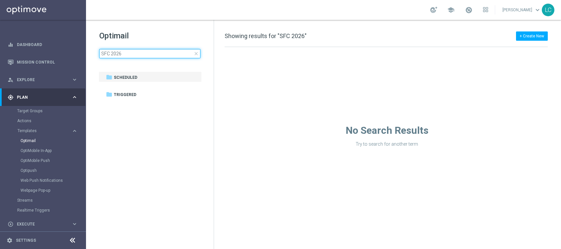
click at [121, 56] on input "SFC 2026" at bounding box center [149, 53] width 101 height 9
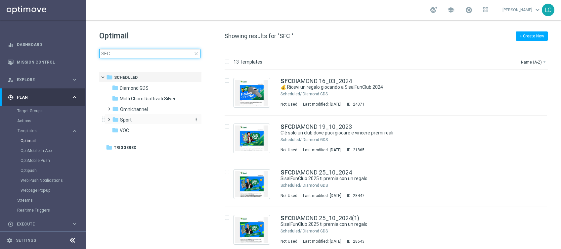
type input "SFC"
click at [130, 119] on span "Sport" at bounding box center [126, 120] width 12 height 6
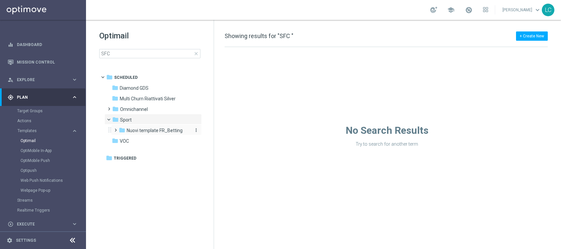
click at [134, 131] on span "Nuovi template FR_Betting" at bounding box center [155, 130] width 56 height 6
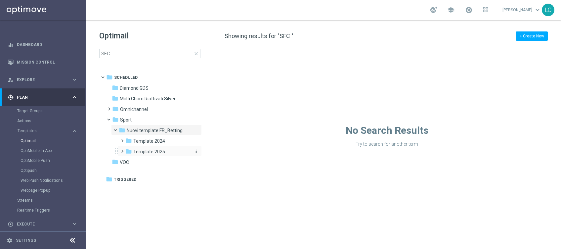
click at [137, 148] on div "folder Template 2025" at bounding box center [157, 152] width 65 height 8
click at [144, 164] on span "08agosto" at bounding box center [150, 162] width 20 height 6
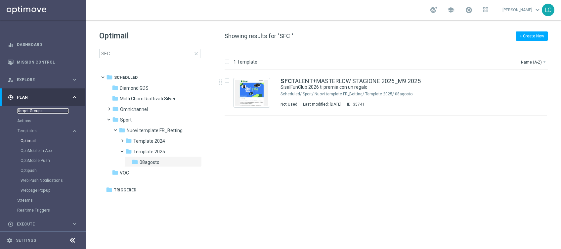
drag, startPoint x: 22, startPoint y: 112, endPoint x: 28, endPoint y: 111, distance: 5.7
click at [22, 112] on link "Target Groups" at bounding box center [43, 110] width 52 height 5
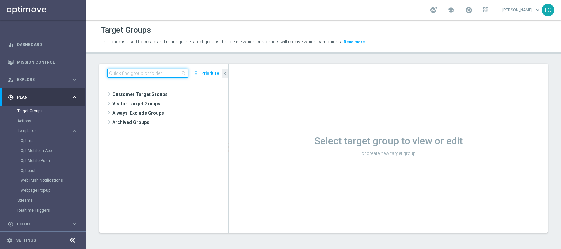
click at [159, 69] on input at bounding box center [147, 73] width 81 height 9
click at [163, 68] on div "SFCFCCFC close more_vert Prioritize" at bounding box center [163, 74] width 129 height 20
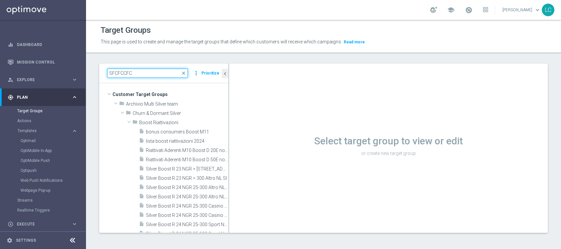
click at [158, 76] on input "SFCFCCFC" at bounding box center [147, 73] width 81 height 9
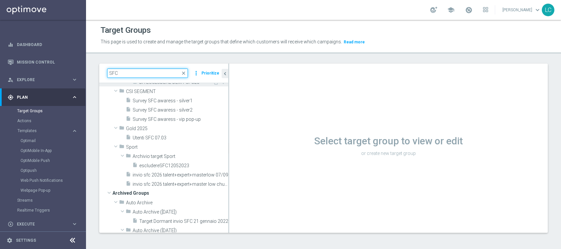
scroll to position [88, 0]
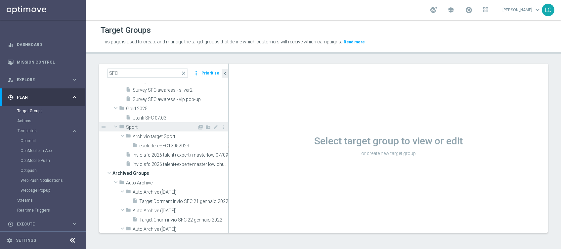
click at [118, 125] on span at bounding box center [116, 126] width 8 height 7
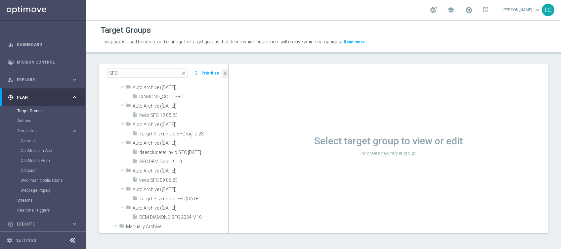
scroll to position [485, 0]
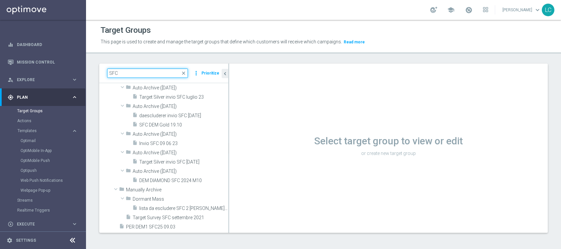
click at [111, 72] on input "SFC" at bounding box center [147, 73] width 81 height 9
click at [110, 72] on input "SFC" at bounding box center [147, 73] width 81 height 9
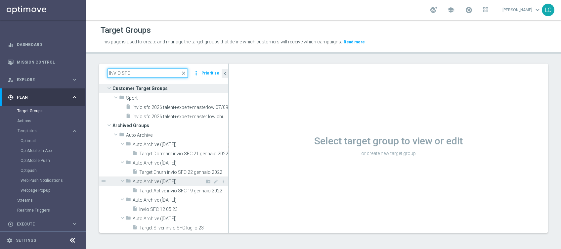
scroll to position [0, 0]
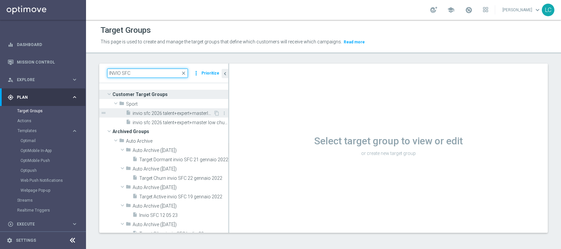
type input "INVIO SFC"
click at [190, 111] on span "invio sfc 2026 talent+expert+masterlow 07/09" at bounding box center [173, 114] width 81 height 6
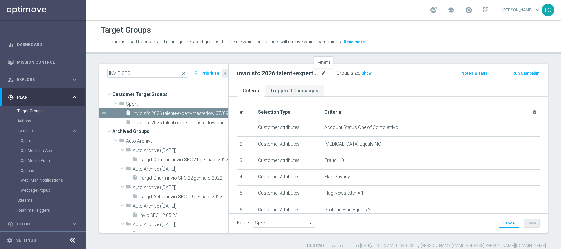
click at [323, 73] on icon "mode_edit" at bounding box center [324, 73] width 6 height 8
type input "target sfc 2026 talent+expert+masterlow 07/09"
click at [394, 64] on div "target sfc 2026 talent+expert+masterlow 07/09 Group size : Show Notes & Tags Ru…" at bounding box center [388, 75] width 319 height 22
click at [526, 222] on button "Save" at bounding box center [532, 223] width 16 height 9
click at [167, 114] on span "target sfc 2026 talent+expert+masterlow 07/09" at bounding box center [173, 114] width 81 height 6
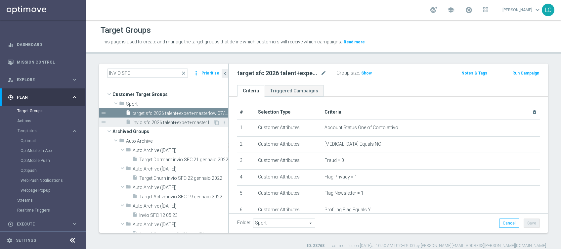
click at [167, 119] on div "insert_drive_file invio sfc 2026 talent+expert+master low churn 07/09" at bounding box center [170, 122] width 88 height 9
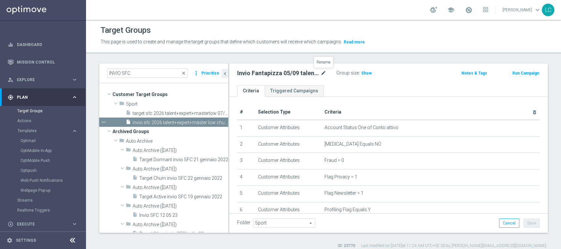
click at [325, 72] on icon "mode_edit" at bounding box center [324, 73] width 6 height 8
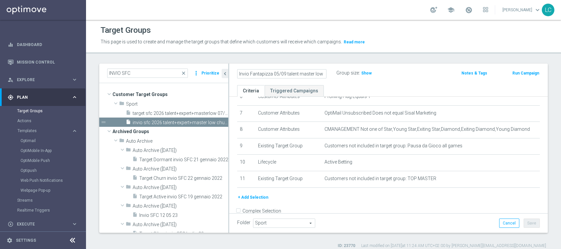
scroll to position [126, 0]
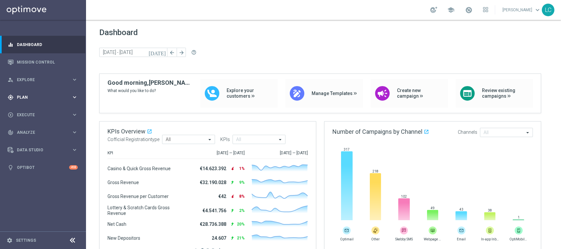
click at [29, 95] on div "gps_fixed Plan" at bounding box center [40, 97] width 64 height 6
click at [28, 131] on span "Templates" at bounding box center [41, 131] width 47 height 4
click at [29, 142] on link "Optimail" at bounding box center [45, 140] width 48 height 5
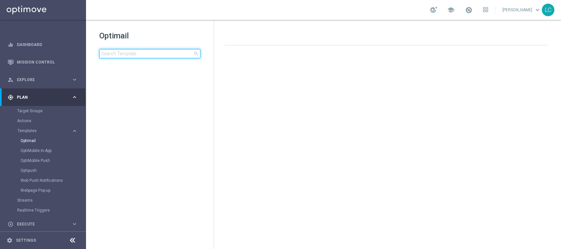
click at [152, 56] on input at bounding box center [149, 53] width 101 height 9
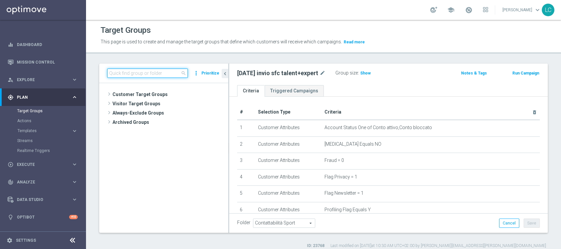
click at [171, 74] on input at bounding box center [147, 73] width 81 height 9
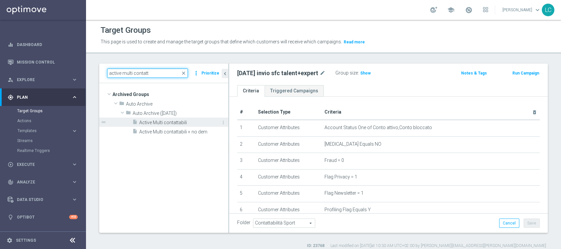
type input "active multi contatt"
click at [166, 120] on span "Active Multi contattabili" at bounding box center [176, 123] width 74 height 6
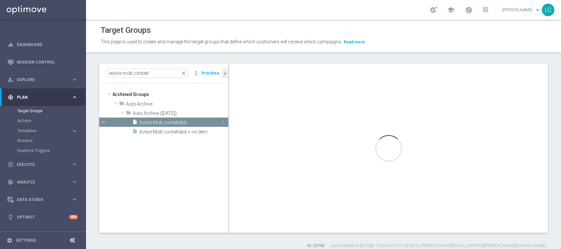
type input "Auto Archive (2022-10-26)"
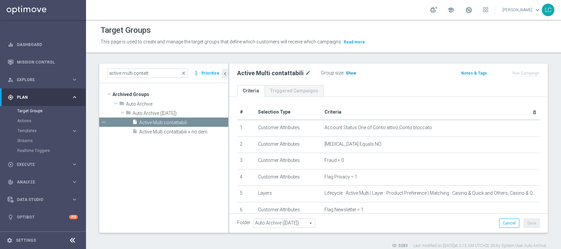
click at [346, 74] on span "Show" at bounding box center [351, 73] width 11 height 5
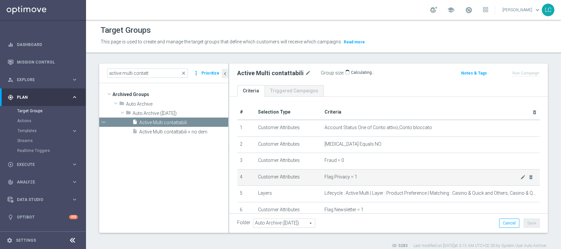
scroll to position [44, 0]
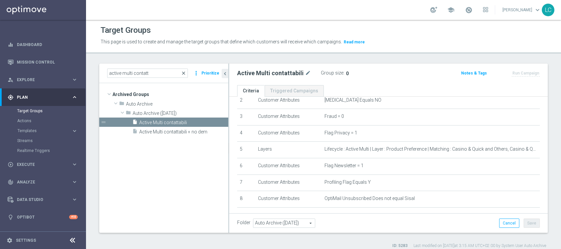
click at [186, 72] on span "close" at bounding box center [183, 73] width 5 height 5
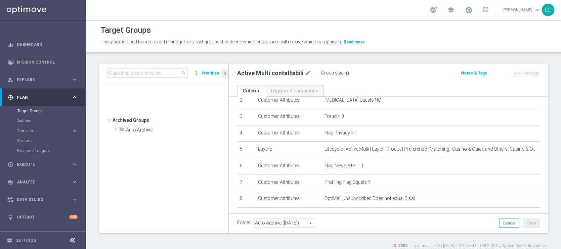
scroll to position [13087, 0]
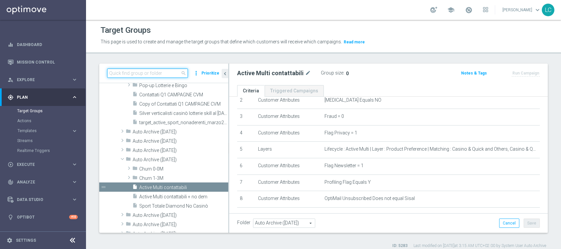
click at [161, 73] on input at bounding box center [147, 73] width 81 height 9
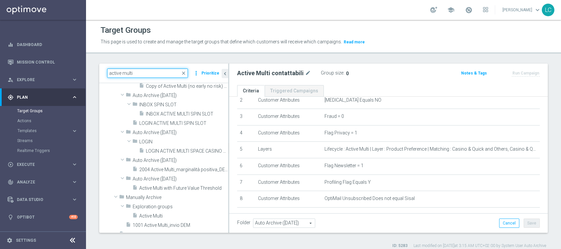
scroll to position [323, 0]
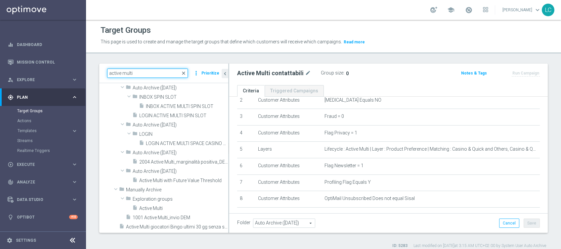
type input "active multi"
click at [186, 72] on span "close" at bounding box center [183, 73] width 5 height 5
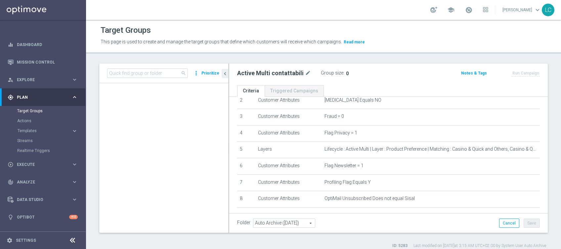
scroll to position [13087, 0]
click at [149, 70] on input at bounding box center [147, 73] width 81 height 9
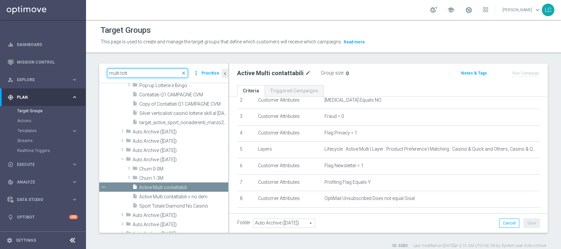
scroll to position [7, 0]
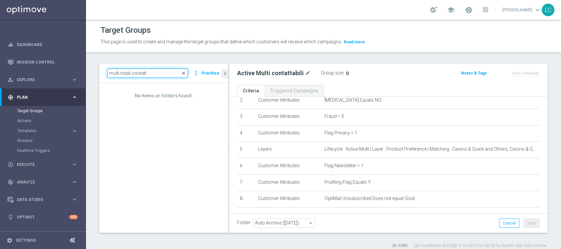
type input "multi totali contatt"
click at [185, 72] on span "close" at bounding box center [183, 73] width 5 height 5
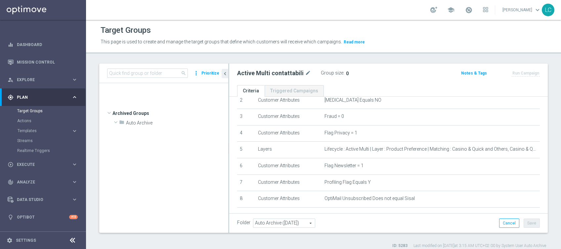
scroll to position [13121, 0]
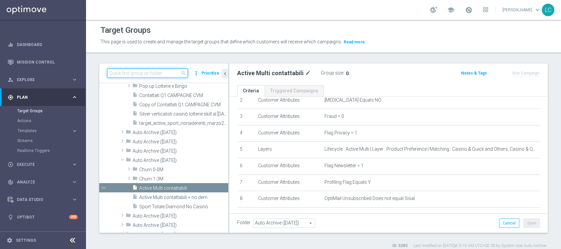
click at [117, 73] on input at bounding box center [147, 73] width 81 height 9
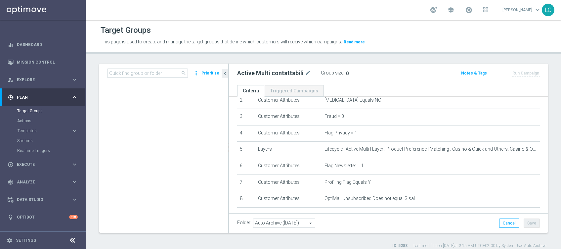
scroll to position [1898, 0]
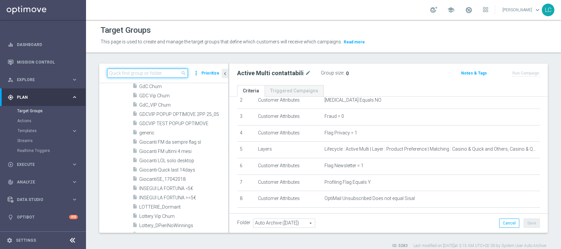
click at [173, 72] on input at bounding box center [147, 73] width 81 height 9
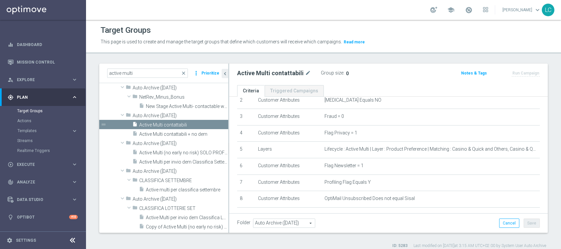
click at [171, 55] on div "Target Groups This page is used to create and manage the target groups that def…" at bounding box center [323, 134] width 475 height 229
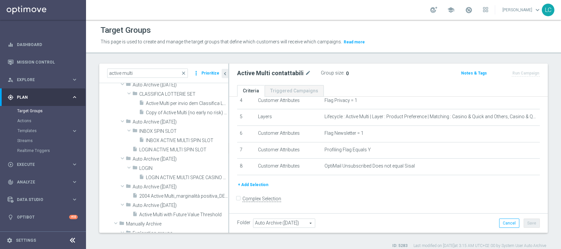
scroll to position [323, 0]
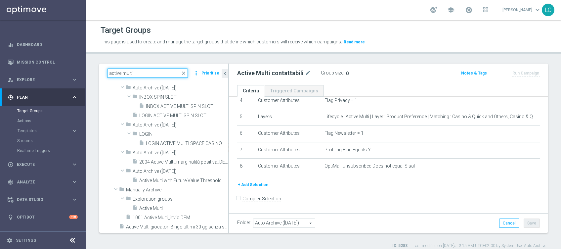
click at [122, 72] on input "active multi" at bounding box center [147, 73] width 81 height 9
click at [121, 72] on input "active multi" at bounding box center [147, 73] width 81 height 9
click at [120, 73] on input "active multi" at bounding box center [147, 73] width 81 height 9
click at [117, 73] on input "active multi" at bounding box center [147, 73] width 81 height 9
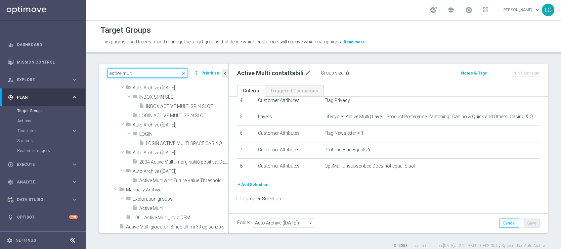
click at [117, 73] on input "active multi" at bounding box center [147, 73] width 81 height 9
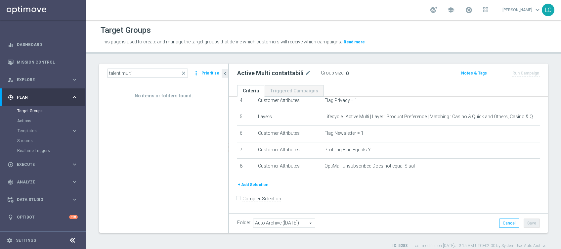
click at [132, 58] on div "Target Groups This page is used to create and manage the target groups that def…" at bounding box center [323, 134] width 475 height 229
click at [115, 70] on input "talent multi" at bounding box center [147, 73] width 81 height 9
type input "silver multi"
click at [130, 56] on div "Target Groups This page is used to create and manage the target groups that def…" at bounding box center [323, 134] width 475 height 229
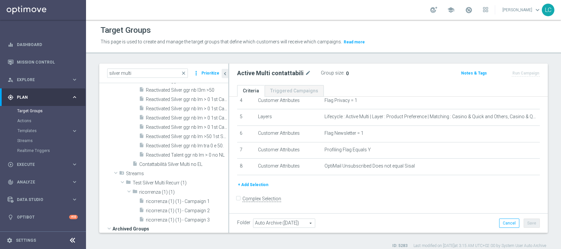
scroll to position [427, 0]
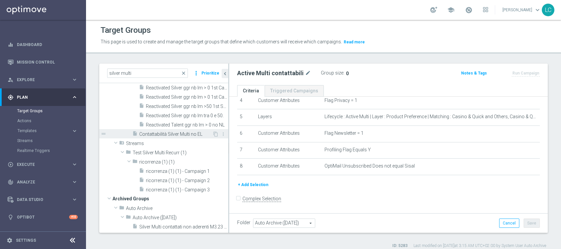
click at [169, 134] on span "Contattabilità Silver Multi no EL" at bounding box center [175, 134] width 73 height 6
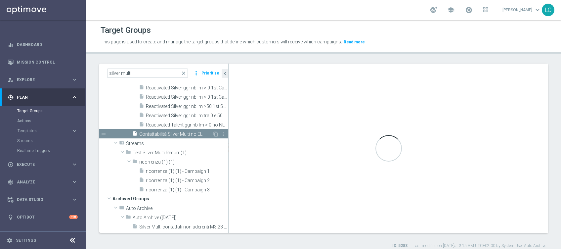
type input "Multi Silver"
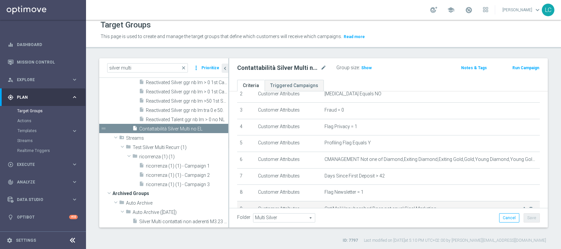
scroll to position [88, 0]
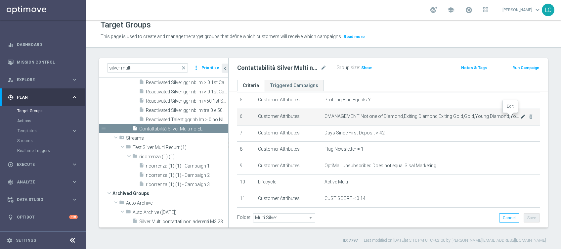
click at [521, 118] on icon "mode_edit" at bounding box center [523, 116] width 5 height 5
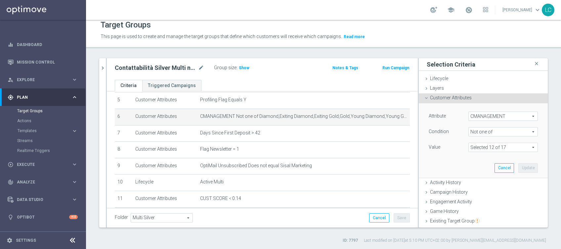
click at [488, 147] on span at bounding box center [503, 147] width 69 height 9
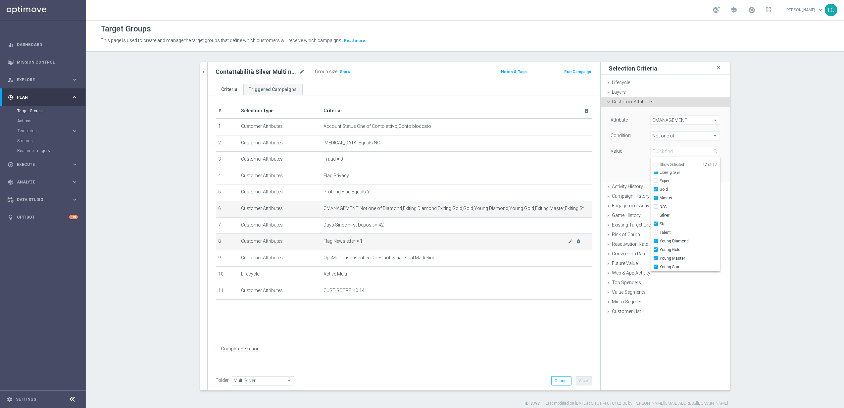
scroll to position [0, 0]
click at [201, 75] on icon "chevron_right" at bounding box center [204, 73] width 6 height 6
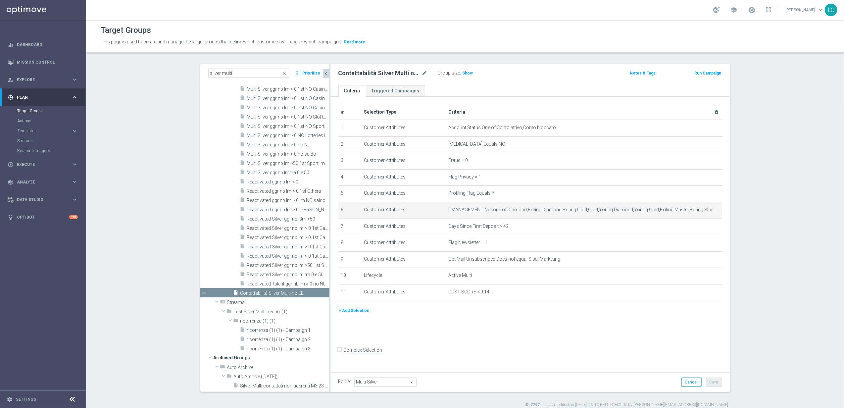
scroll to position [274, 0]
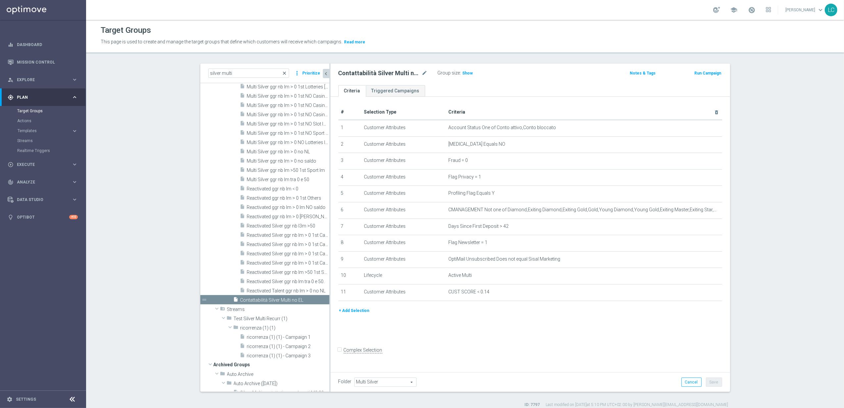
click at [284, 73] on span "close" at bounding box center [284, 73] width 5 height 5
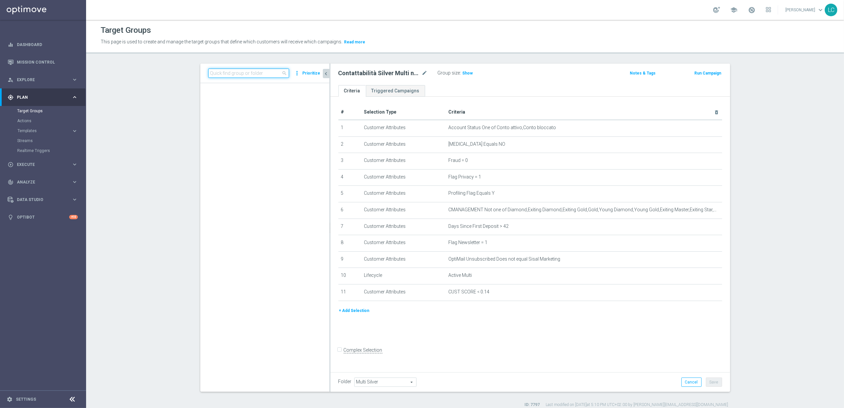
click at [267, 72] on input at bounding box center [248, 73] width 81 height 9
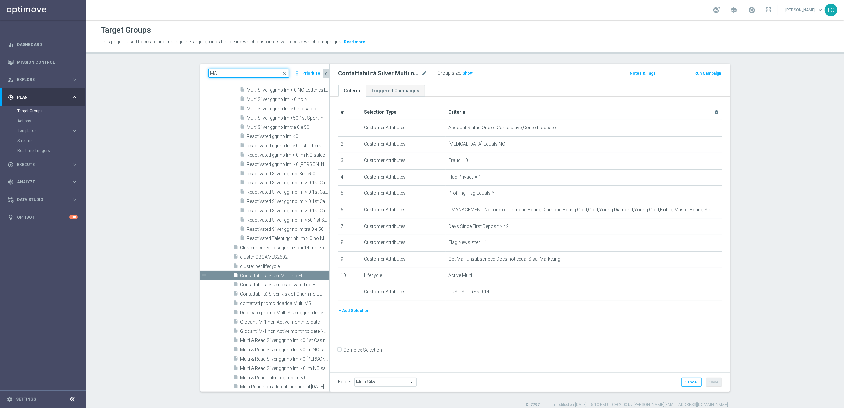
type input "M"
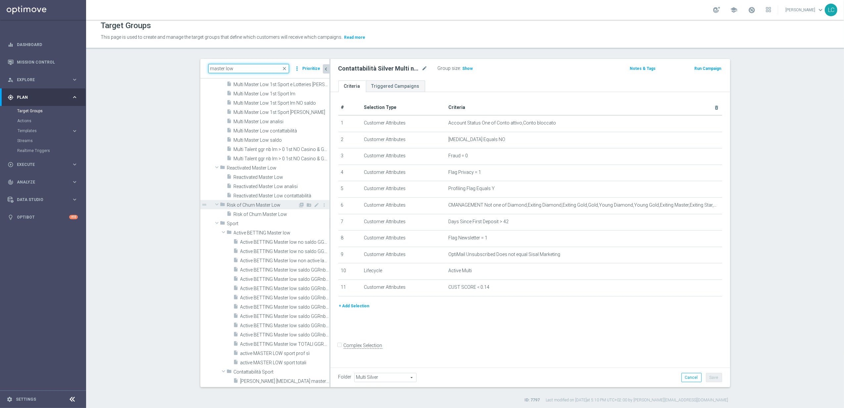
scroll to position [6, 0]
type input "master low"
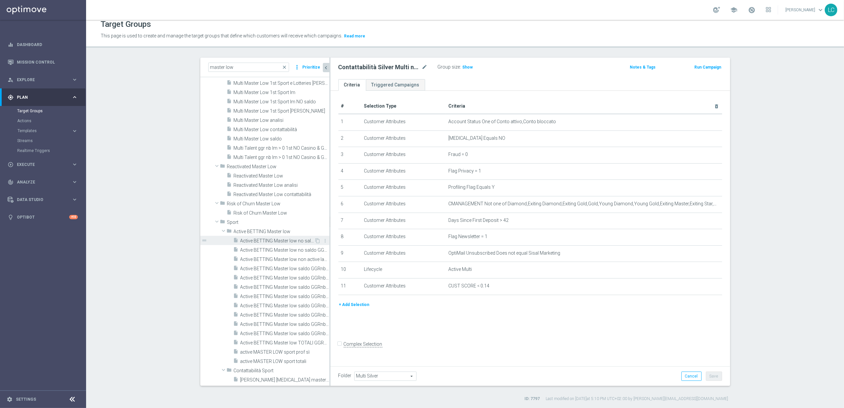
click at [252, 239] on span "Active BETTING Master low no saldo GGRnb<=0" at bounding box center [277, 241] width 74 height 6
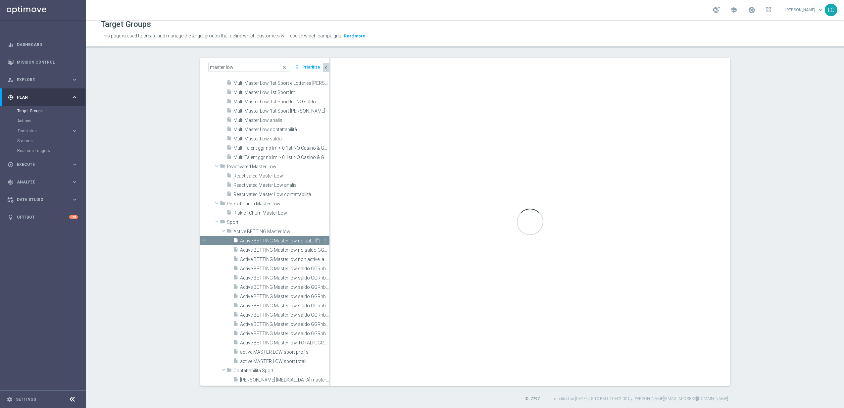
type input "Active BETTING Master low"
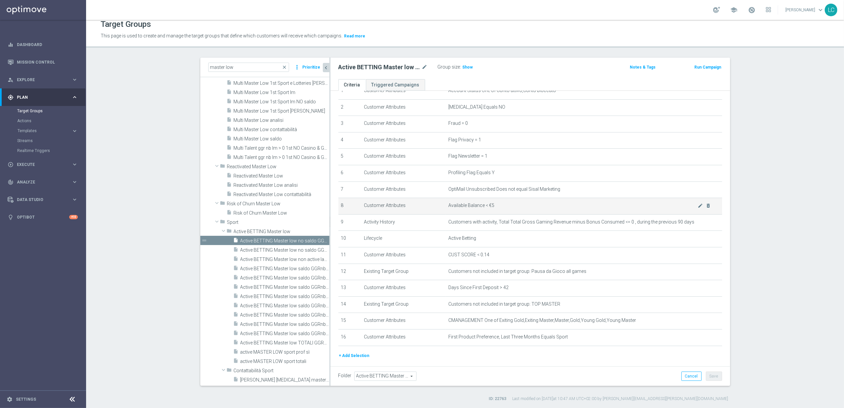
scroll to position [44, 0]
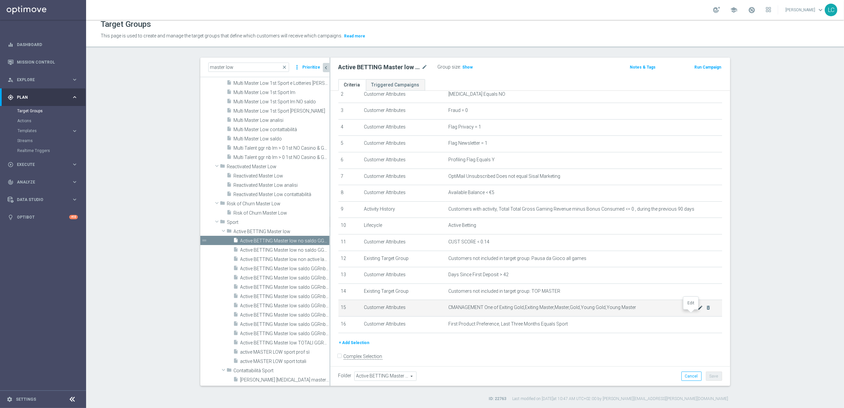
click at [561, 249] on icon "mode_edit" at bounding box center [700, 307] width 5 height 5
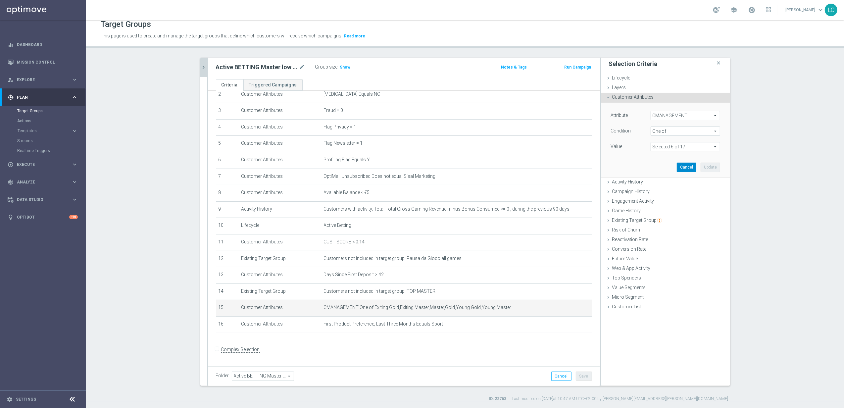
click at [561, 166] on button "Cancel" at bounding box center [687, 167] width 20 height 9
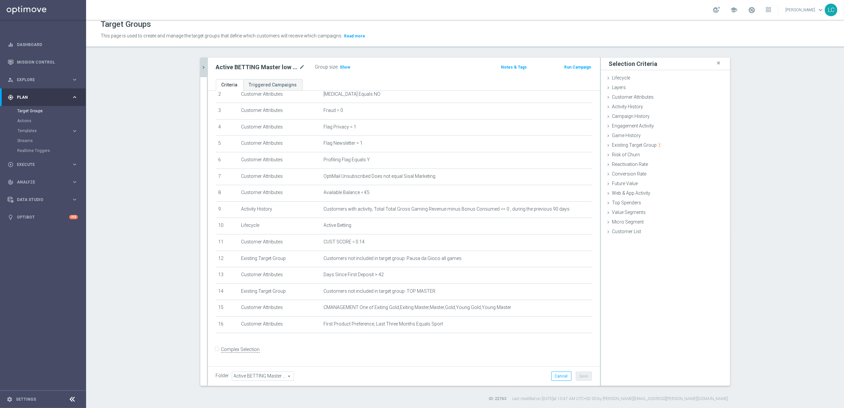
click at [201, 67] on icon "chevron_right" at bounding box center [204, 67] width 6 height 6
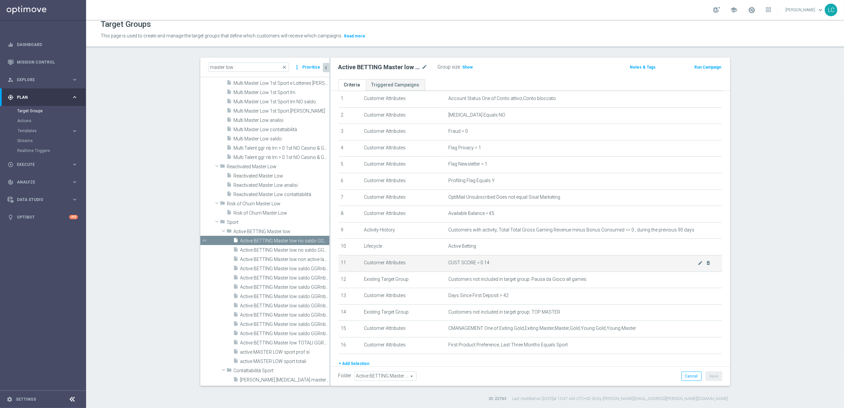
scroll to position [55, 0]
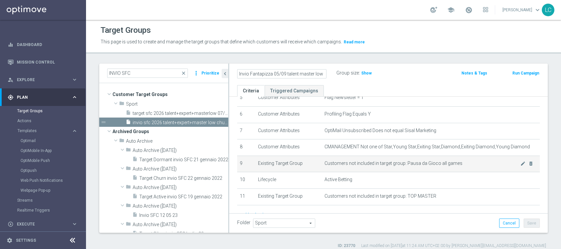
scroll to position [82, 0]
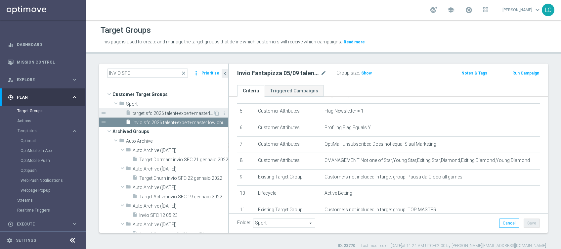
click at [194, 111] on span "target sfc 2026 talent+expert+masterlow 07/09" at bounding box center [173, 114] width 81 height 6
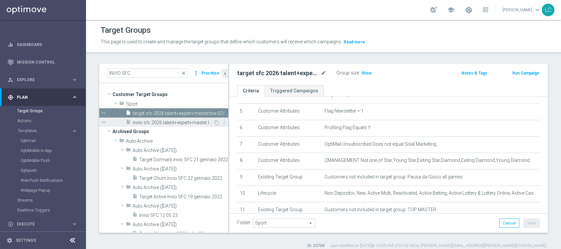
click at [163, 119] on div "insert_drive_file invio sfc 2026 talent+expert+master low churn 07/09" at bounding box center [170, 122] width 88 height 9
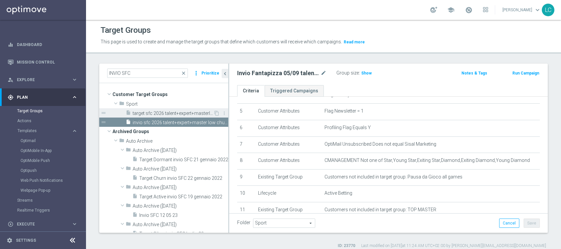
click at [167, 113] on span "target sfc 2026 talent+expert+masterlow 07/09" at bounding box center [173, 114] width 81 height 6
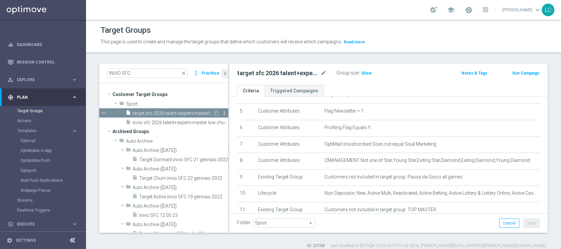
click at [222, 111] on icon "more_vert" at bounding box center [224, 113] width 5 height 5
click at [368, 86] on ul "Criteria Triggered Campaigns" at bounding box center [388, 91] width 319 height 12
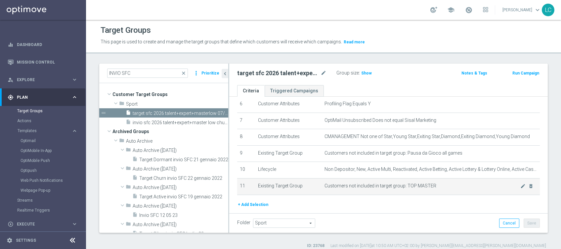
scroll to position [126, 0]
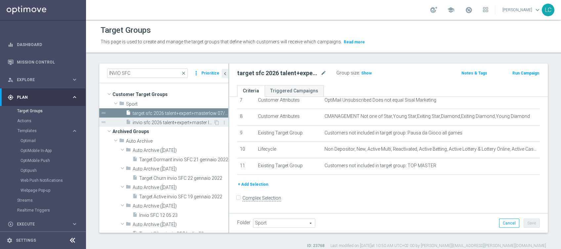
click at [170, 122] on span "invio sfc 2026 talent+expert+master low churn 07/09" at bounding box center [173, 123] width 81 height 6
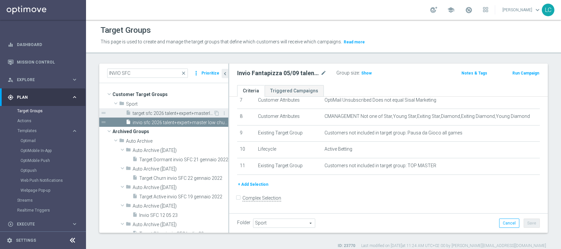
click at [164, 112] on span "target sfc 2026 talent+expert+masterlow 07/09" at bounding box center [173, 114] width 81 height 6
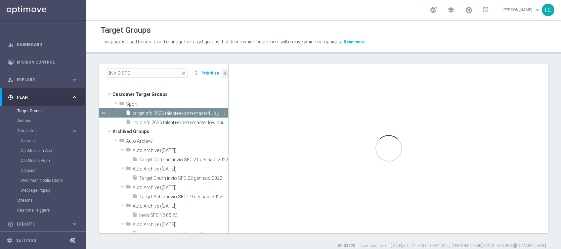
click at [210, 110] on div "drag_handle" at bounding box center [163, 112] width 129 height 9
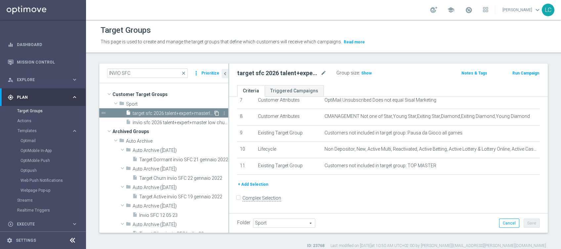
click at [214, 112] on icon "content_copy" at bounding box center [216, 113] width 5 height 5
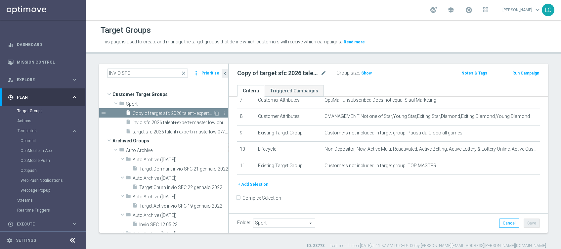
click at [164, 111] on span "Copy of target sfc 2026 talent+expert+masterlow 07/09" at bounding box center [173, 114] width 81 height 6
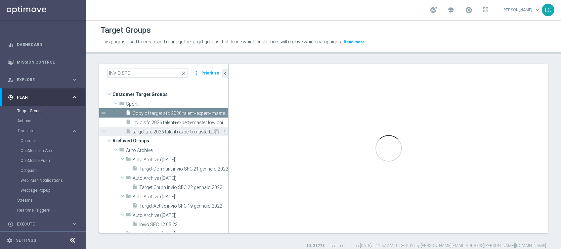
click at [159, 130] on span "target sfc 2026 talent+expert+masterlow 07/09" at bounding box center [173, 132] width 81 height 6
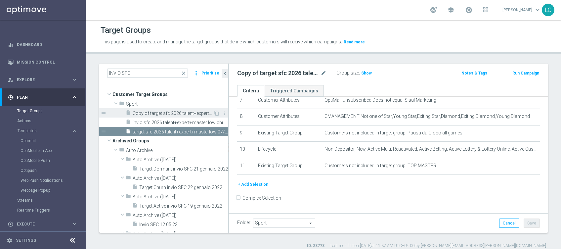
click at [171, 112] on span "Copy of target sfc 2026 talent+expert+masterlow 07/09" at bounding box center [173, 114] width 81 height 6
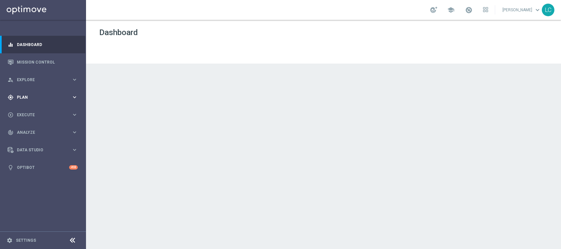
click at [35, 92] on div "gps_fixed Plan keyboard_arrow_right" at bounding box center [42, 97] width 85 height 18
click at [23, 110] on link "Target Groups" at bounding box center [43, 110] width 52 height 5
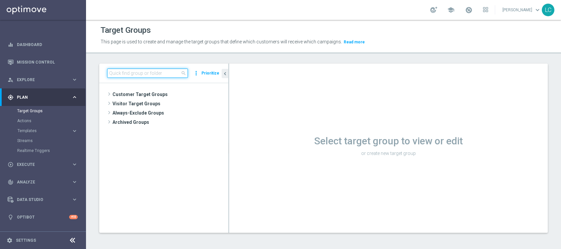
click at [130, 73] on input at bounding box center [147, 73] width 81 height 9
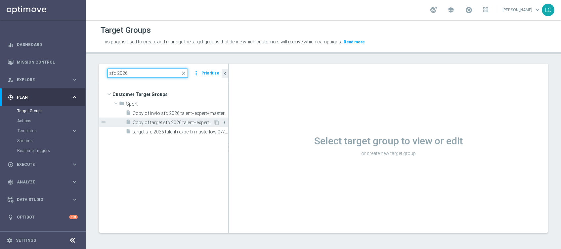
type input "sfc 2026"
click at [223, 122] on icon "more_vert" at bounding box center [224, 122] width 5 height 5
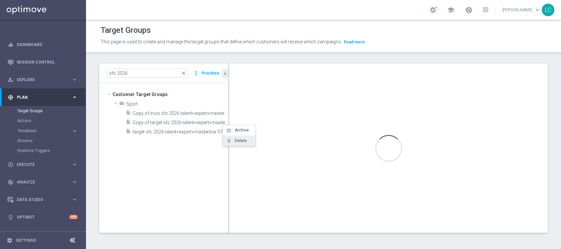
click at [228, 140] on icon "delete" at bounding box center [228, 140] width 5 height 5
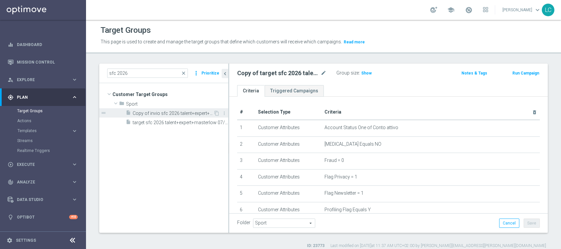
click at [185, 111] on span "Copy of invio sfc 2026 talent+expert+master low churn 07/09" at bounding box center [173, 114] width 81 height 6
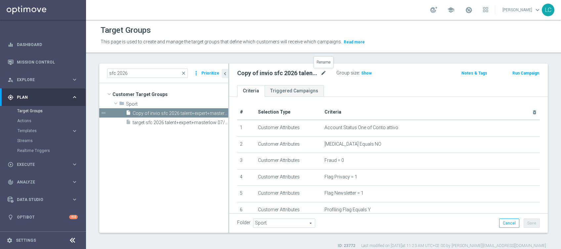
click at [324, 69] on icon "mode_edit" at bounding box center [324, 73] width 6 height 8
click at [268, 73] on input "Copy of invio sfc 2026 talent+expert+master low churn 07/09" at bounding box center [281, 73] width 89 height 9
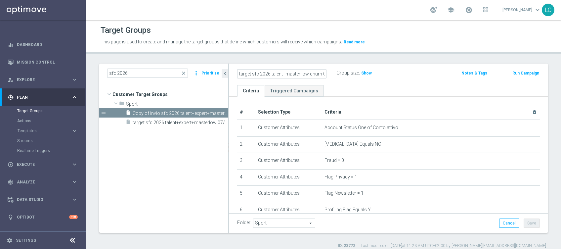
type input "target sfc 2026 talent+master low churn 07/09"
click at [433, 73] on div "target sfc 2026 talent+master low churn 07/09 Group size : Show" at bounding box center [336, 74] width 209 height 10
click at [525, 222] on button "Save" at bounding box center [532, 223] width 16 height 9
click at [157, 122] on span "target sfc 2026 talent+expert+masterlow 07/09" at bounding box center [173, 123] width 81 height 6
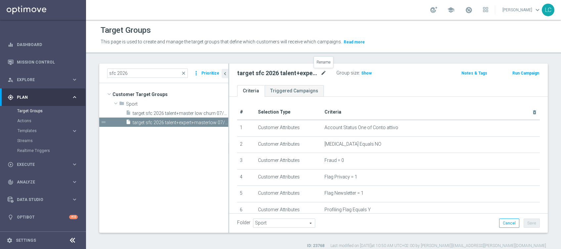
click at [323, 72] on icon "mode_edit" at bounding box center [324, 73] width 6 height 8
click at [276, 72] on input "target sfc 2026 talent+expert+masterlow 07/09" at bounding box center [281, 73] width 89 height 9
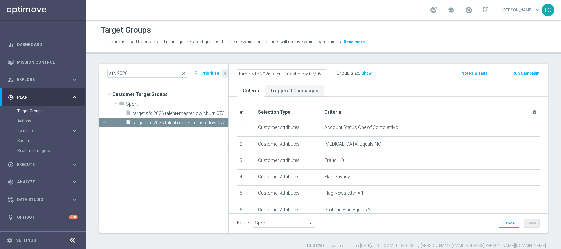
type input "target sfc 2026 talent+masterlow 07/09"
click at [405, 76] on div "target sfc 2026 talent+masterlow 07/09 Group size : Show" at bounding box center [336, 74] width 209 height 10
click at [533, 222] on div "Folder Sport Sport arrow_drop_down search Cancel Save Saving..." at bounding box center [388, 223] width 319 height 20
click at [524, 222] on button "Save" at bounding box center [532, 223] width 16 height 9
click at [188, 107] on div "folder Sport" at bounding box center [158, 103] width 78 height 9
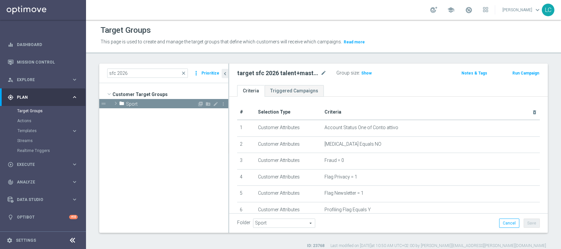
click at [164, 100] on div "folder Sport" at bounding box center [158, 103] width 78 height 9
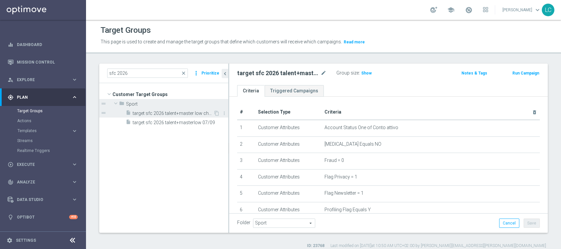
click at [160, 115] on span "target sfc 2026 talent+master low churn 07/09" at bounding box center [173, 114] width 81 height 6
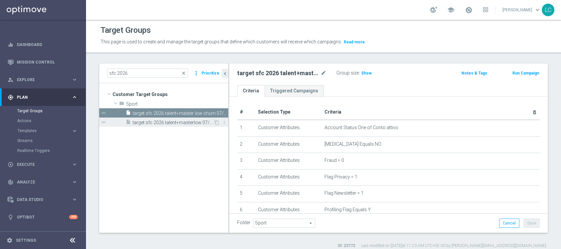
click at [162, 122] on span "target sfc 2026 talent+masterlow 07/09" at bounding box center [173, 123] width 81 height 6
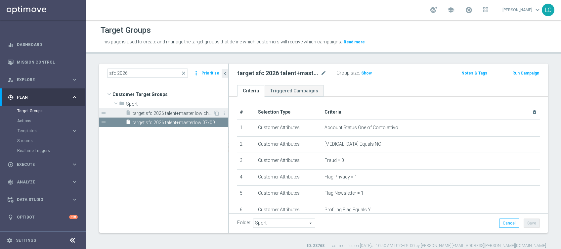
click at [164, 111] on span "target sfc 2026 talent+master low churn 07/09" at bounding box center [173, 114] width 81 height 6
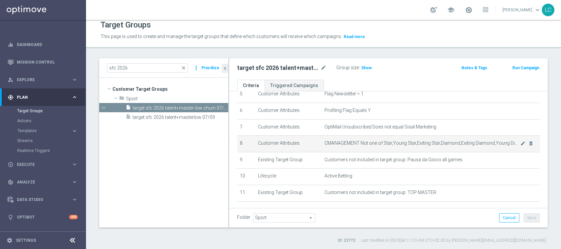
scroll to position [82, 0]
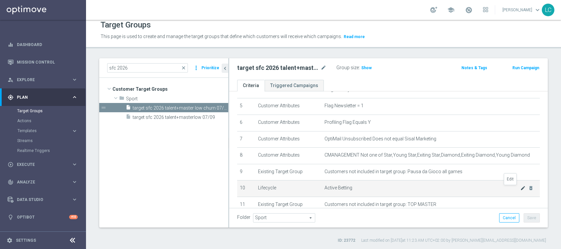
click at [521, 188] on icon "mode_edit" at bounding box center [523, 187] width 5 height 5
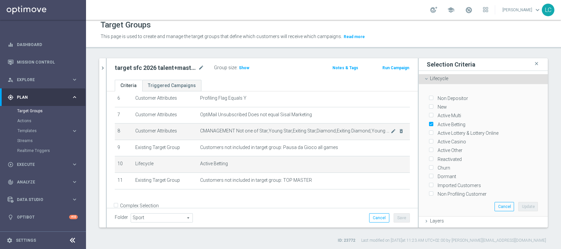
scroll to position [119, 0]
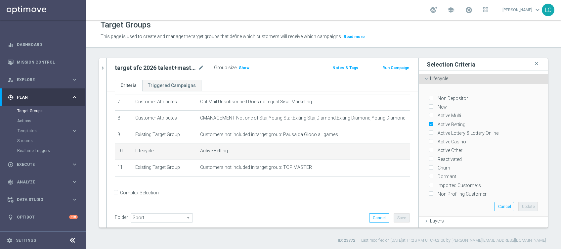
click at [429, 96] on input "Non Depositor" at bounding box center [431, 98] width 4 height 4
checkbox input "true"
click at [429, 106] on input "New" at bounding box center [431, 107] width 4 height 4
checkbox input "true"
click at [429, 114] on input "Active Multi" at bounding box center [431, 116] width 4 height 4
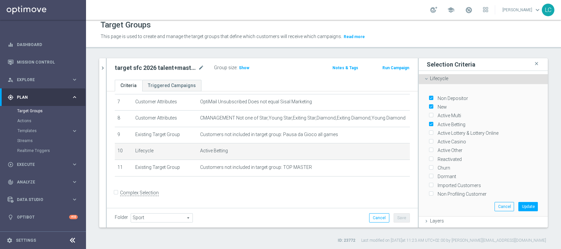
checkbox input "true"
click at [429, 131] on input "Active Lottery & Lottery Online" at bounding box center [431, 133] width 4 height 4
checkbox input "true"
click at [436, 139] on label "Active Casino" at bounding box center [451, 142] width 31 height 6
click at [429, 140] on input "Active Casino" at bounding box center [431, 142] width 4 height 4
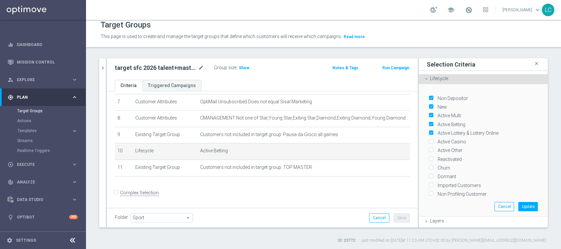
checkbox input "true"
click at [429, 145] on div "Active Other" at bounding box center [483, 149] width 109 height 9
click at [429, 148] on input "Active Other" at bounding box center [431, 150] width 4 height 4
checkbox input "true"
click at [436, 156] on label "Reactivated" at bounding box center [449, 159] width 26 height 6
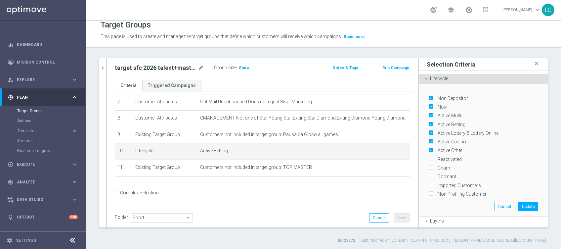
click at [429, 157] on input "Reactivated" at bounding box center [431, 159] width 4 height 4
checkbox input "false"
click at [429, 149] on input "Active Other" at bounding box center [431, 150] width 4 height 4
checkbox input "false"
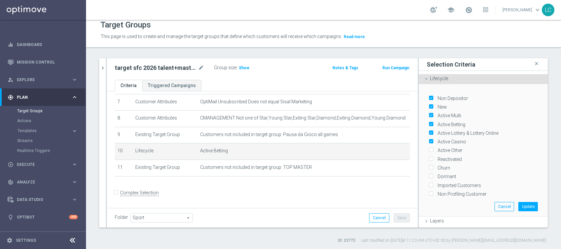
click at [429, 140] on input "Active Casino" at bounding box center [431, 142] width 4 height 4
checkbox input "false"
click at [436, 130] on label "Active Lottery & Lottery Online" at bounding box center [467, 133] width 63 height 6
click at [429, 131] on input "Active Lottery & Lottery Online" at bounding box center [431, 133] width 4 height 4
checkbox input "false"
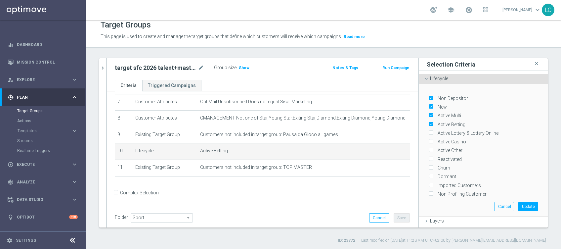
click at [436, 122] on label "Active Betting" at bounding box center [451, 125] width 30 height 6
click at [429, 122] on input "Active Betting" at bounding box center [431, 124] width 4 height 4
checkbox input "false"
click at [436, 113] on label "Active Multi" at bounding box center [449, 116] width 26 height 6
click at [429, 114] on input "Active Multi" at bounding box center [431, 116] width 4 height 4
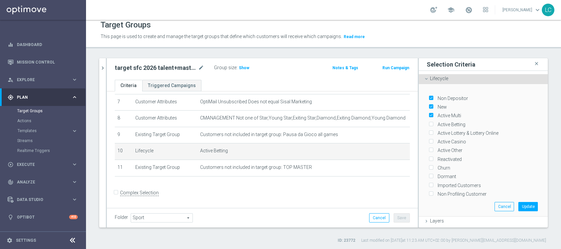
checkbox input "false"
click at [429, 103] on div "New" at bounding box center [483, 105] width 109 height 9
click at [429, 105] on input "New" at bounding box center [431, 107] width 4 height 4
checkbox input "false"
click at [429, 98] on input "Non Depositor" at bounding box center [431, 98] width 4 height 4
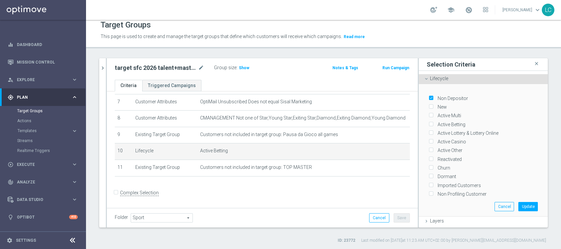
checkbox input "false"
click at [429, 166] on input "Churn" at bounding box center [431, 168] width 4 height 4
checkbox input "true"
click at [519, 205] on button "Update" at bounding box center [529, 206] width 20 height 9
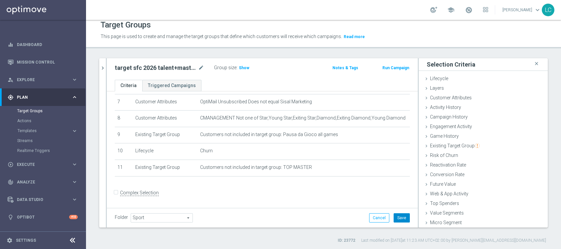
click at [397, 216] on button "Save" at bounding box center [402, 217] width 16 height 9
click at [245, 67] on span "Show" at bounding box center [244, 68] width 11 height 5
click at [95, 70] on div "sfc 2026 close more_vert Prioritize Customer Target Groups library_add create_n…" at bounding box center [323, 150] width 475 height 185
click at [101, 68] on icon "chevron_right" at bounding box center [103, 68] width 6 height 6
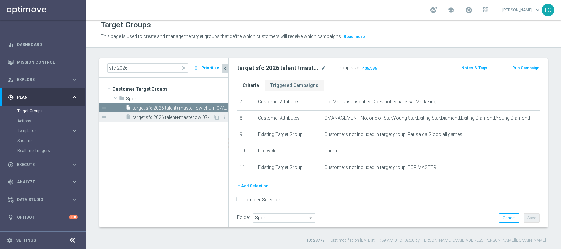
click at [172, 117] on span "target sfc 2026 talent+masterlow 07/09" at bounding box center [173, 118] width 81 height 6
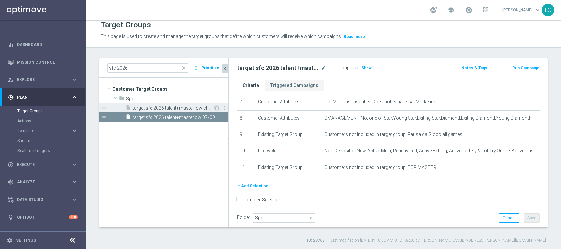
click at [173, 103] on div "insert_drive_file target sfc 2026 talent+master low churn 07/09" at bounding box center [170, 107] width 88 height 9
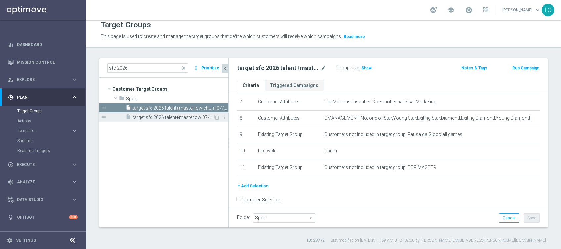
click at [157, 116] on span "target sfc 2026 talent+masterlow 07/09" at bounding box center [173, 118] width 81 height 6
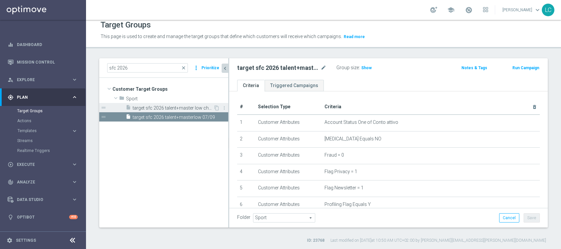
click at [169, 108] on span "target sfc 2026 talent+master low churn 07/09" at bounding box center [173, 108] width 81 height 6
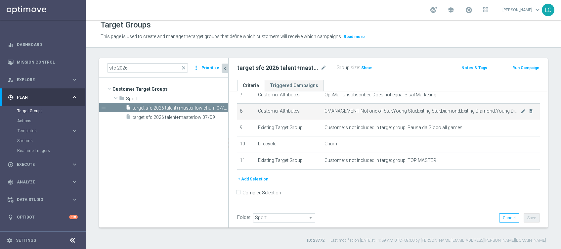
scroll to position [82, 0]
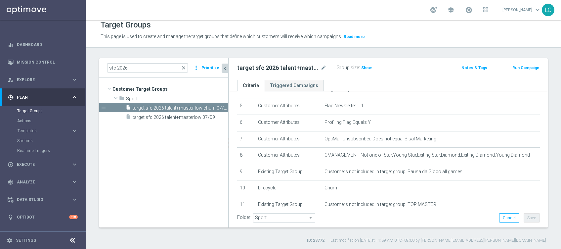
click at [185, 65] on span "close" at bounding box center [183, 67] width 5 height 5
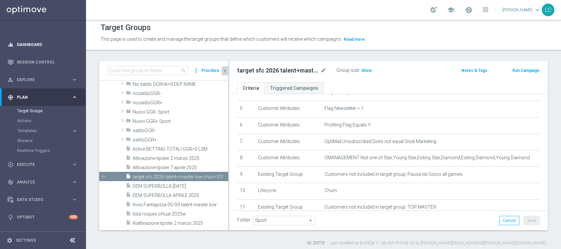
scroll to position [0, 0]
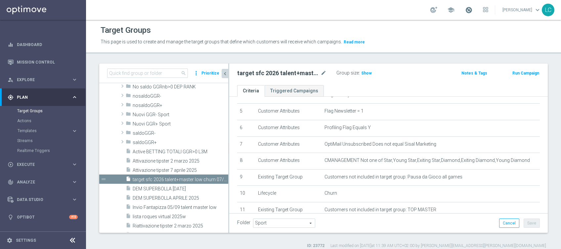
click at [465, 8] on span at bounding box center [468, 9] width 7 height 7
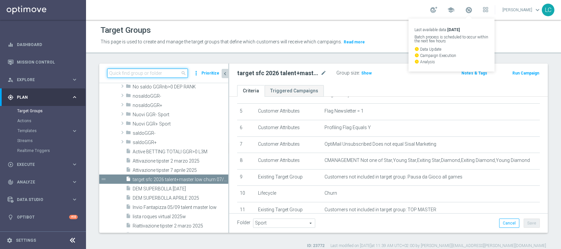
click at [151, 75] on input at bounding box center [147, 73] width 81 height 9
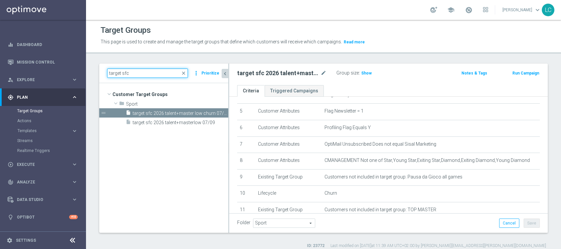
type input "target sfc"
click at [173, 124] on span "target sfc 2026 talent+masterlow 07/09" at bounding box center [181, 123] width 96 height 6
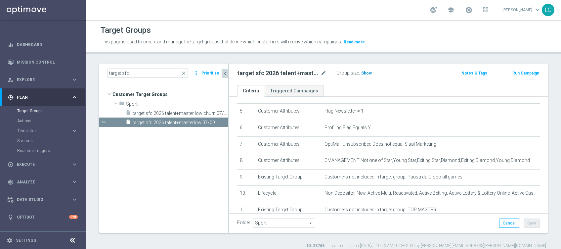
click at [370, 71] on span "Show" at bounding box center [367, 73] width 11 height 5
click at [186, 73] on span "close" at bounding box center [183, 73] width 5 height 5
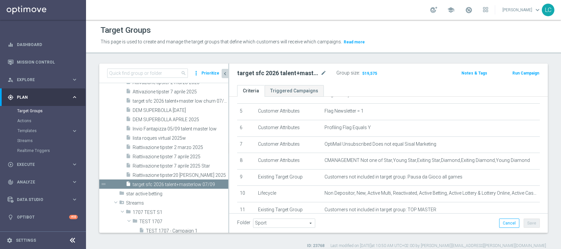
scroll to position [82, 0]
